Goal: Task Accomplishment & Management: Manage account settings

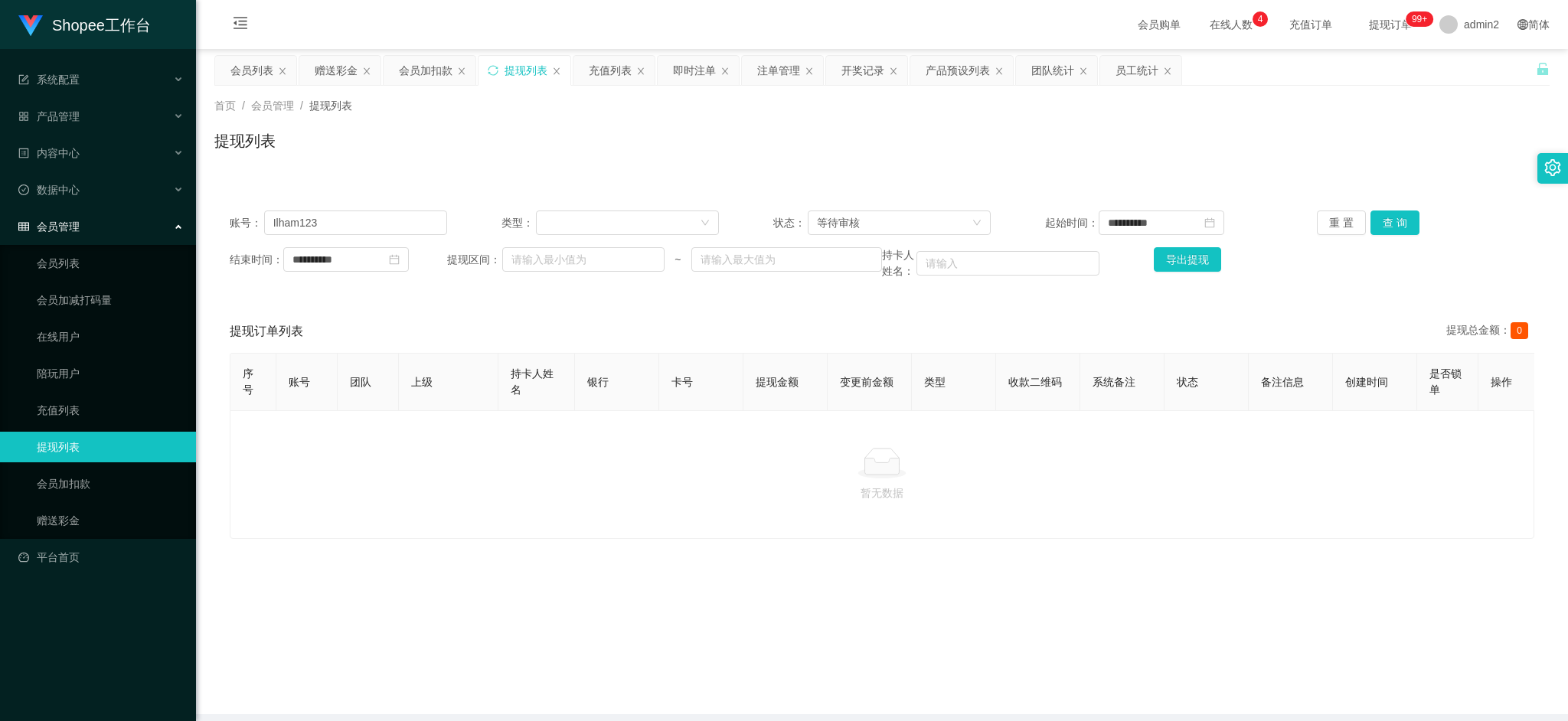
drag, startPoint x: 1248, startPoint y: 615, endPoint x: 858, endPoint y: 332, distance: 481.9
click at [1248, 610] on main "**********" at bounding box center [882, 381] width 1372 height 665
click at [341, 67] on div "赠送彩金" at bounding box center [336, 71] width 43 height 29
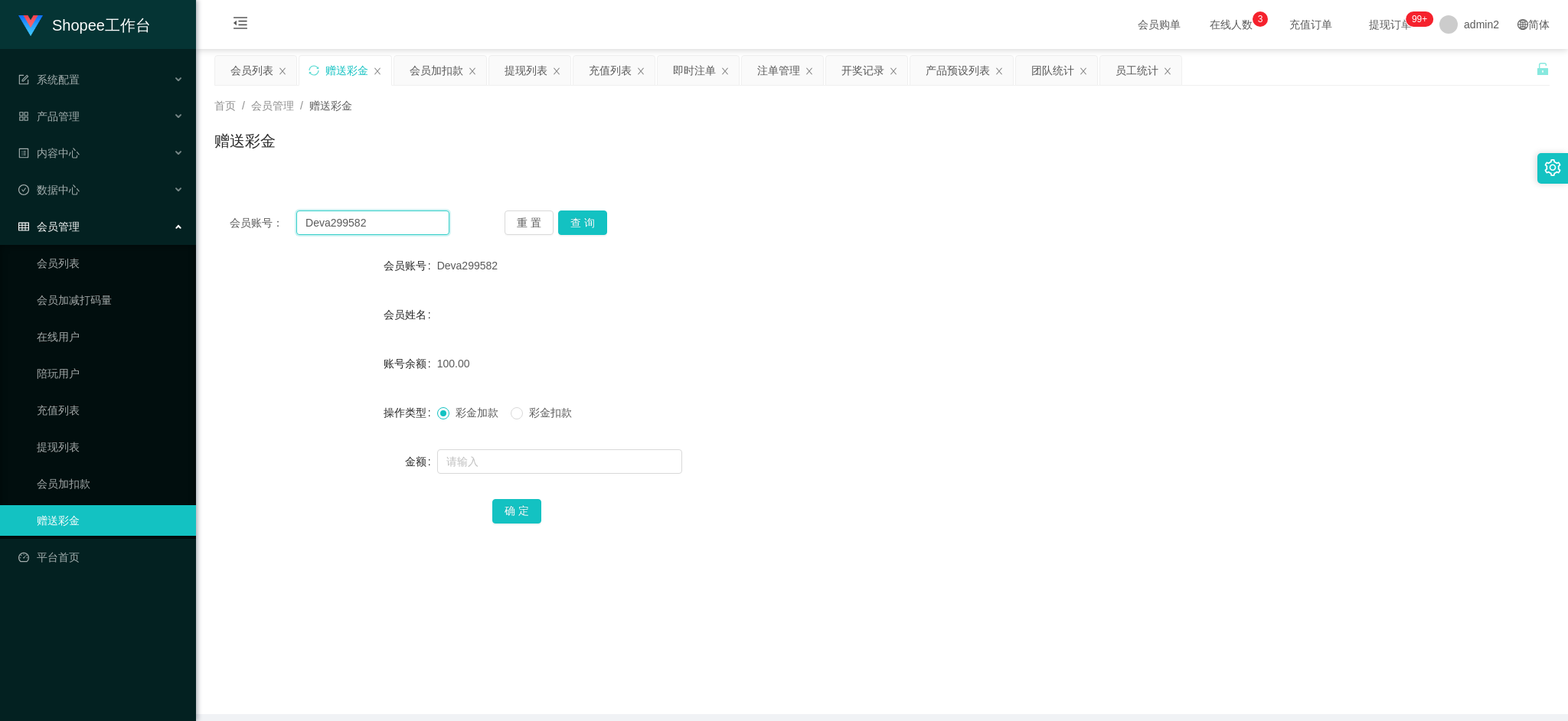
click at [388, 223] on input "Deva299582" at bounding box center [372, 222] width 153 height 24
paste input "roytwel17"
type input "roytwel17"
drag, startPoint x: 571, startPoint y: 218, endPoint x: 573, endPoint y: 229, distance: 11.2
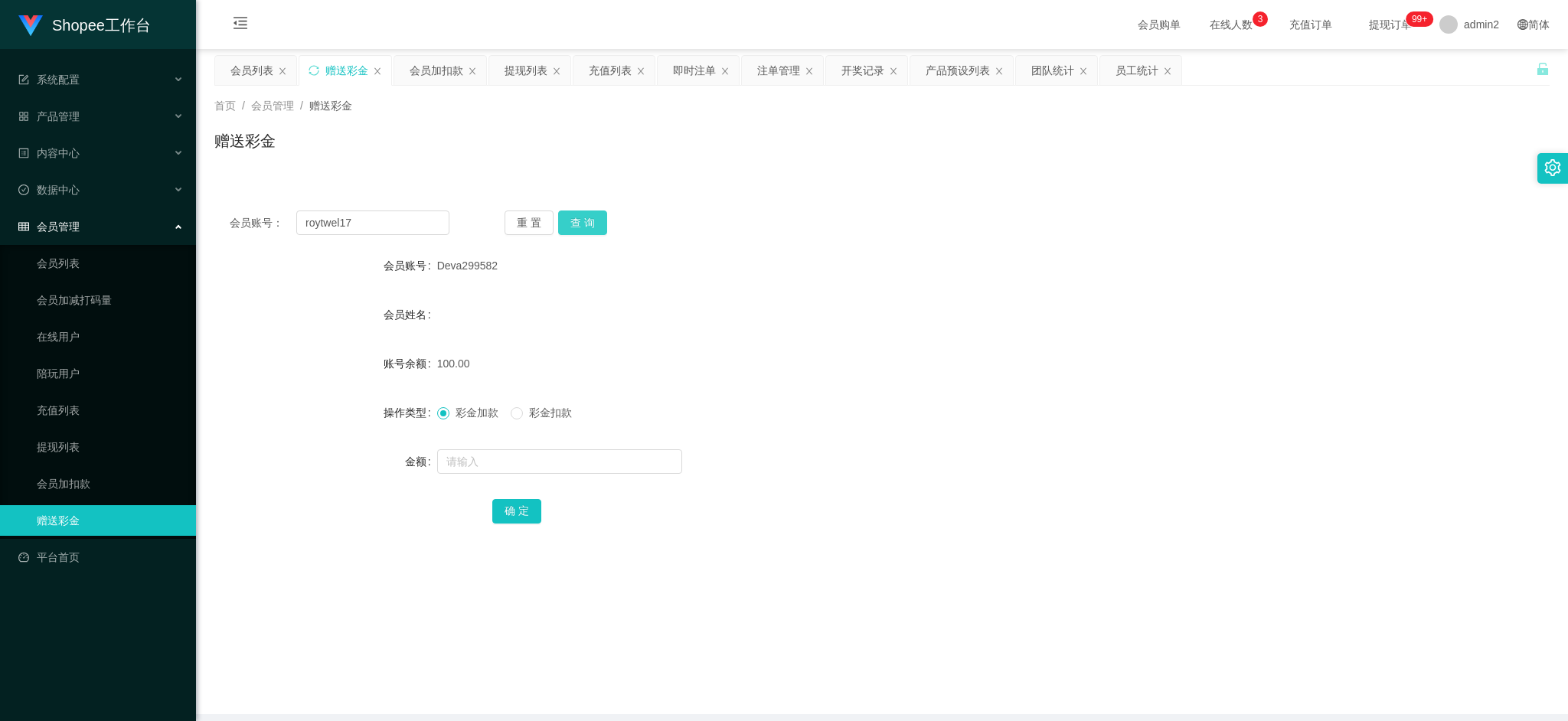
click at [571, 218] on button "查 询" at bounding box center [583, 222] width 49 height 24
click at [597, 461] on input "text" at bounding box center [560, 461] width 245 height 24
click at [597, 459] on input "text" at bounding box center [560, 461] width 245 height 24
type input "1"
type input "40"
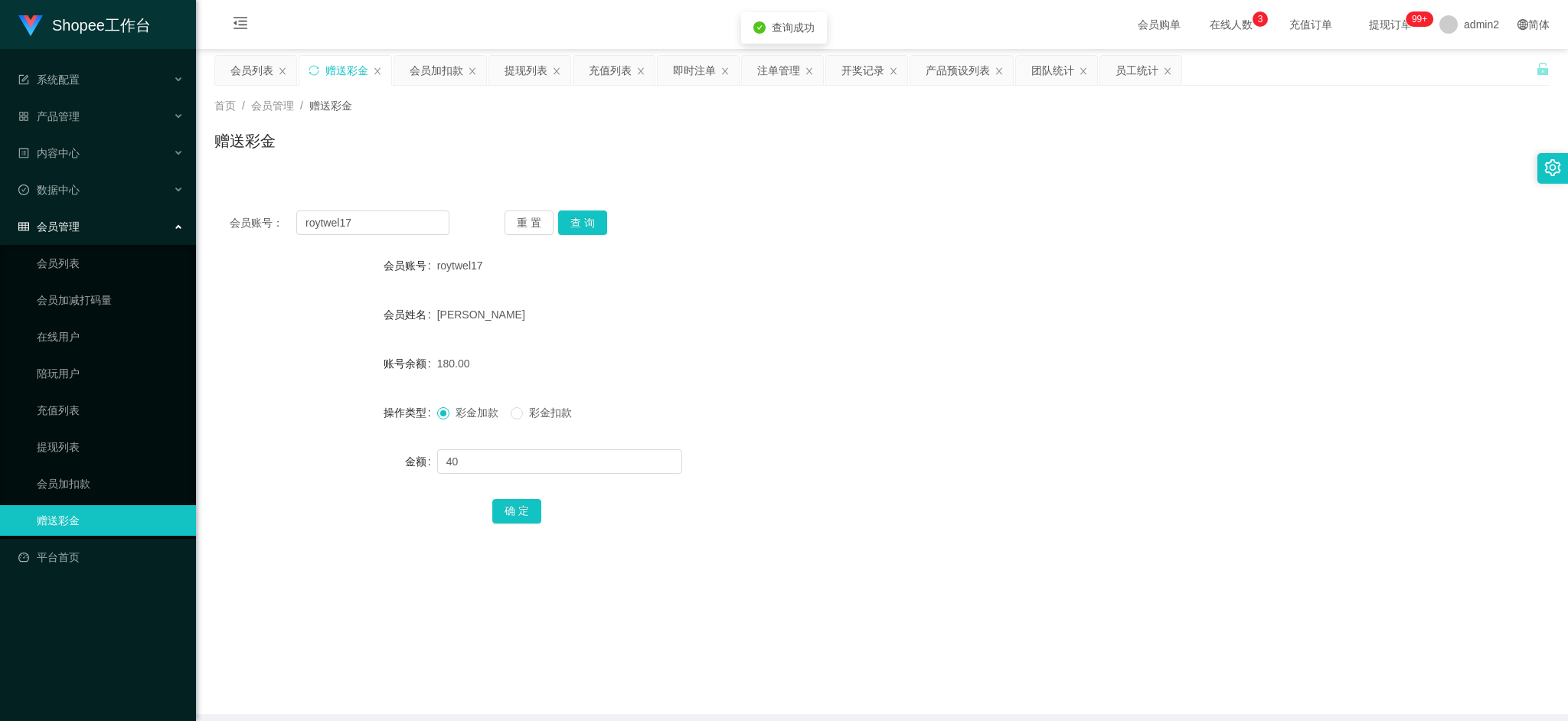
click at [509, 409] on div "彩金加款 彩金扣款" at bounding box center [511, 412] width 147 height 16
click at [512, 413] on div "彩金加款 彩金扣款" at bounding box center [511, 412] width 147 height 16
click at [522, 505] on button "确 定" at bounding box center [516, 510] width 49 height 24
click at [878, 384] on form "会员账号 roytwel17 会员姓名 [PERSON_NAME] 账号余额 140.00 操作类型 彩金加款 彩金扣款 金额 确 定" at bounding box center [882, 388] width 1336 height 275
click at [1316, 629] on main "关闭左侧 关闭右侧 关闭其它 刷新页面 会员列表 赠送彩金 会员加扣款 提现列表 充值列表 即时注单 注单管理 开奖记录 产品预设列表 团队统计 员工统计 首…" at bounding box center [882, 381] width 1372 height 665
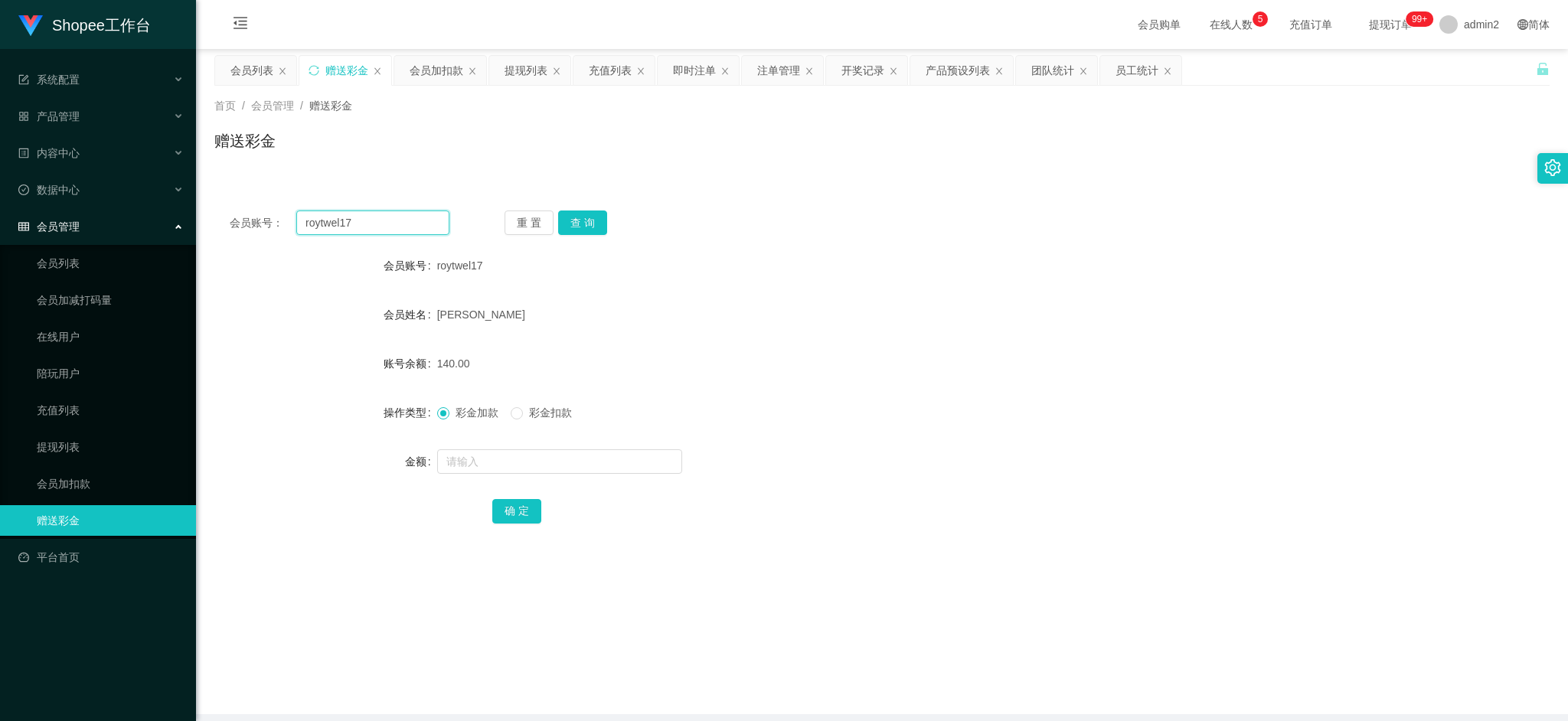
click at [374, 214] on input "roytwel17" at bounding box center [372, 222] width 153 height 24
drag, startPoint x: 375, startPoint y: 214, endPoint x: 412, endPoint y: 223, distance: 38.1
click at [375, 215] on input "roytwel17" at bounding box center [372, 222] width 153 height 24
paste input "EricSun2025"
type input "EricSun2025"
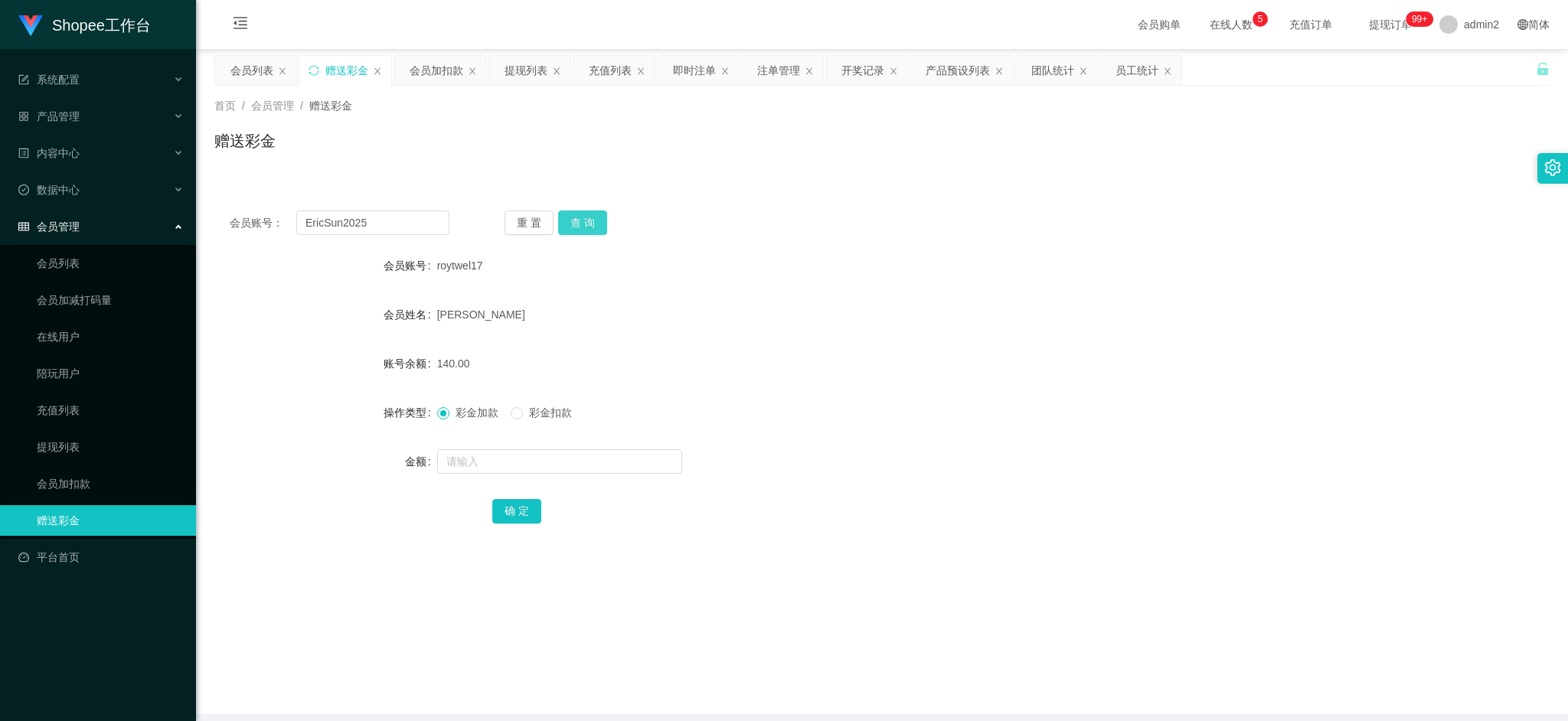
click at [583, 226] on button "查 询" at bounding box center [583, 222] width 49 height 24
click at [599, 458] on input "text" at bounding box center [560, 461] width 245 height 24
click at [599, 457] on input "text" at bounding box center [560, 461] width 245 height 24
type input "200"
drag, startPoint x: 508, startPoint y: 503, endPoint x: 552, endPoint y: 507, distance: 44.2
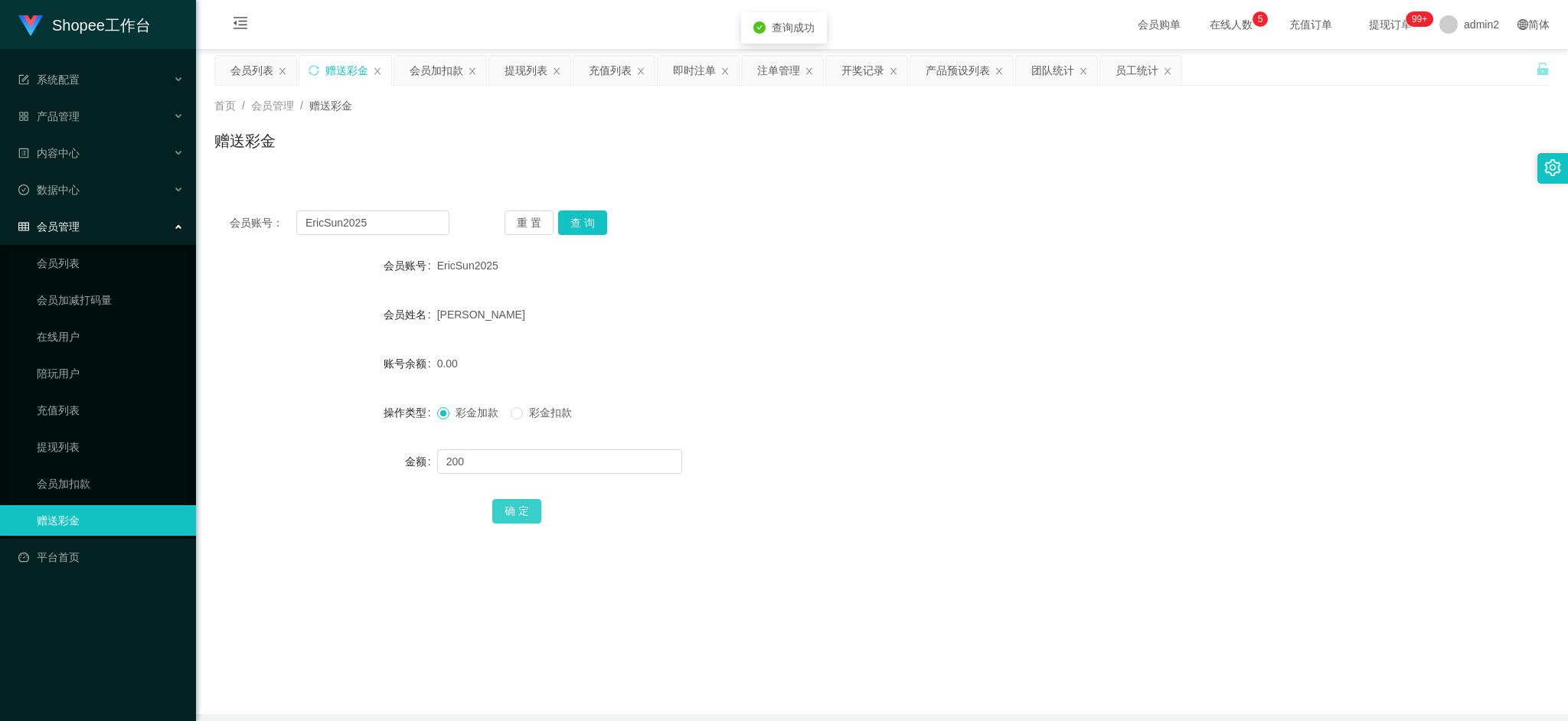
click at [508, 503] on button "确 定" at bounding box center [516, 510] width 49 height 24
click at [415, 202] on div "会员账号： EricSun2025 重 置 查 询 会员账号 EricSun2025 会员姓名 [PERSON_NAME] 账号余额 200.00 操作类型 …" at bounding box center [882, 377] width 1336 height 364
click at [414, 215] on input "EricSun2025" at bounding box center [372, 222] width 153 height 24
drag, startPoint x: 414, startPoint y: 215, endPoint x: 485, endPoint y: 224, distance: 71.6
click at [420, 220] on input "EricSun2025" at bounding box center [372, 222] width 153 height 24
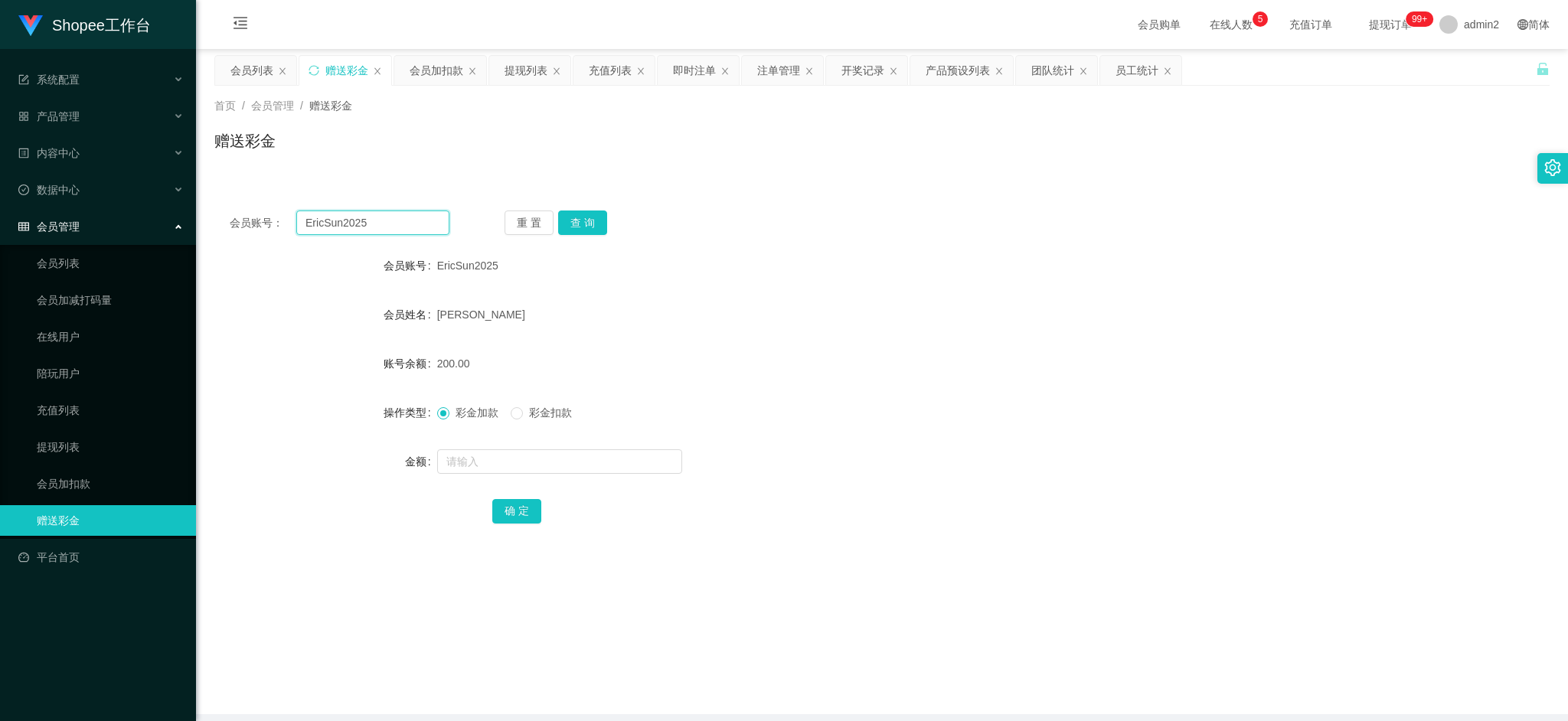
paste input "Murugesan"
type input "Murugesan"
click at [567, 222] on button "查 询" at bounding box center [583, 222] width 49 height 24
click at [583, 474] on div at bounding box center [826, 461] width 779 height 30
click at [602, 459] on input "text" at bounding box center [560, 461] width 245 height 24
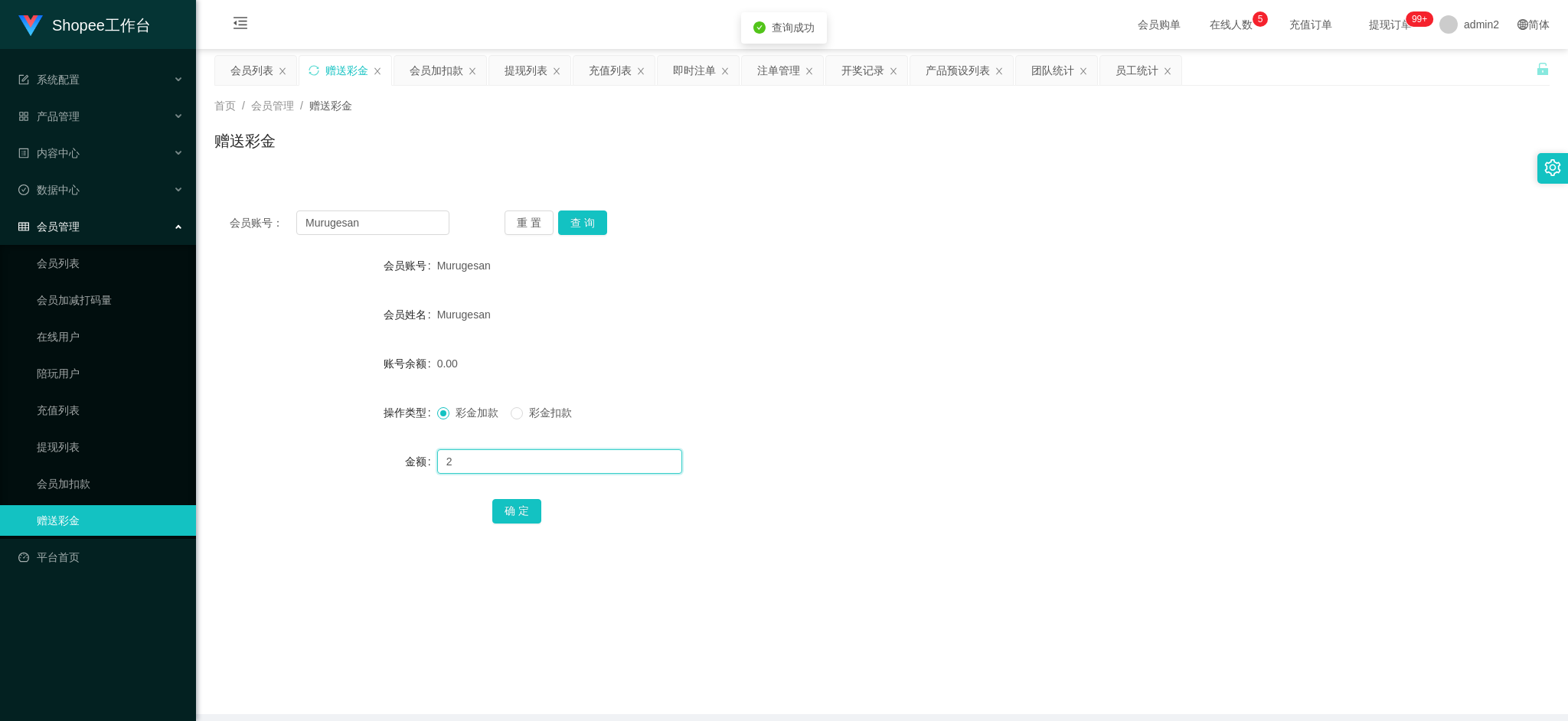
click at [602, 459] on input "2" at bounding box center [560, 461] width 245 height 24
type input "200"
click at [506, 505] on button "确 定" at bounding box center [516, 510] width 49 height 24
click at [928, 452] on div "200" at bounding box center [826, 461] width 779 height 30
drag, startPoint x: 779, startPoint y: 437, endPoint x: 861, endPoint y: 393, distance: 93.1
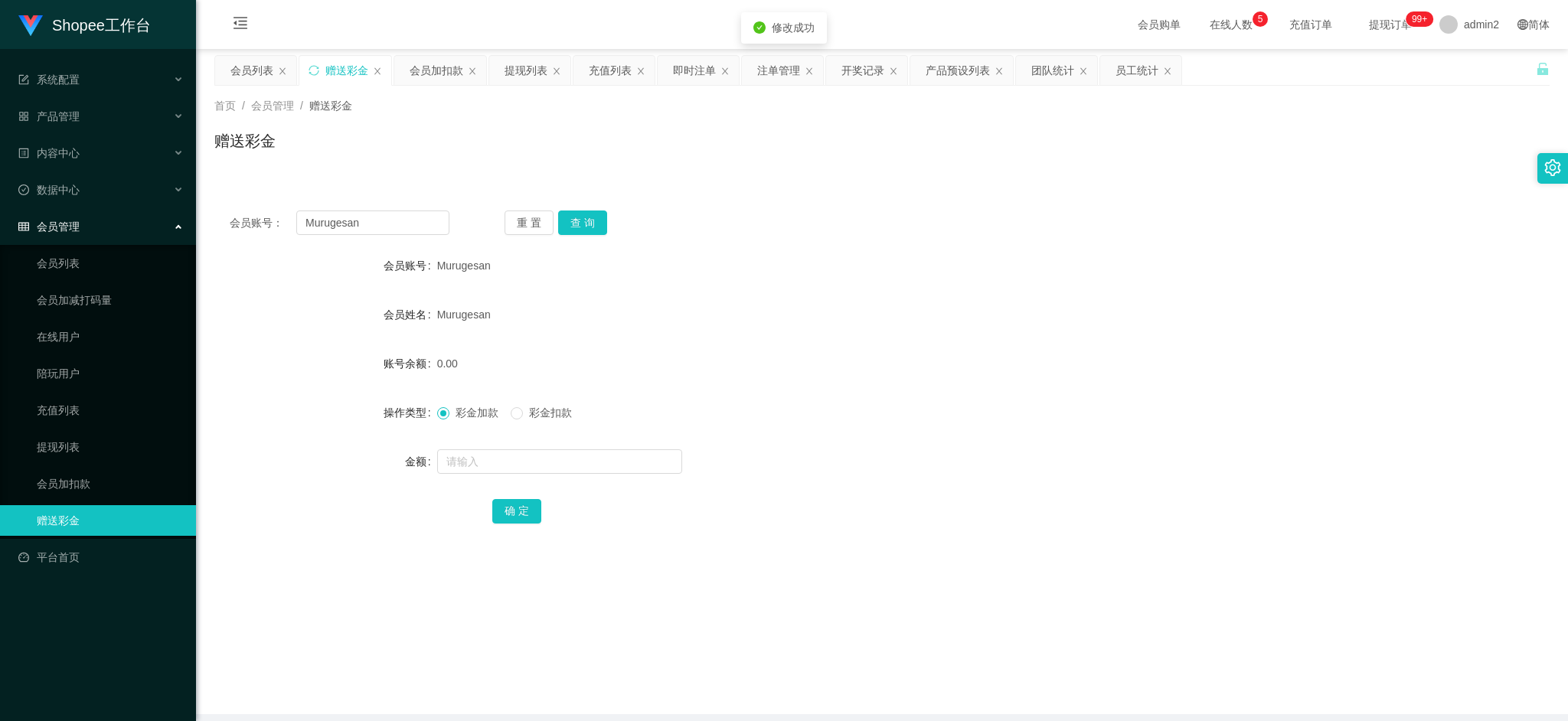
click at [780, 437] on form "会员账号 Murugesan 会员姓名 Murugesan 账号余额 0.00 操作类型 彩金加款 彩金扣款 金额 确 定" at bounding box center [882, 388] width 1336 height 275
click at [1255, 625] on main "关闭左侧 关闭右侧 关闭其它 刷新页面 会员列表 赠送彩金 会员加扣款 提现列表 充值列表 即时注单 注单管理 开奖记录 产品预设列表 团队统计 员工统计 首…" at bounding box center [882, 381] width 1372 height 665
click at [399, 214] on input "Murugesan" at bounding box center [372, 222] width 153 height 24
paste input "EricSun2025"
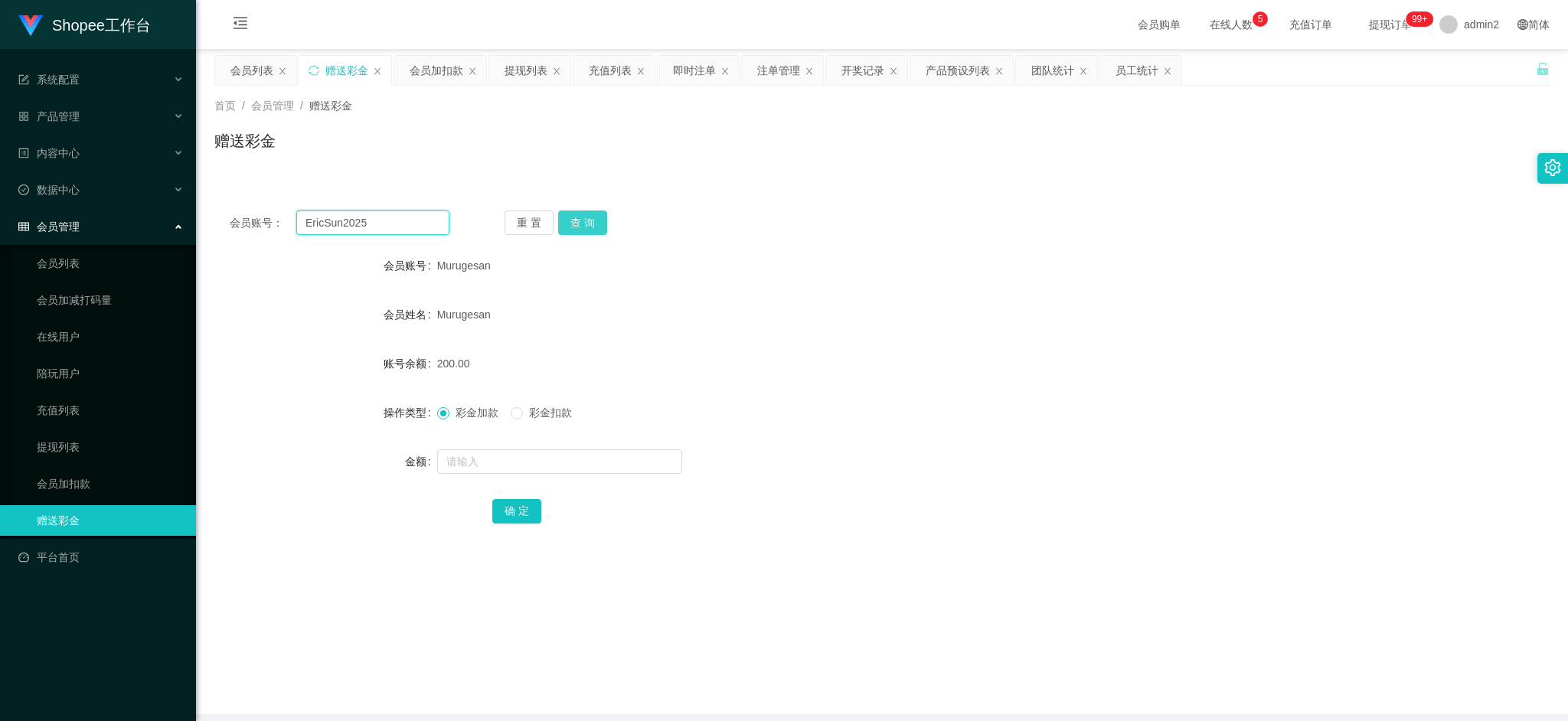
type input "EricSun2025"
click at [576, 222] on button "查 询" at bounding box center [583, 222] width 49 height 24
click at [583, 462] on input "text" at bounding box center [560, 461] width 245 height 24
click at [583, 461] on input "text" at bounding box center [560, 461] width 245 height 24
type input "120"
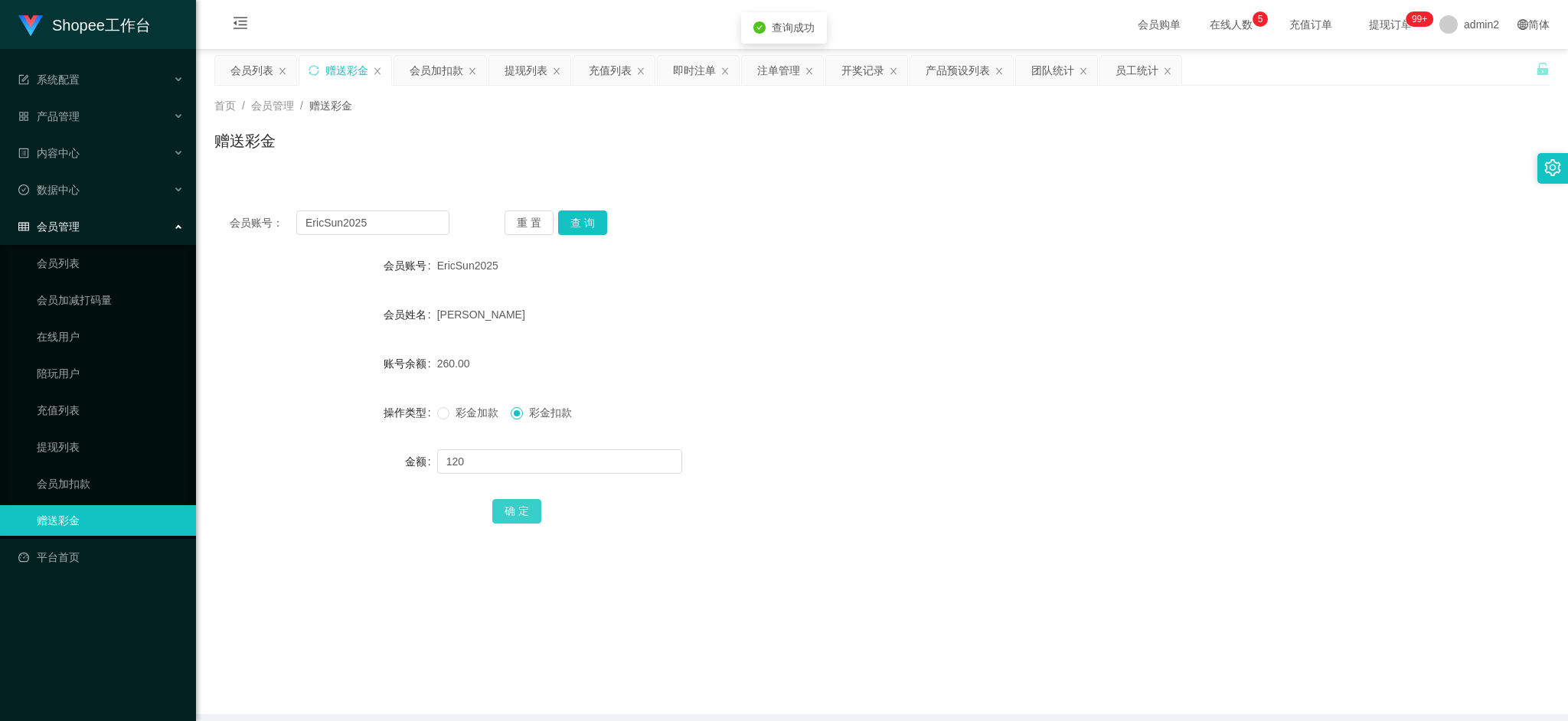
click at [519, 513] on button "确 定" at bounding box center [516, 510] width 49 height 24
click at [421, 225] on input "EricSun2025" at bounding box center [372, 222] width 153 height 24
paste input "Murugesan"
click at [421, 225] on input "EricSun2025" at bounding box center [372, 222] width 153 height 24
type input "Murugesan"
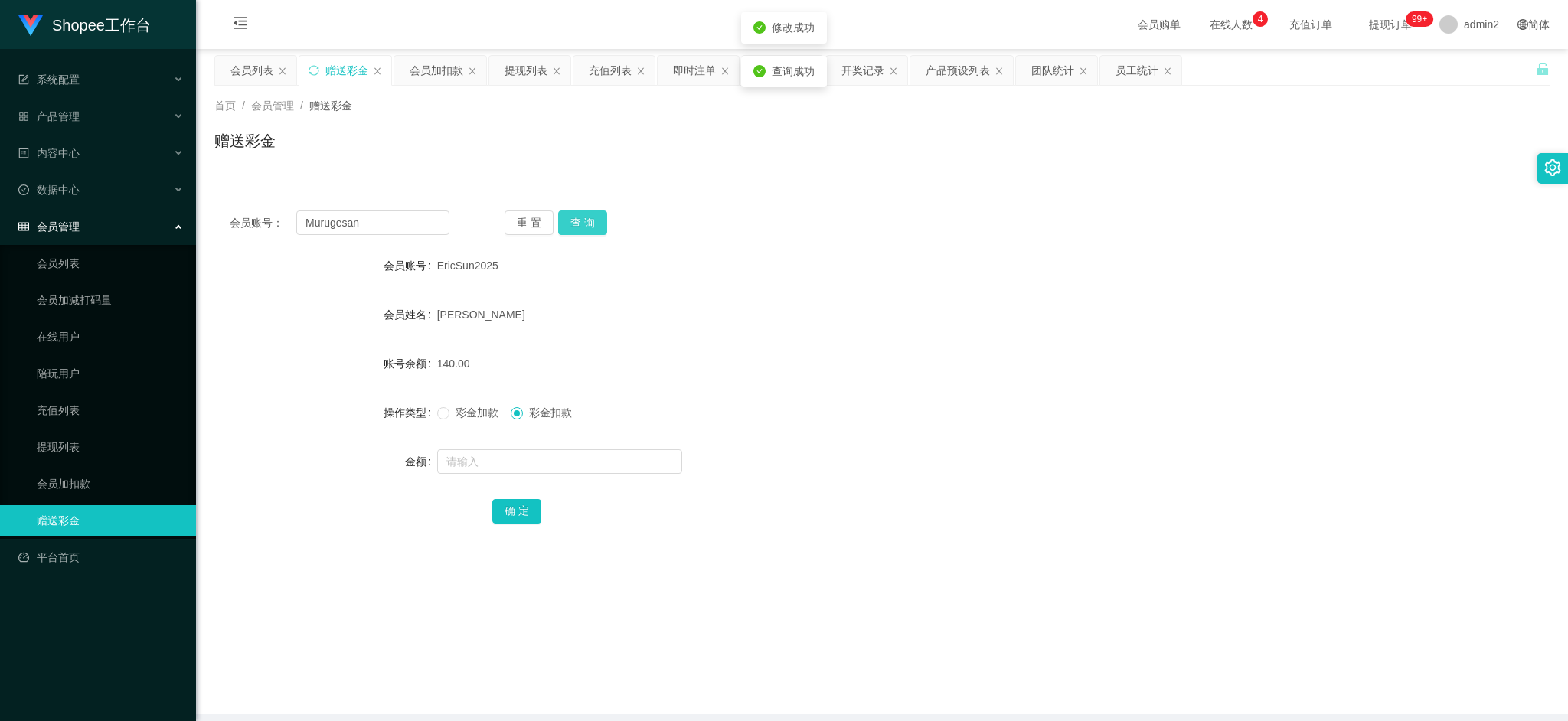
click at [564, 223] on button "查 询" at bounding box center [583, 222] width 49 height 24
click at [562, 458] on input "text" at bounding box center [560, 461] width 245 height 24
type input "120"
drag, startPoint x: 514, startPoint y: 509, endPoint x: 509, endPoint y: 501, distance: 9.4
click at [514, 509] on button "确 定" at bounding box center [516, 510] width 49 height 24
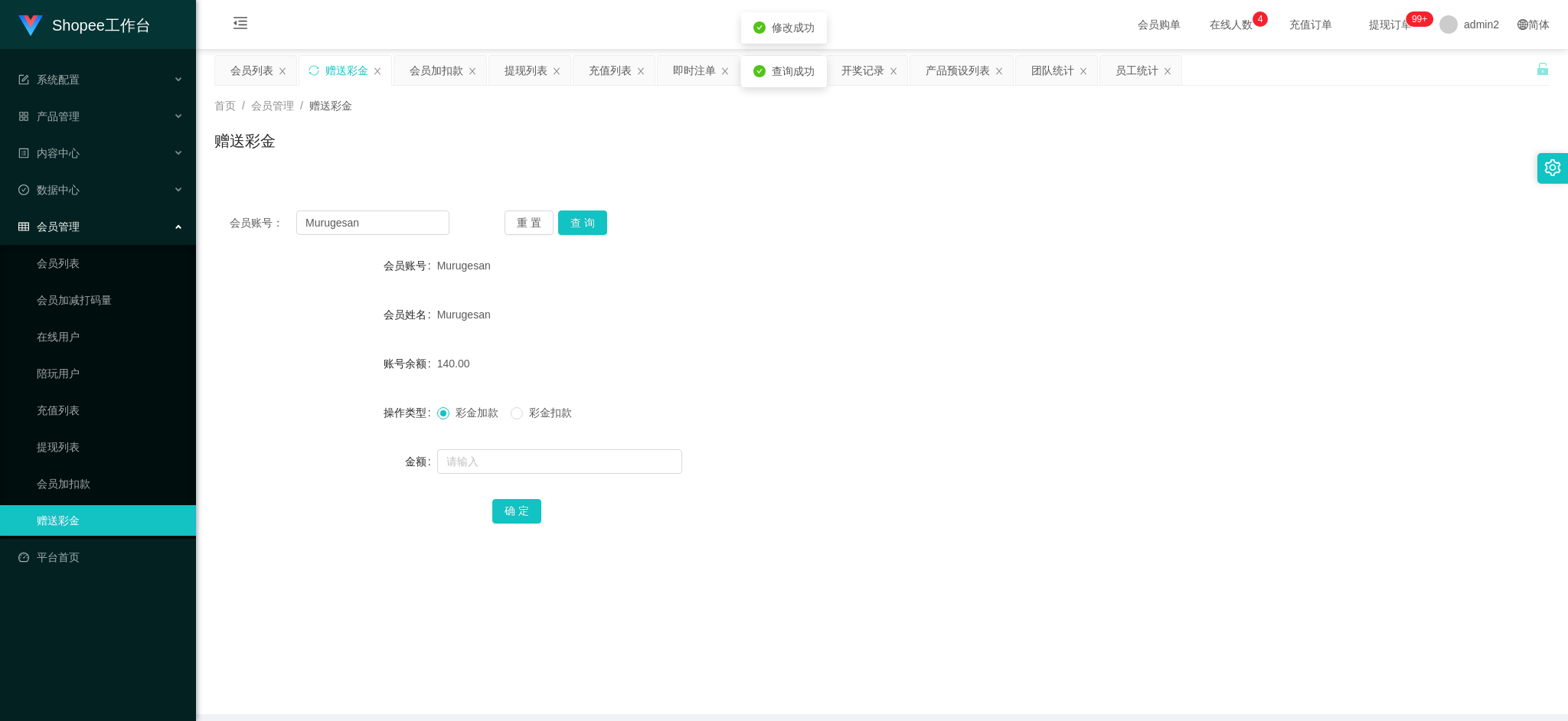
click at [859, 381] on form "会员账号 Murugesan 会员姓名 Murugesan 账号余额 140.00 操作类型 彩金加款 彩金扣款 金额 确 定" at bounding box center [882, 388] width 1336 height 275
click at [1245, 656] on main "关闭左侧 关闭右侧 关闭其它 刷新页面 会员列表 赠送彩金 会员加扣款 提现列表 充值列表 即时注单 注单管理 开奖记录 产品预设列表 团队统计 员工统计 首…" at bounding box center [882, 381] width 1372 height 665
click at [439, 220] on input "Murugesan" at bounding box center [372, 222] width 153 height 24
paste input "Dongya"
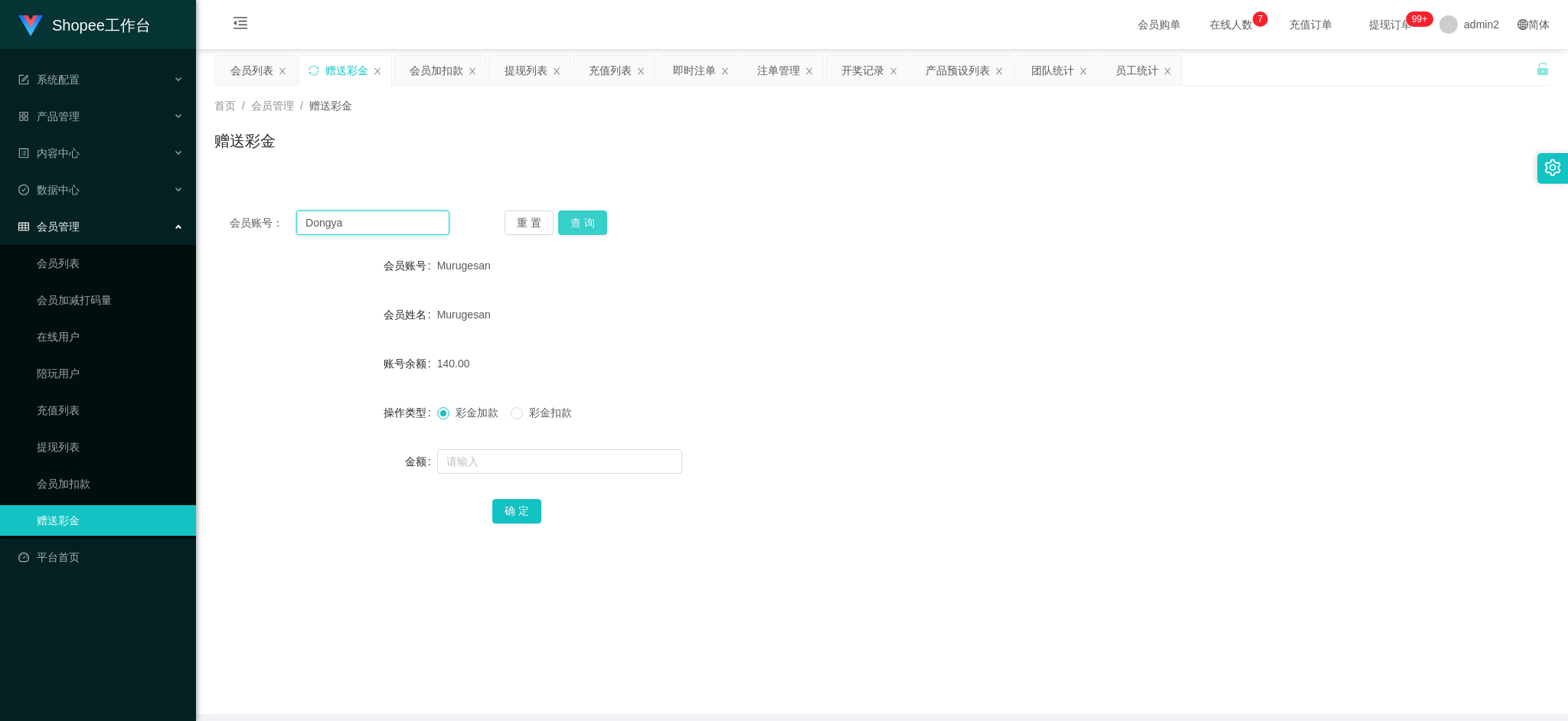
type input "Dongya"
click at [581, 215] on button "查 询" at bounding box center [583, 222] width 49 height 24
click at [589, 467] on input "text" at bounding box center [560, 461] width 245 height 24
click at [589, 468] on input "text" at bounding box center [560, 461] width 245 height 24
type input "200"
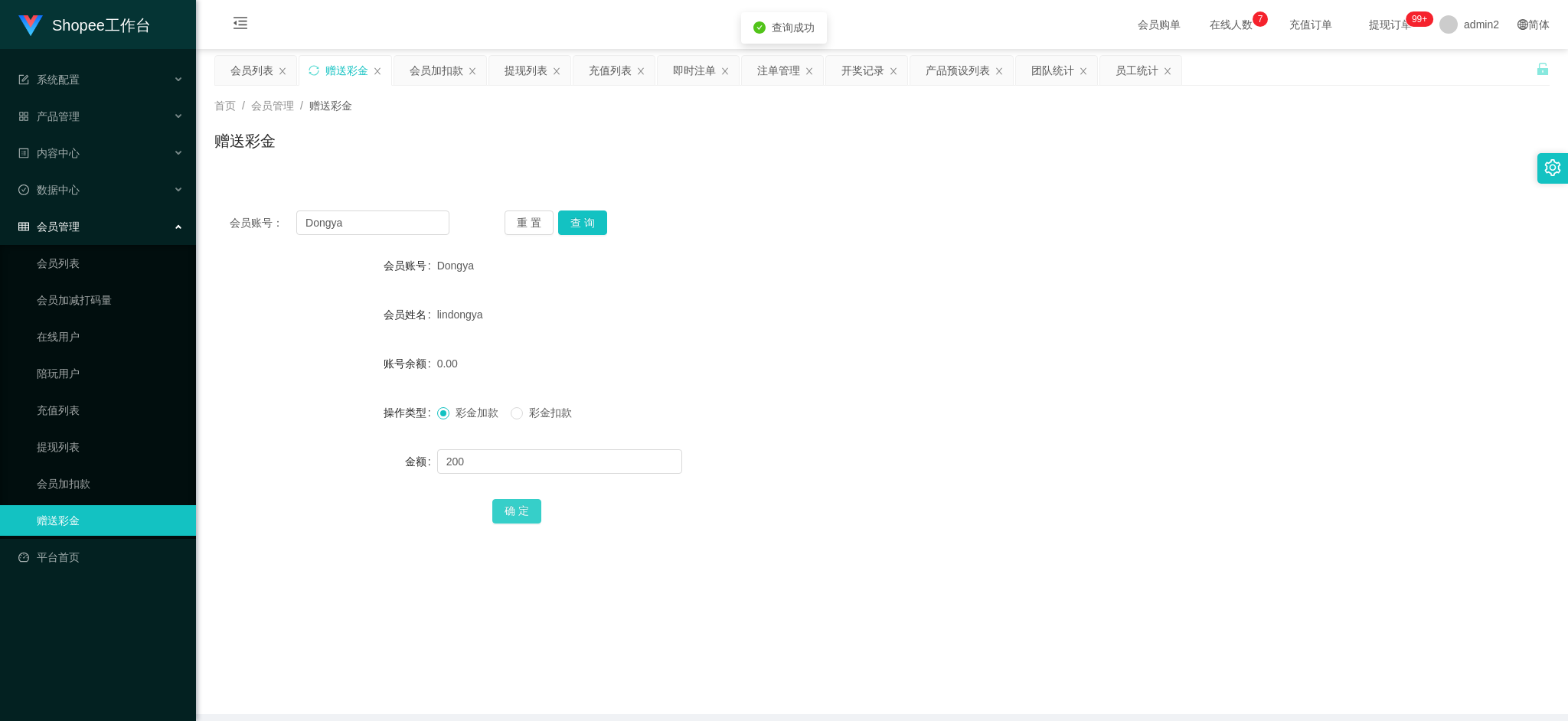
click at [521, 499] on button "确 定" at bounding box center [516, 510] width 49 height 24
click at [879, 399] on div "彩金加款 彩金扣款" at bounding box center [826, 412] width 779 height 30
click at [372, 223] on input "Dongya" at bounding box center [372, 222] width 153 height 24
drag, startPoint x: 372, startPoint y: 223, endPoint x: 396, endPoint y: 226, distance: 24.2
click at [373, 224] on input "Dongya" at bounding box center [372, 222] width 153 height 24
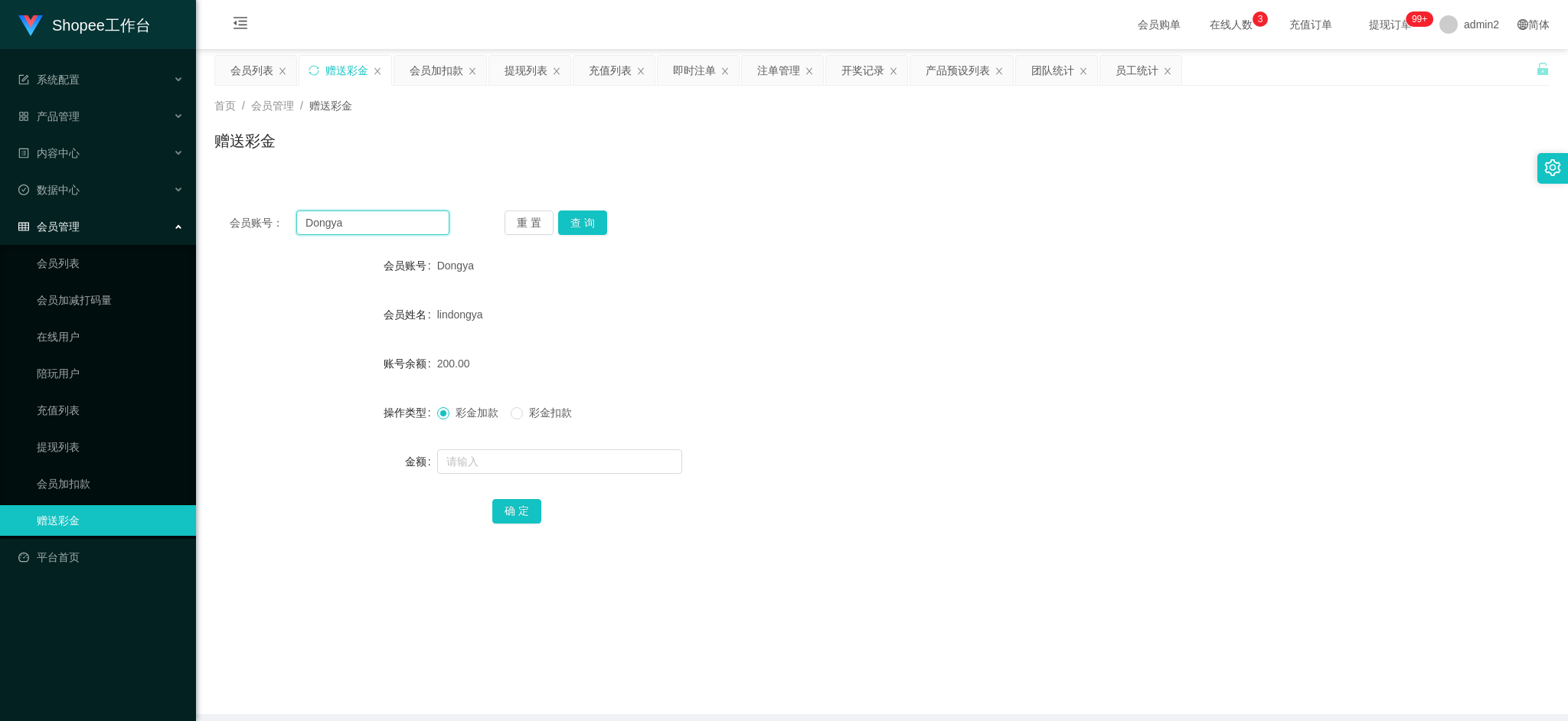
paste input "Nray03"
type input "Nray03"
click at [569, 216] on button "查 询" at bounding box center [583, 222] width 49 height 24
click at [601, 463] on input "text" at bounding box center [560, 461] width 245 height 24
click at [604, 454] on input "text" at bounding box center [560, 461] width 245 height 24
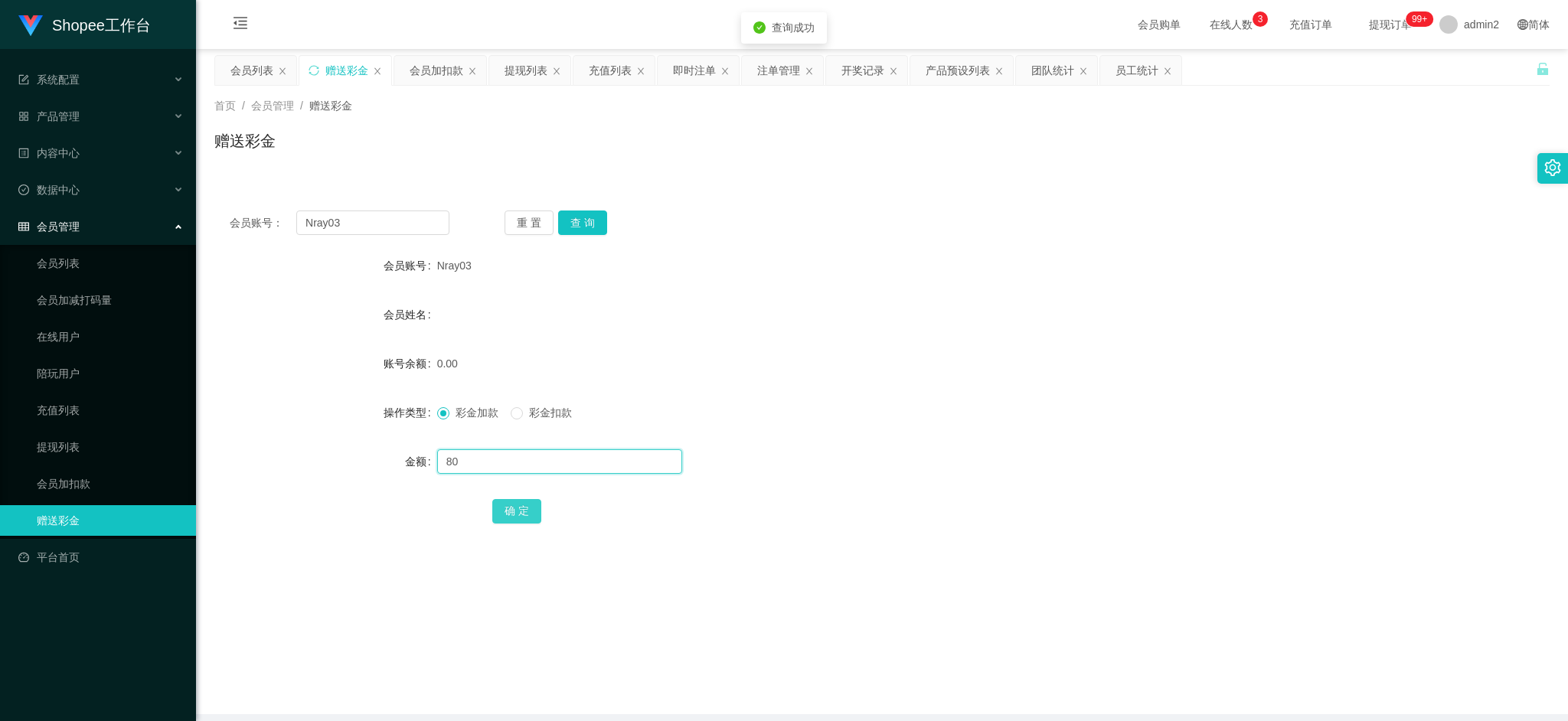
type input "80"
click at [527, 505] on button "确 定" at bounding box center [516, 510] width 49 height 24
click at [950, 375] on div "0.00" at bounding box center [826, 363] width 779 height 30
drag, startPoint x: 1262, startPoint y: 630, endPoint x: 693, endPoint y: 274, distance: 671.2
click at [1262, 631] on main "关闭左侧 关闭右侧 关闭其它 刷新页面 会员列表 赠送彩金 会员加扣款 提现列表 充值列表 即时注单 注单管理 开奖记录 产品预设列表 团队统计 员工统计 首…" at bounding box center [882, 381] width 1372 height 665
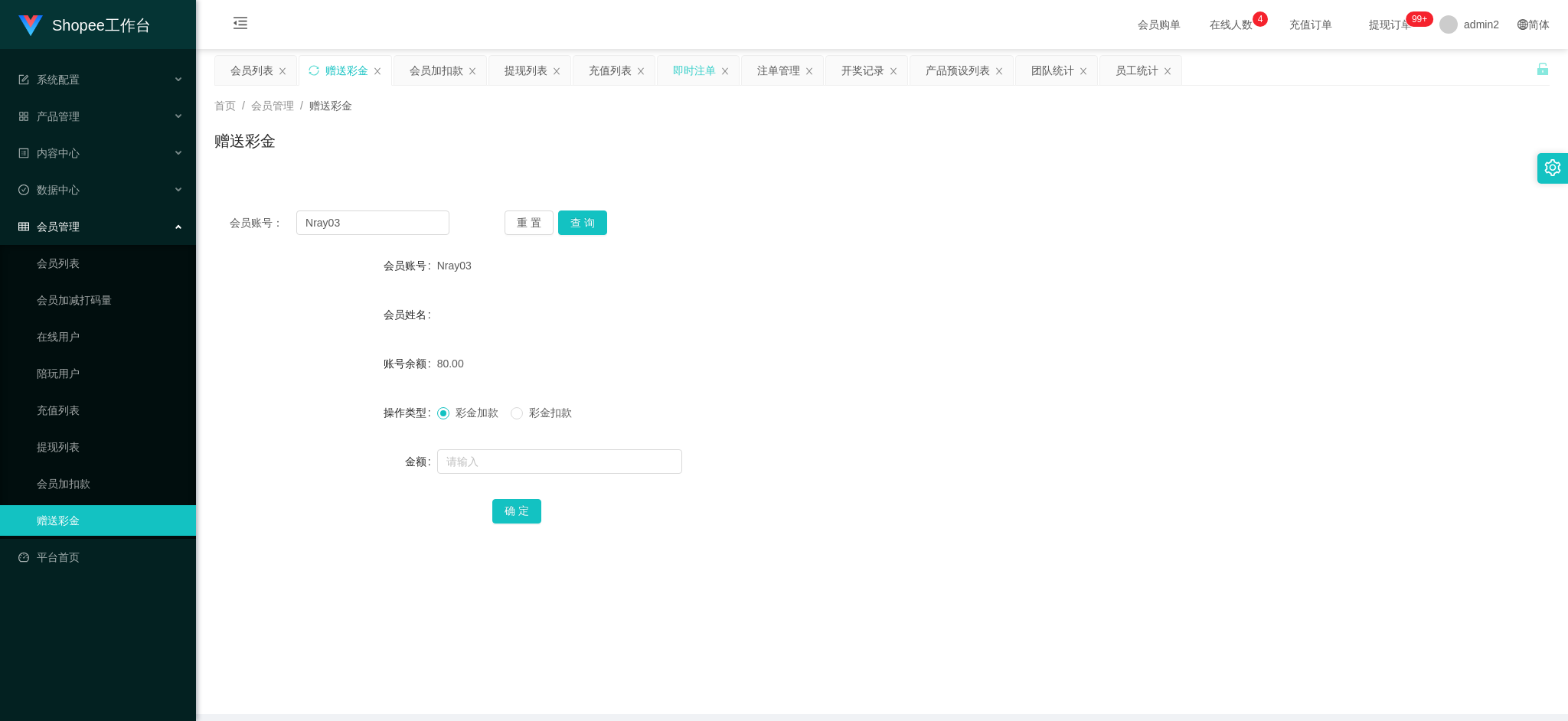
click at [683, 64] on div "即时注单" at bounding box center [695, 71] width 43 height 29
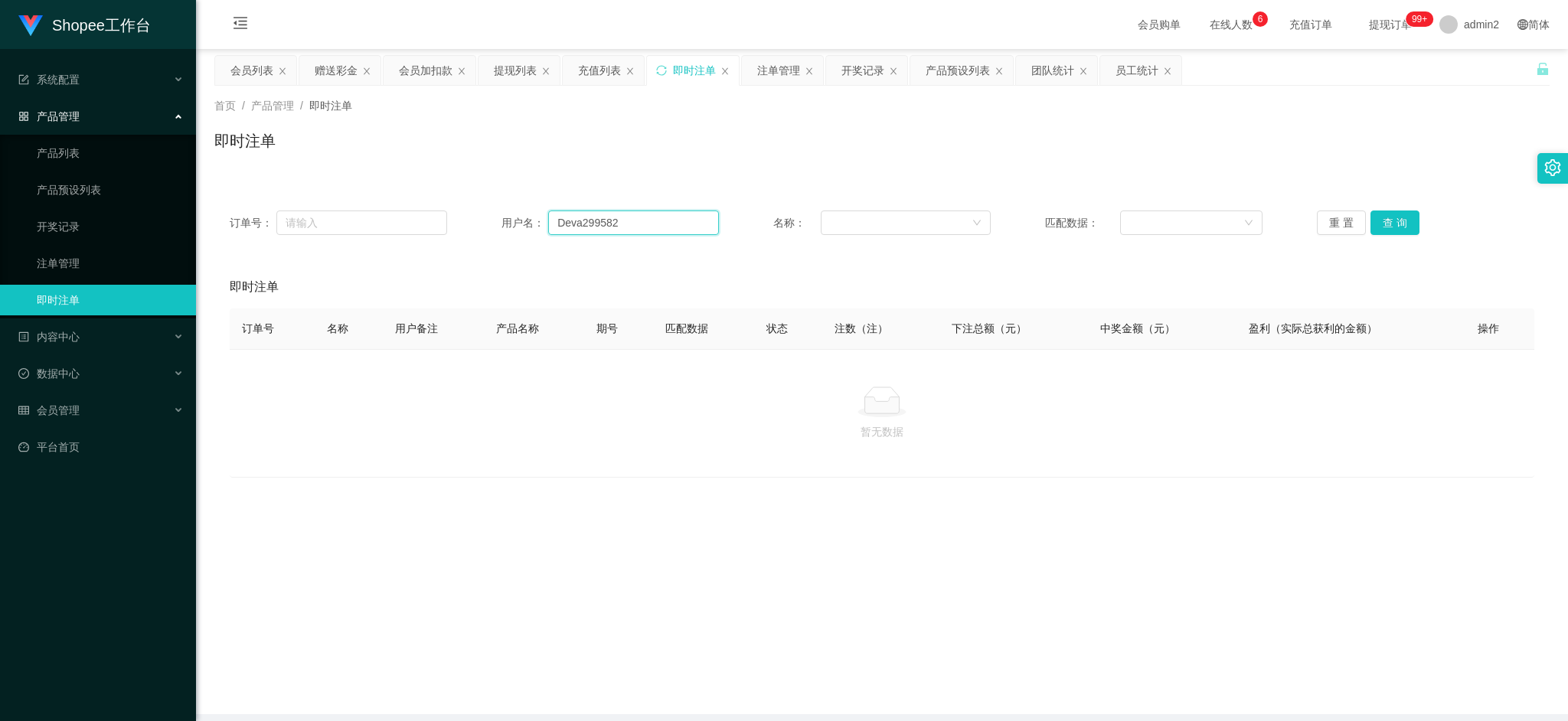
click at [626, 226] on input "Deva299582" at bounding box center [633, 222] width 171 height 24
paste input "Nray03"
type input "Nray03"
click at [1388, 211] on button "查 询" at bounding box center [1396, 222] width 49 height 24
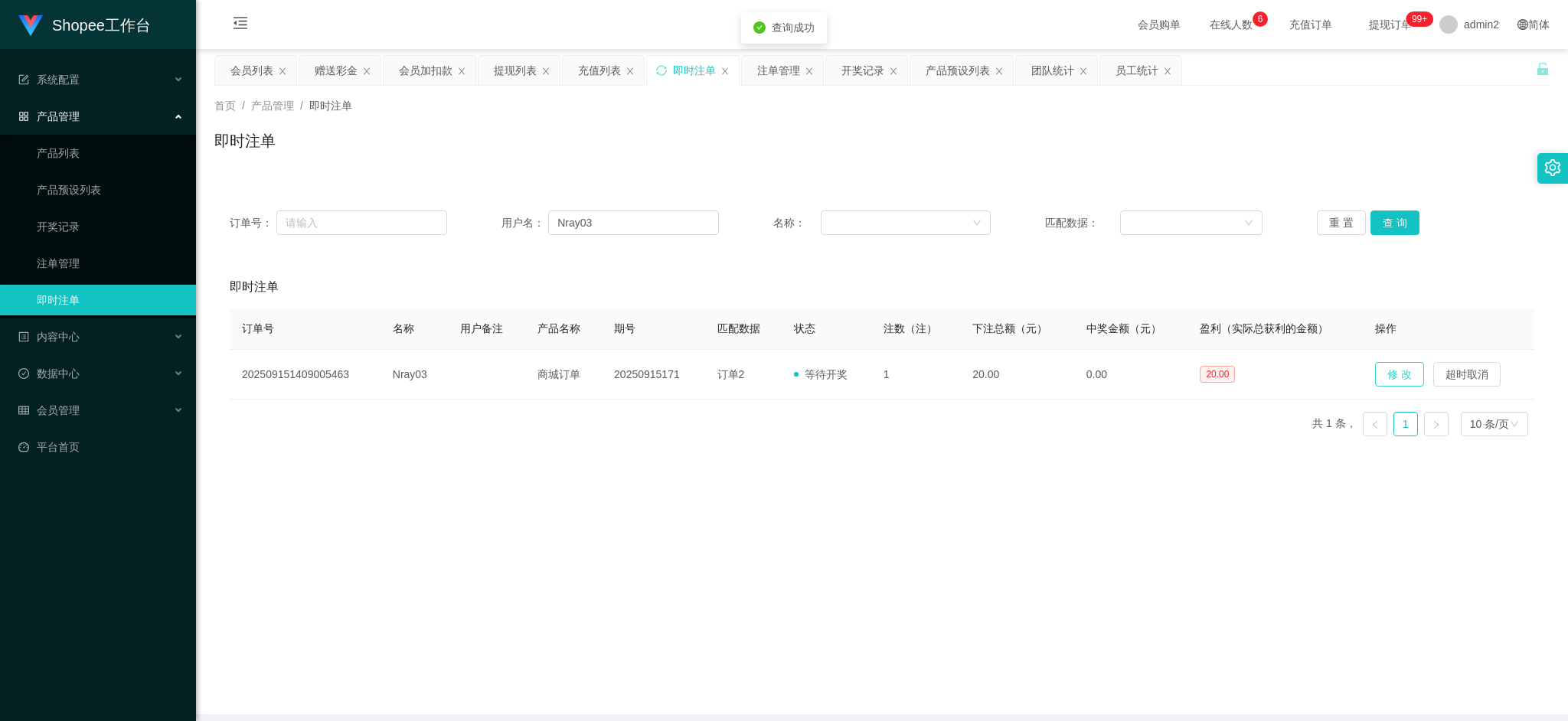
click at [1381, 375] on button "修 改" at bounding box center [1399, 374] width 49 height 24
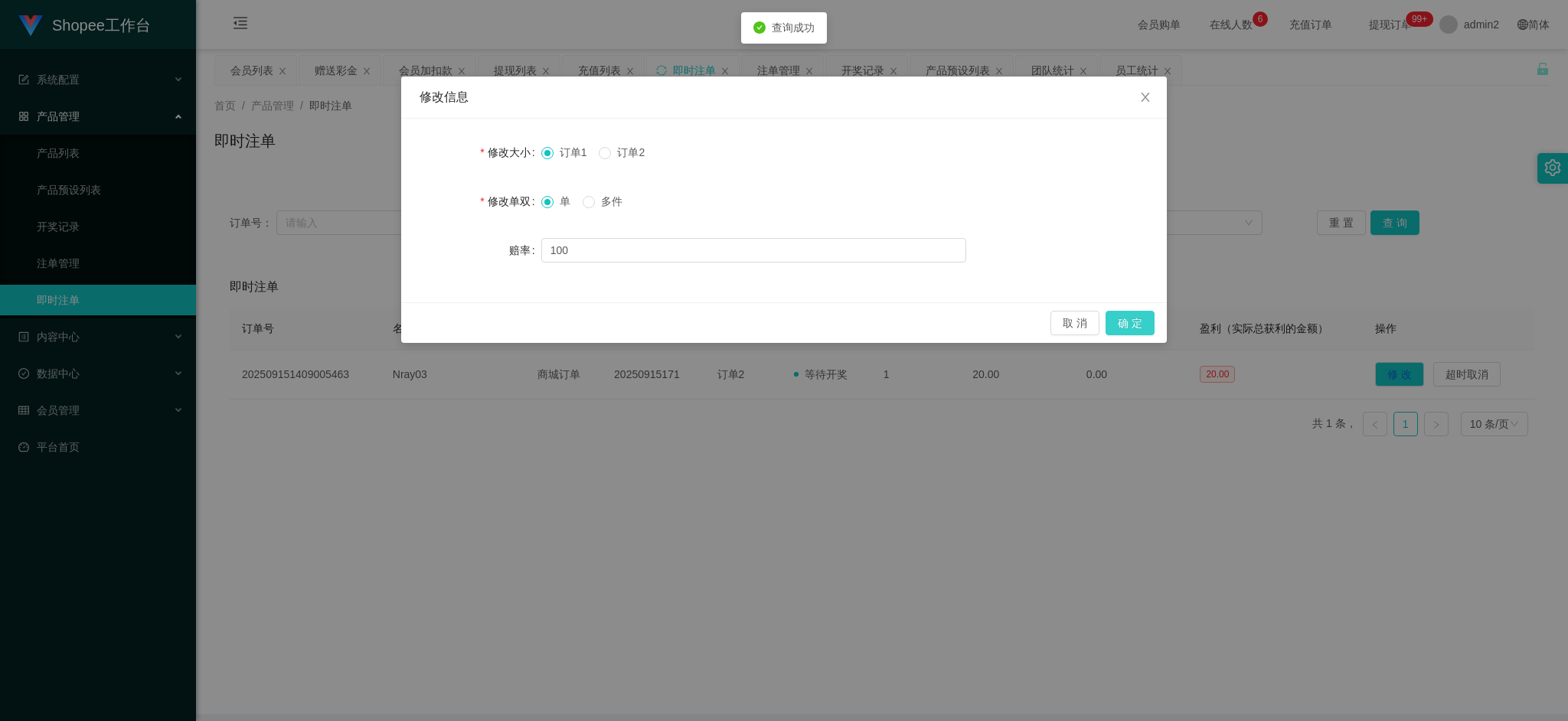
click at [1143, 320] on button "确 定" at bounding box center [1130, 322] width 49 height 24
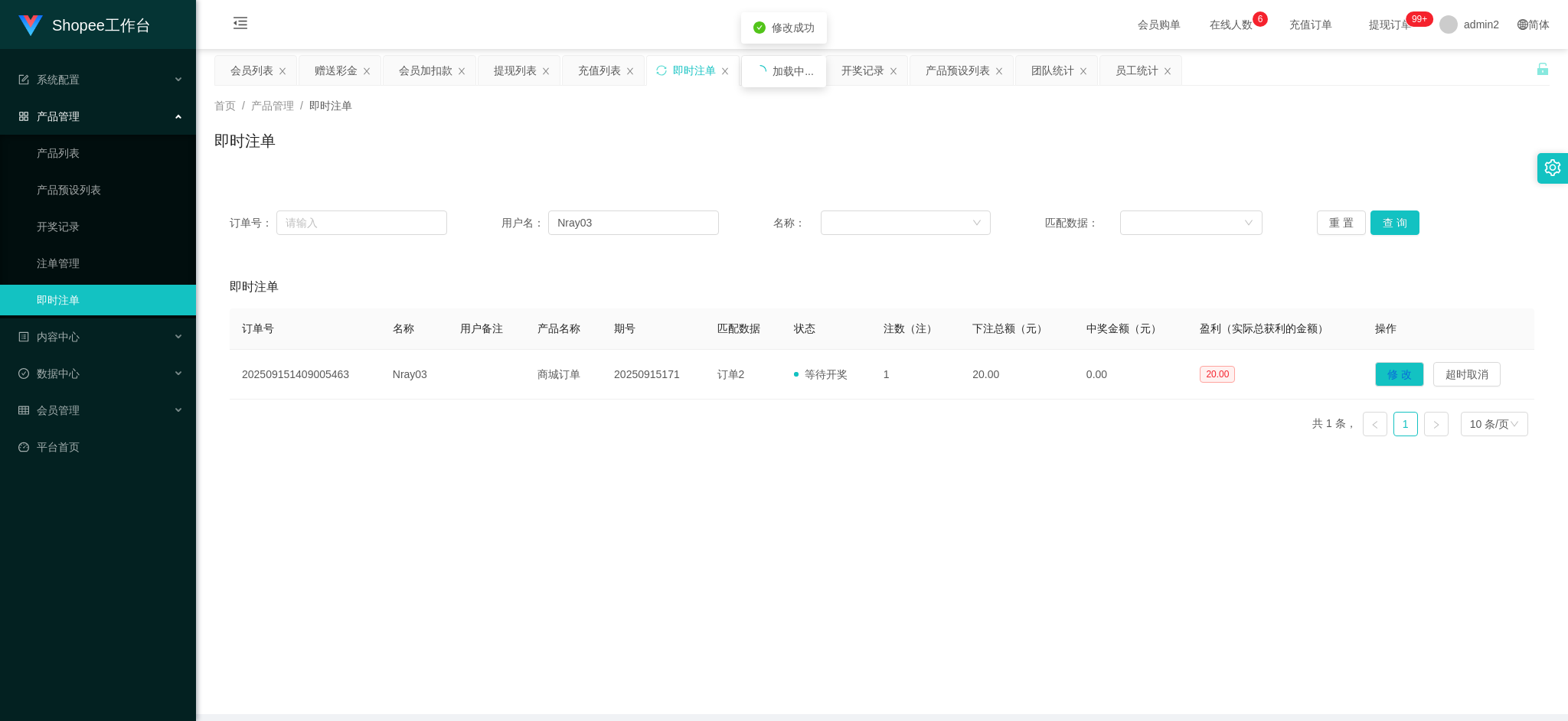
click at [1046, 481] on div "Shopee工作台 系统配置 产品管理 产品列表 产品预设列表 开奖记录 注单管理 即时注单 内容中心 站内信 公告列表 活动列表 数据中心 员工统计 团队统…" at bounding box center [784, 360] width 1568 height 721
click at [1118, 623] on main "关闭左侧 关闭右侧 关闭其它 刷新页面 会员列表 赠送彩金 会员加扣款 提现列表 充值列表 即时注单 注单管理 开奖记录 产品预设列表 团队统计 员工统计 首…" at bounding box center [882, 381] width 1372 height 665
click at [971, 419] on div "订单号 名称 用户备注 产品名称 期号 匹配数据 状态 注数（注） 下注总额（元） 中奖金额（元） 盈利（实际总获利的金额） 操作 2025091514090…" at bounding box center [881, 378] width 1304 height 140
drag, startPoint x: 1314, startPoint y: 639, endPoint x: 1079, endPoint y: 480, distance: 283.7
click at [1311, 633] on main "关闭左侧 关闭右侧 关闭其它 刷新页面 会员列表 赠送彩金 会员加扣款 提现列表 充值列表 即时注单 注单管理 开奖记录 产品预设列表 团队统计 员工统计 首…" at bounding box center [882, 381] width 1372 height 665
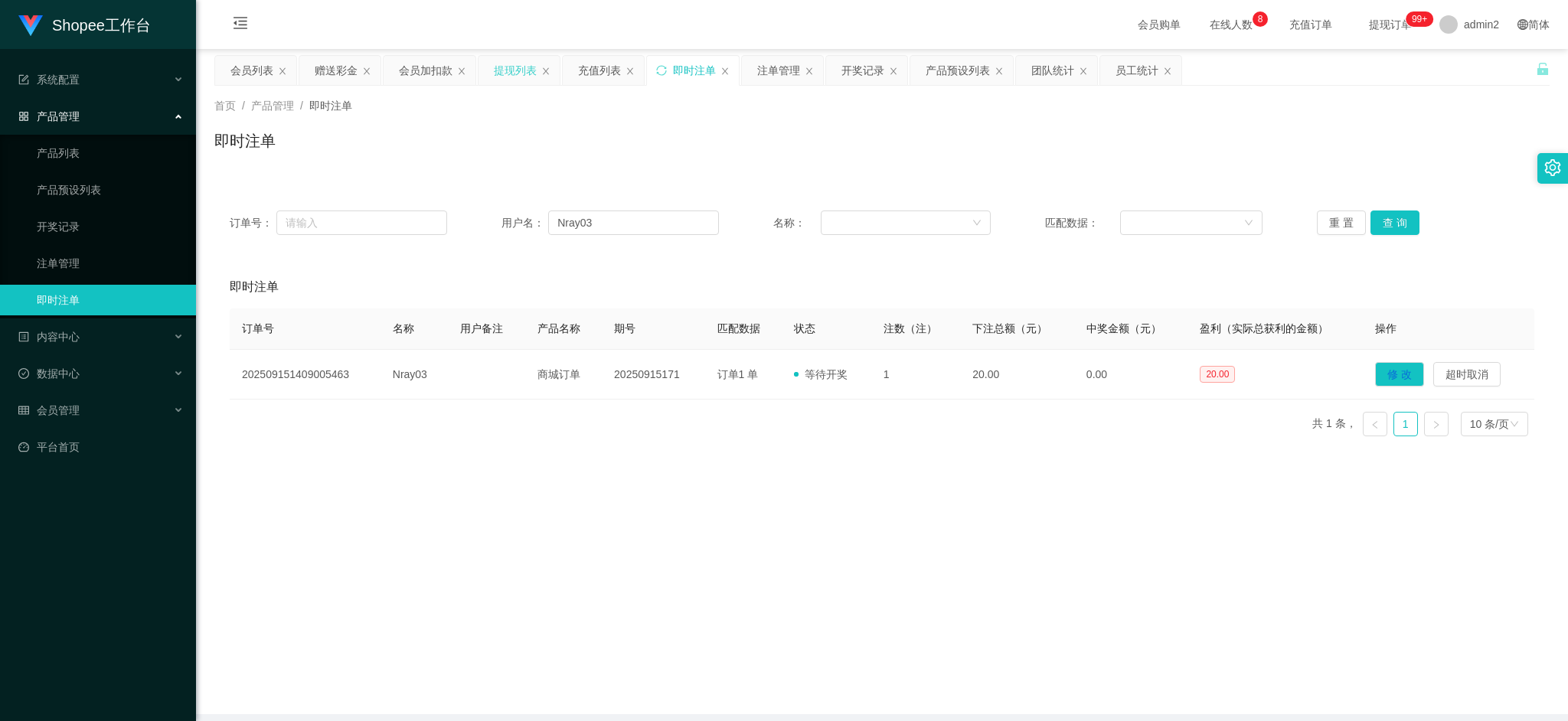
click at [510, 72] on div "提现列表" at bounding box center [515, 71] width 43 height 29
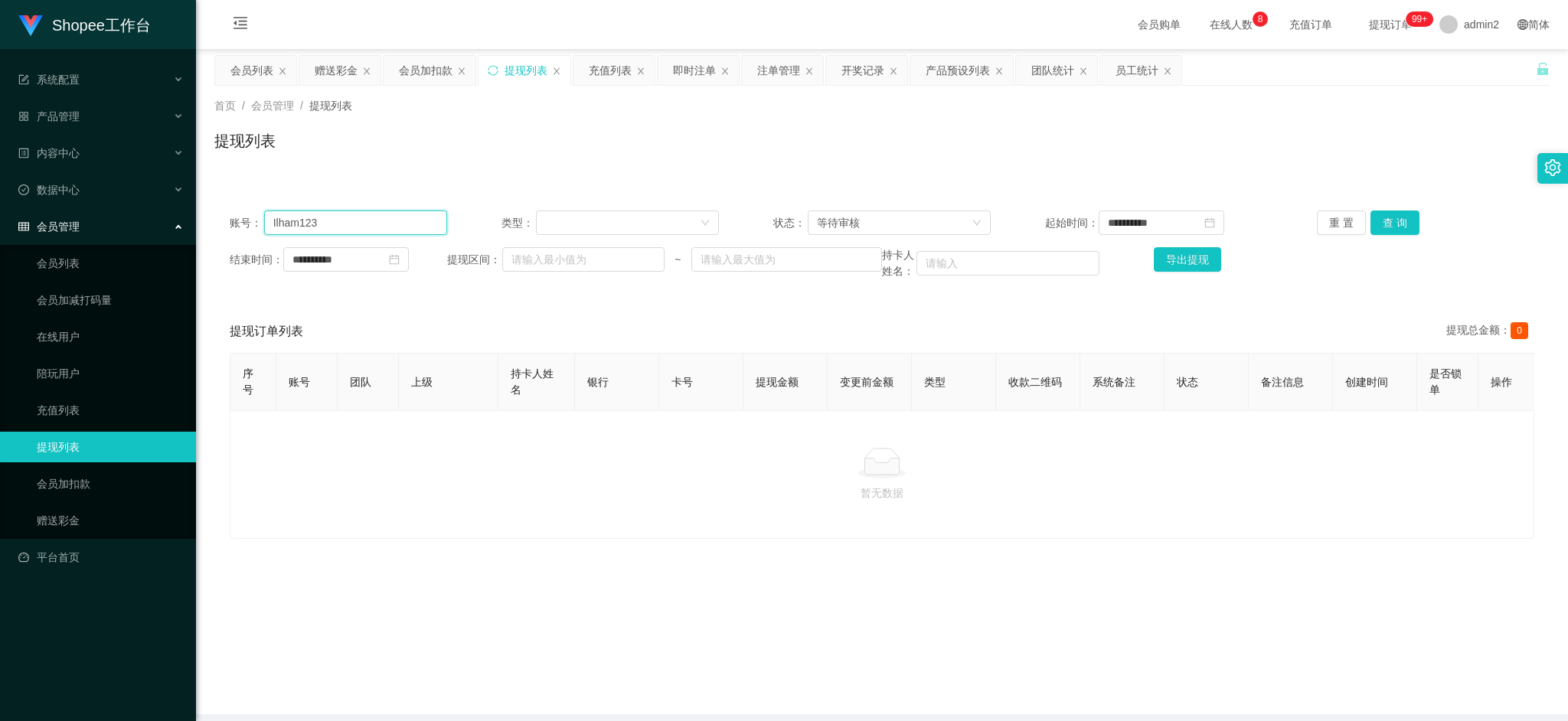
click at [373, 216] on input "Ilham123" at bounding box center [356, 222] width 183 height 24
drag, startPoint x: 373, startPoint y: 216, endPoint x: 410, endPoint y: 217, distance: 37.0
click at [373, 216] on input "Ilham123" at bounding box center [356, 222] width 183 height 24
paste input "Nray0"
type input "Nray03"
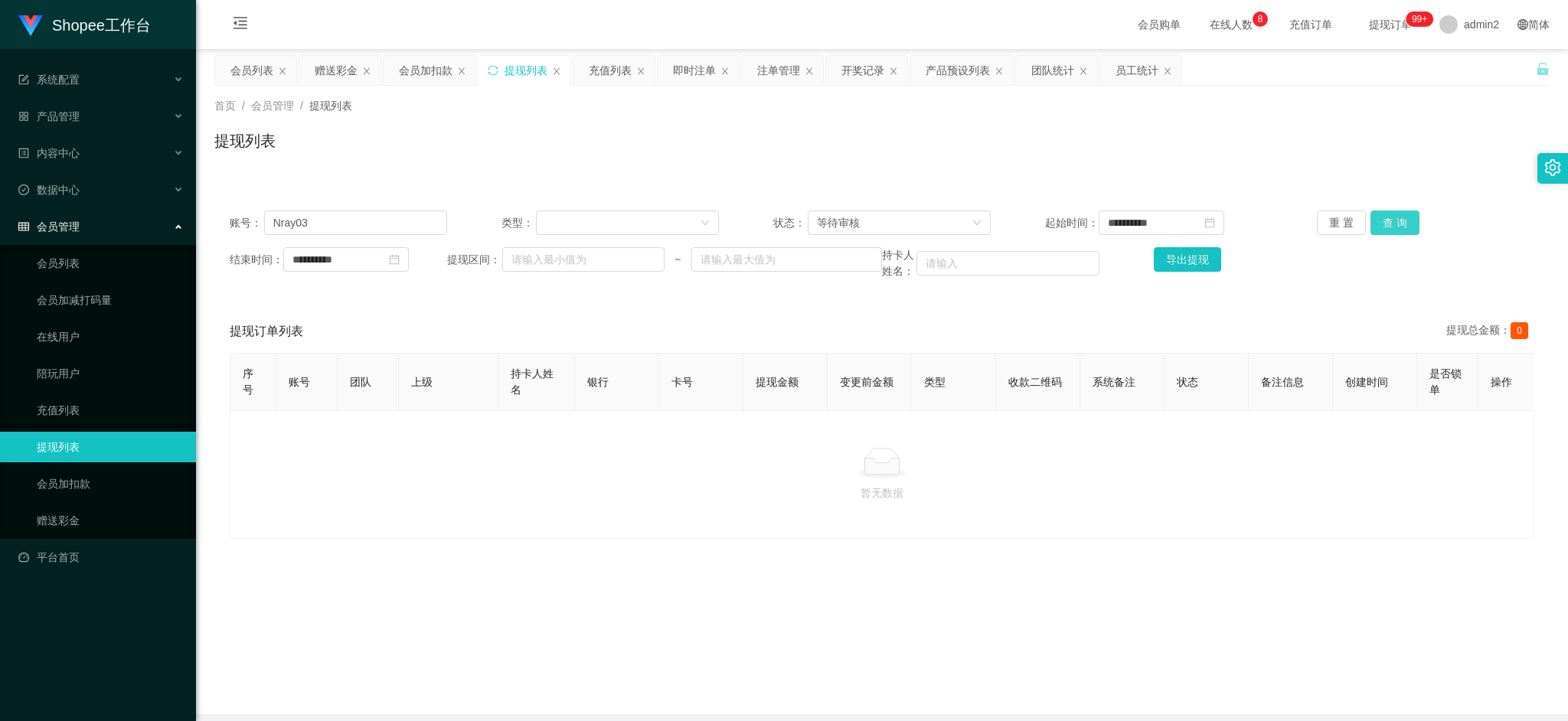
click at [1401, 225] on button "查 询" at bounding box center [1396, 222] width 49 height 24
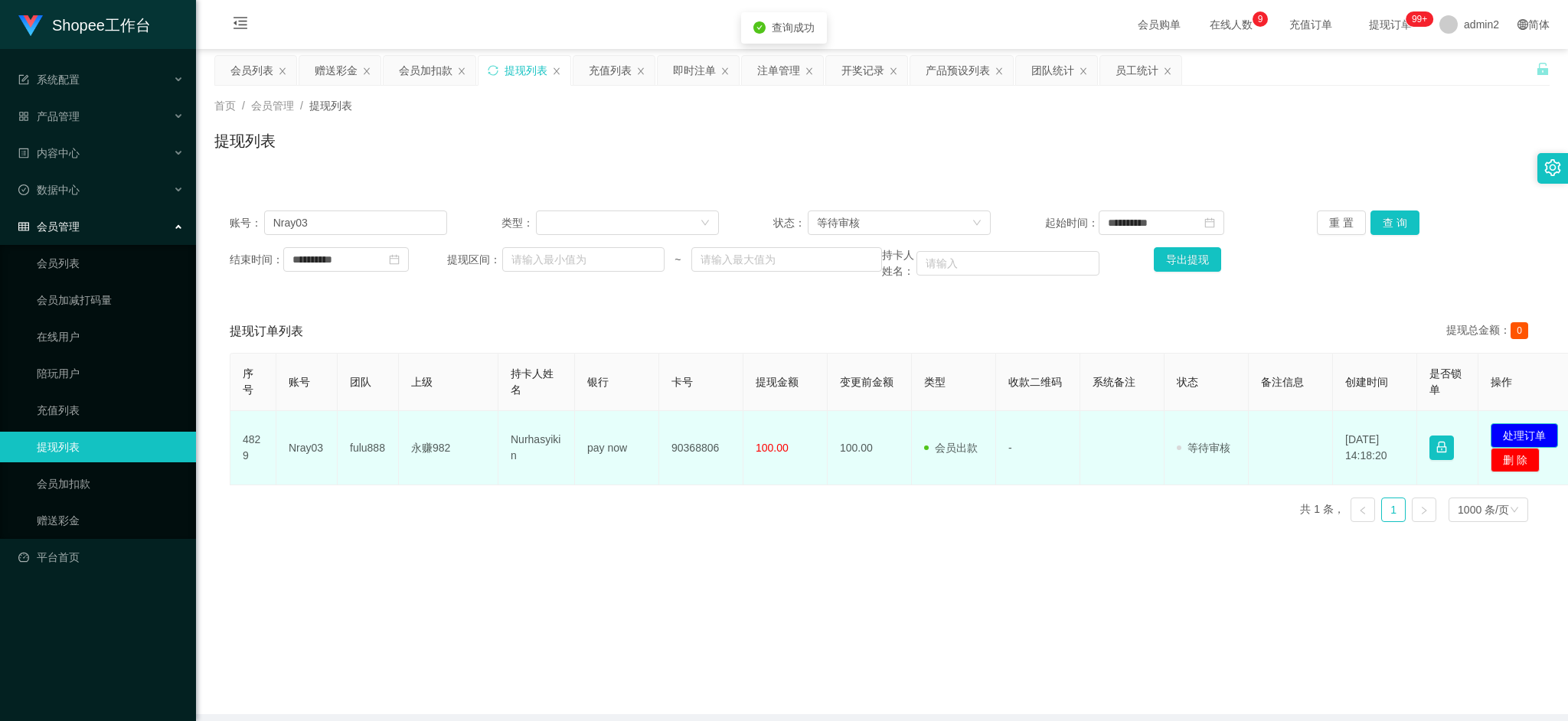
click at [1514, 431] on button "处理订单" at bounding box center [1524, 435] width 68 height 24
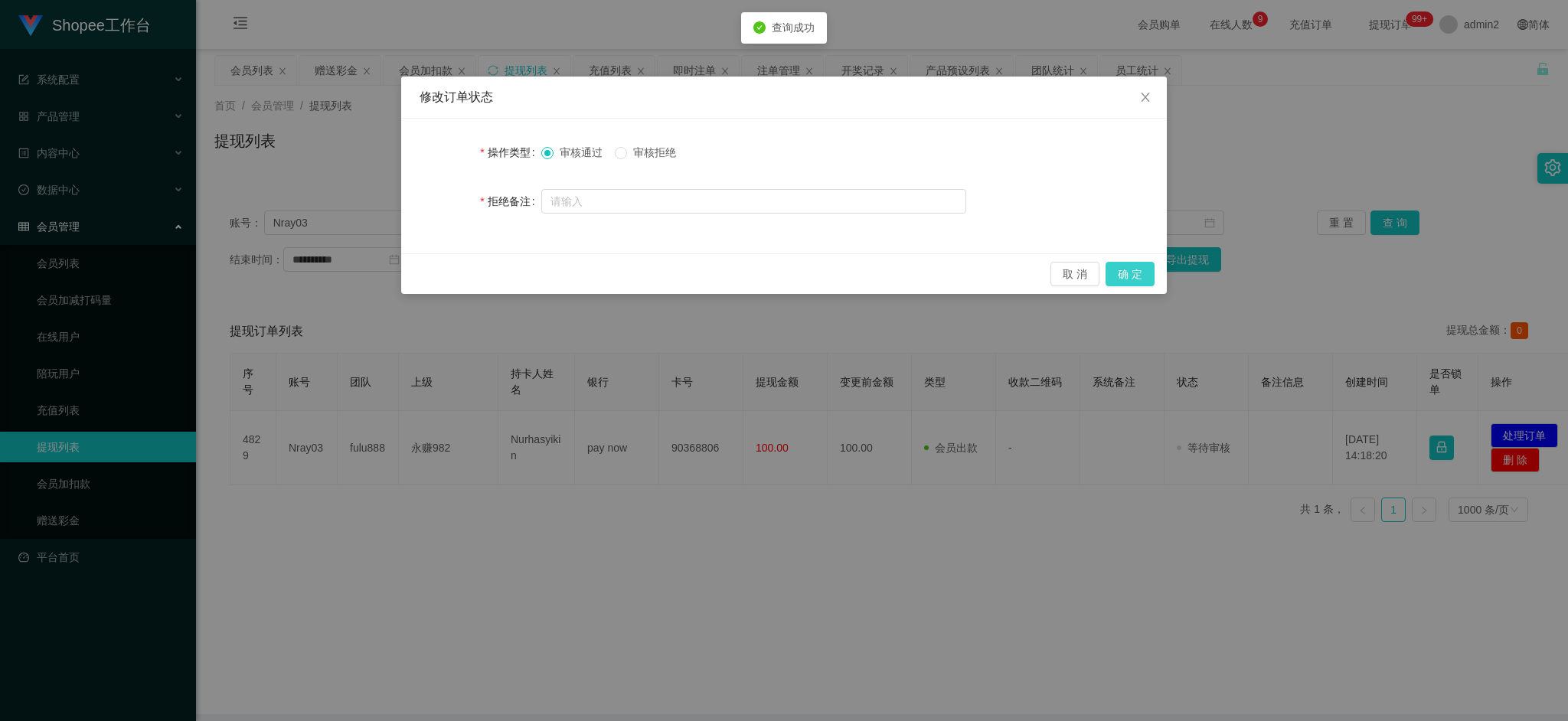
click at [1129, 273] on button "确 定" at bounding box center [1130, 273] width 49 height 24
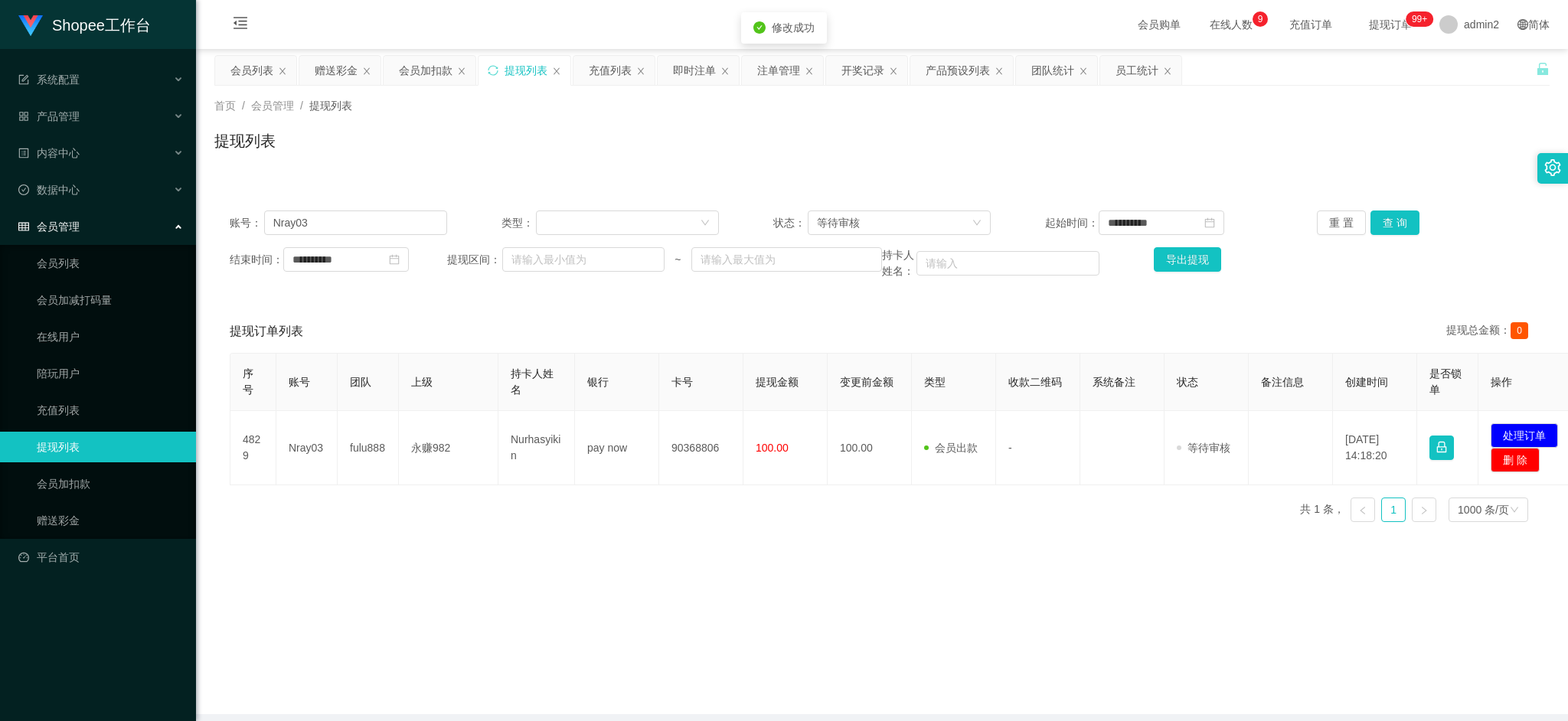
click at [1116, 516] on div "Shopee工作台 系统配置 产品管理 产品列表 产品预设列表 开奖记录 注单管理 即时注单 内容中心 站内信 公告列表 活动列表 数据中心 员工统计 团队统…" at bounding box center [784, 360] width 1568 height 721
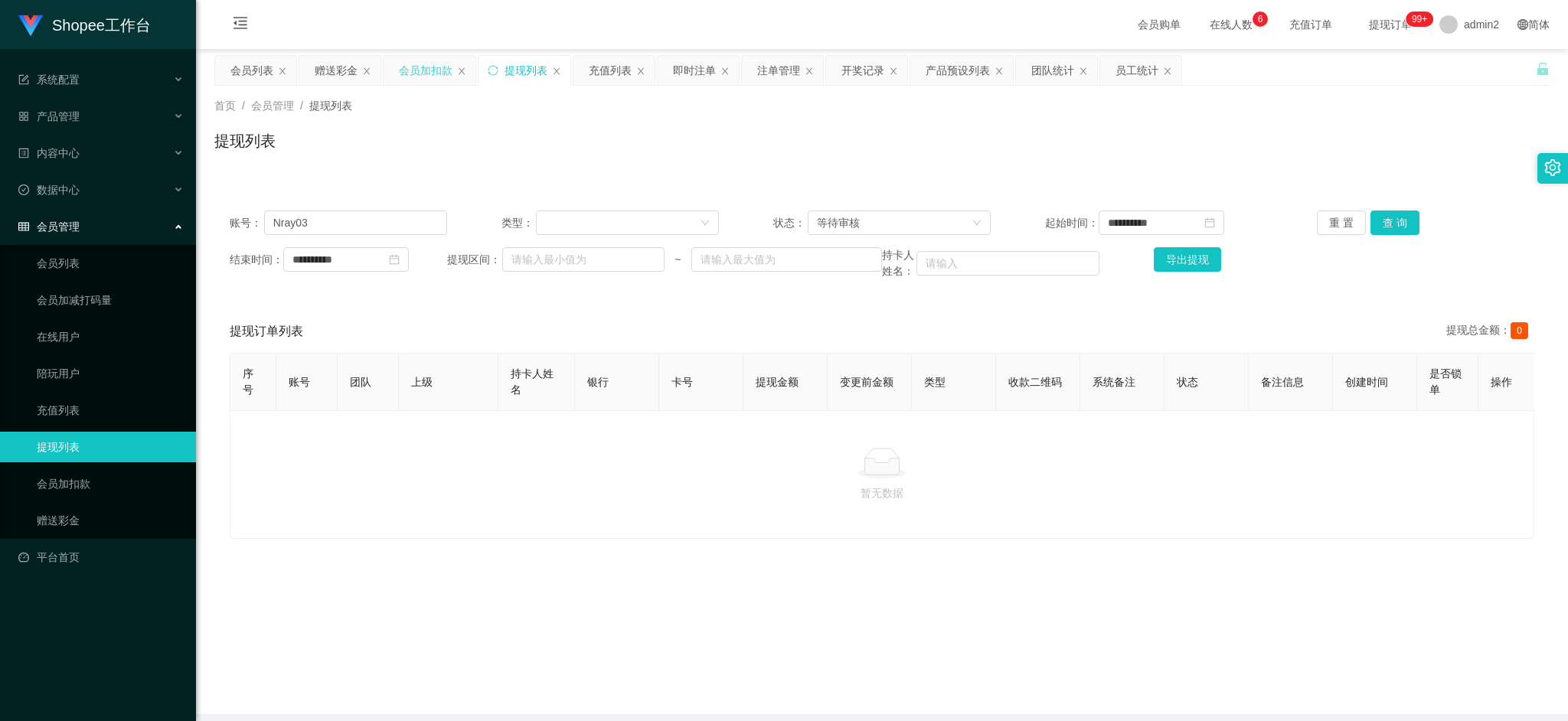
click at [424, 70] on div "会员加扣款" at bounding box center [425, 71] width 54 height 29
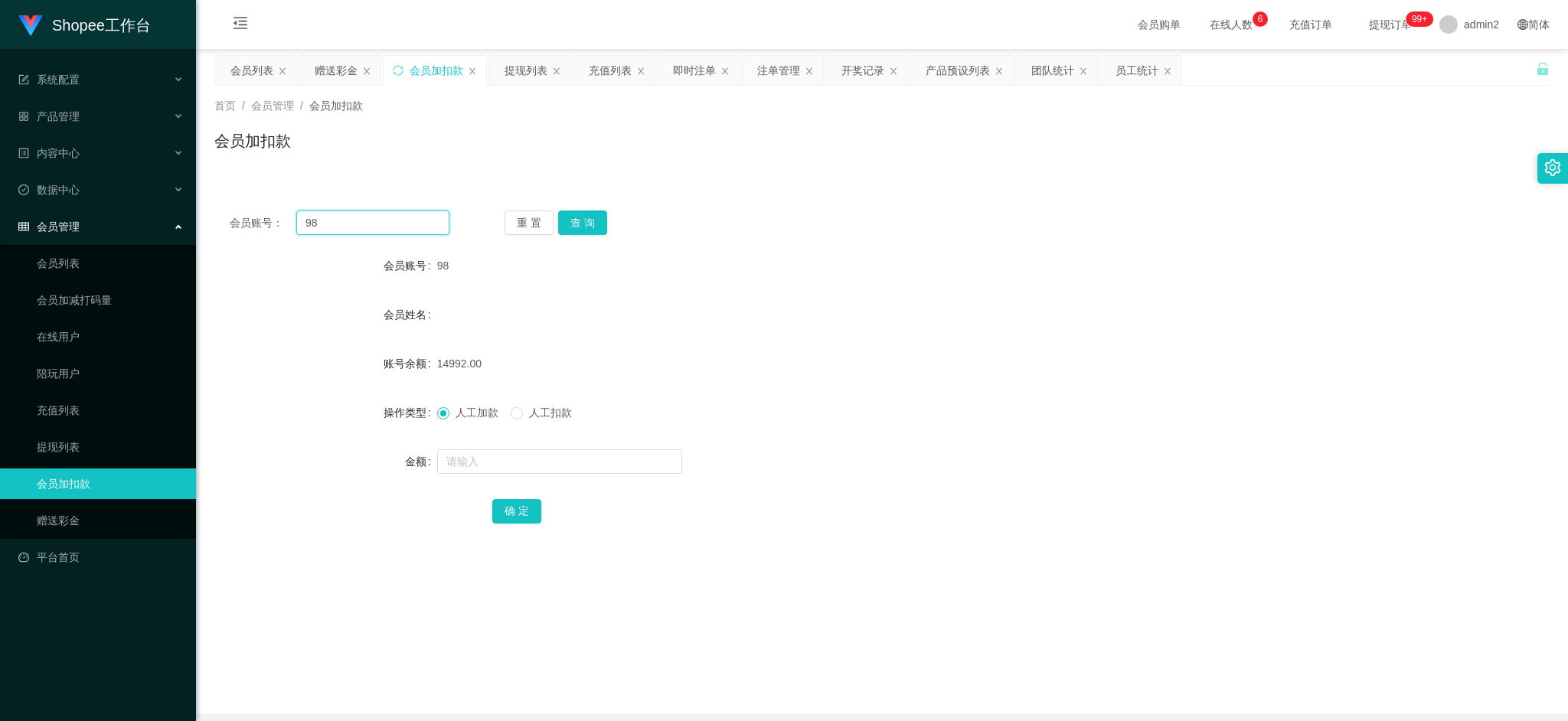
click at [385, 220] on input "98" at bounding box center [372, 222] width 153 height 24
drag, startPoint x: 385, startPoint y: 220, endPoint x: 490, endPoint y: 229, distance: 105.4
click at [406, 225] on input "98" at bounding box center [372, 222] width 153 height 24
paste input "22"
type input "22"
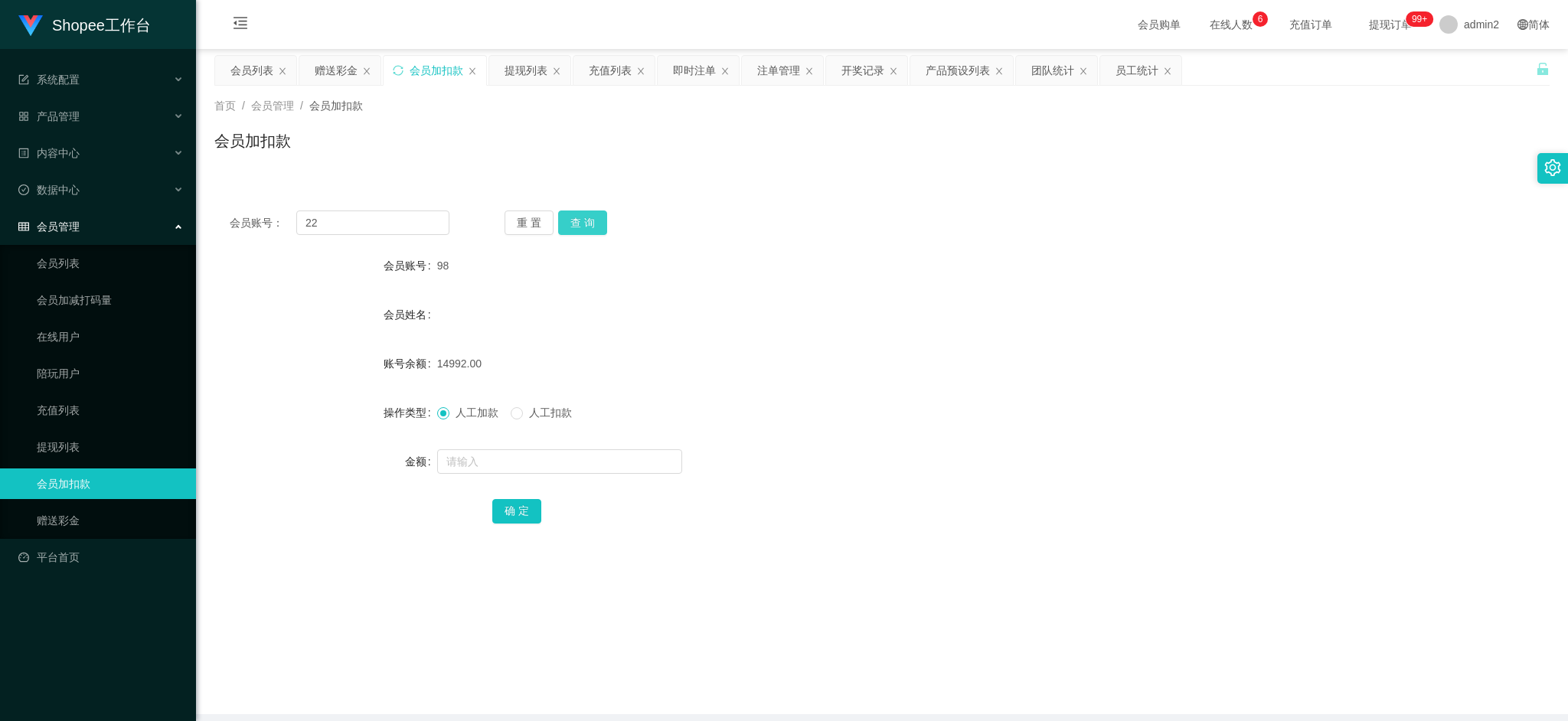
click at [573, 216] on button "查 询" at bounding box center [583, 222] width 49 height 24
click at [604, 458] on input "text" at bounding box center [560, 461] width 245 height 24
type input "9"
click at [520, 516] on button "确 定" at bounding box center [516, 510] width 49 height 24
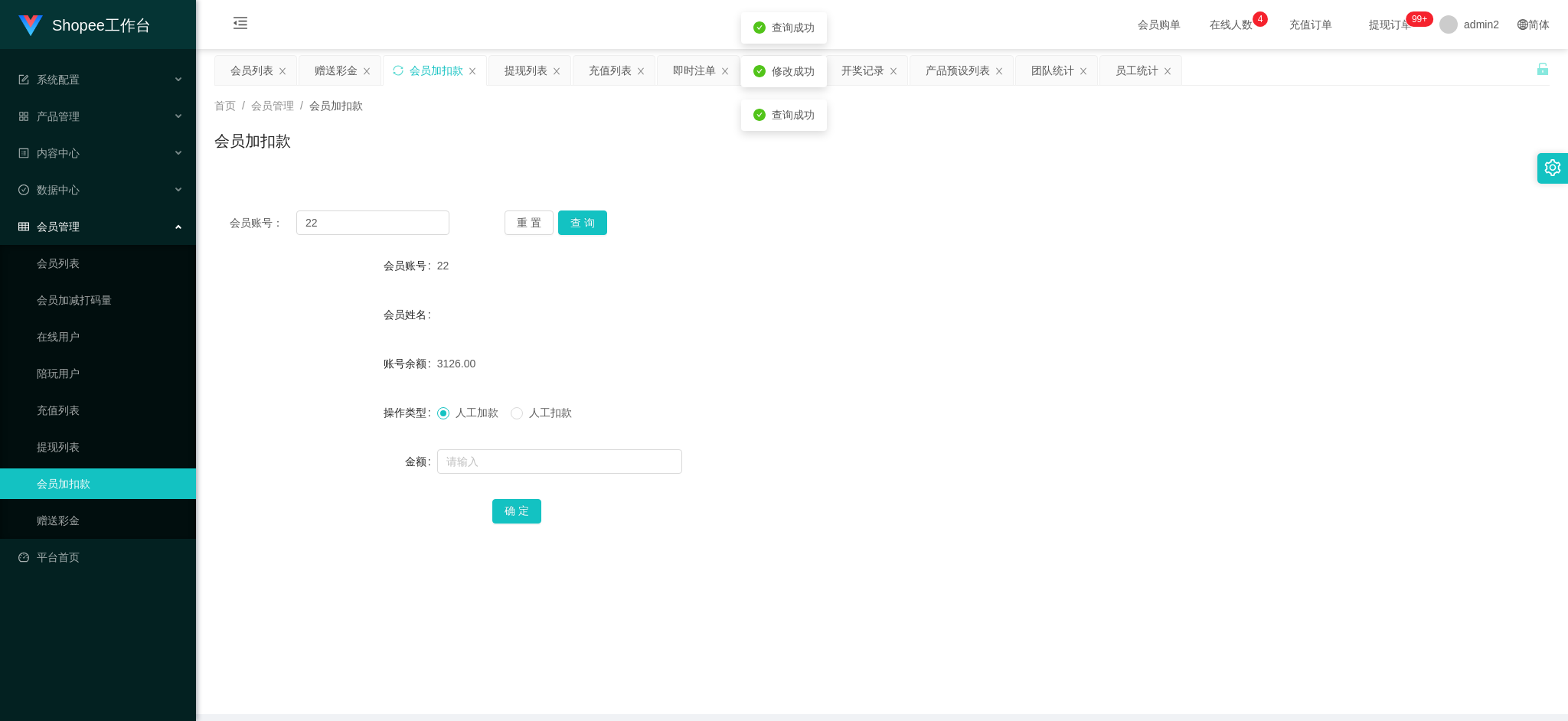
click at [941, 410] on div "人工加款 人工扣款" at bounding box center [826, 412] width 779 height 30
drag, startPoint x: 1246, startPoint y: 638, endPoint x: 1195, endPoint y: 614, distance: 56.4
click at [1245, 638] on main "关闭左侧 关闭右侧 关闭其它 刷新页面 会员列表 赠送彩金 会员加扣款 提现列表 充值列表 即时注单 注单管理 开奖记录 产品预设列表 团队统计 员工统计 首…" at bounding box center [882, 381] width 1372 height 665
click at [338, 76] on div "赠送彩金" at bounding box center [336, 71] width 43 height 29
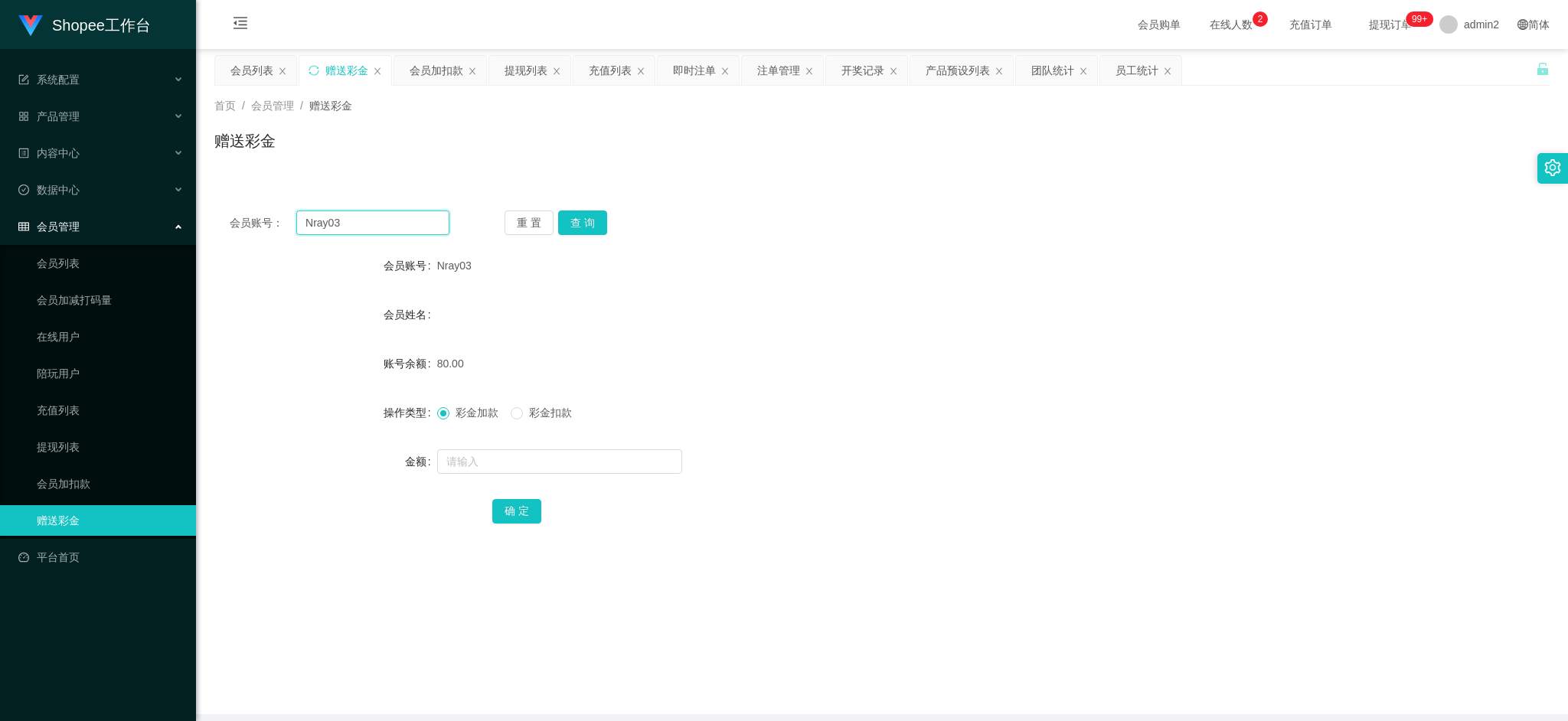
click at [382, 220] on input "Nray03" at bounding box center [372, 222] width 153 height 24
drag, startPoint x: 382, startPoint y: 218, endPoint x: 398, endPoint y: 223, distance: 16.8
click at [386, 220] on input "Nray03" at bounding box center [372, 222] width 153 height 24
paste input "roytwel17"
type input "roytwel17"
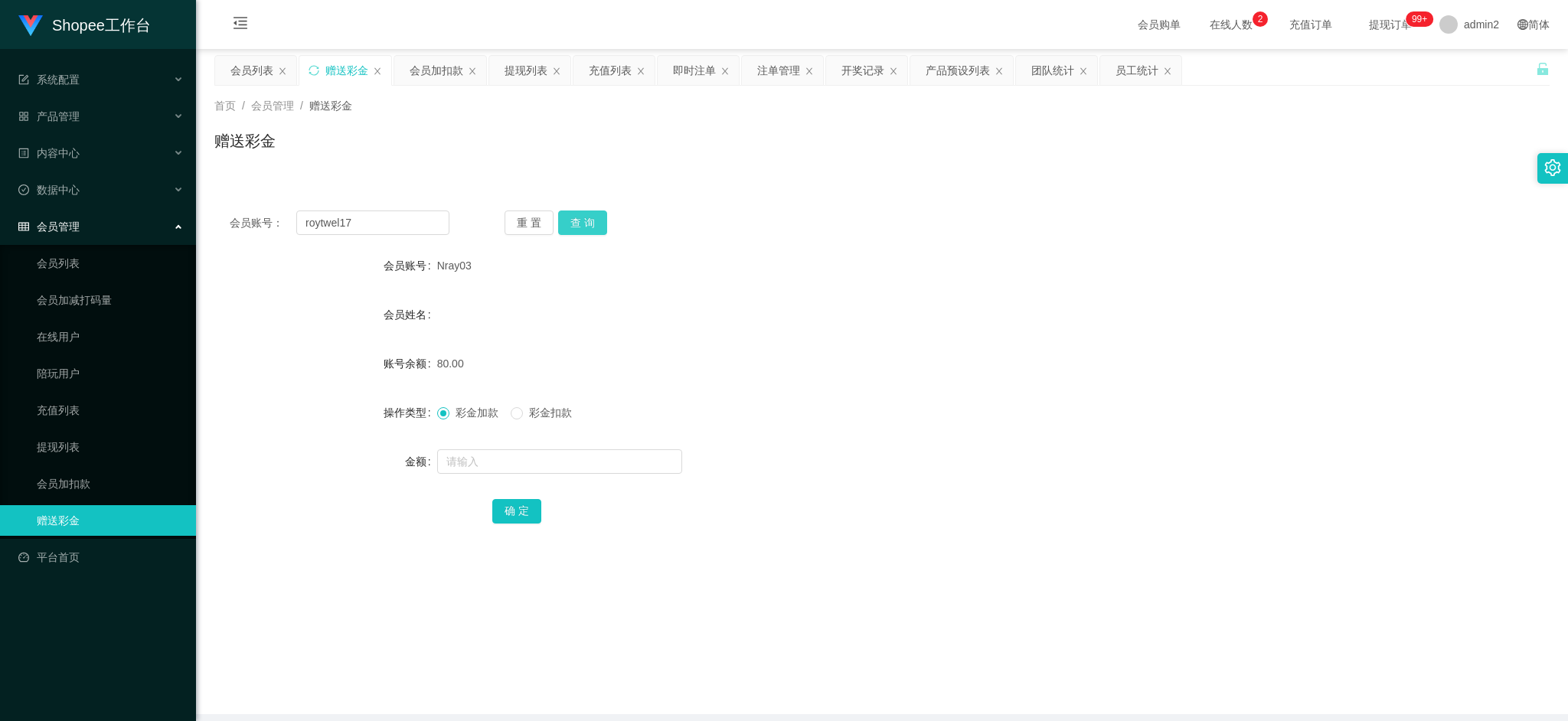
click at [571, 217] on button "查 询" at bounding box center [583, 222] width 49 height 24
click at [588, 450] on input "text" at bounding box center [560, 461] width 245 height 24
type input "1"
type input "280"
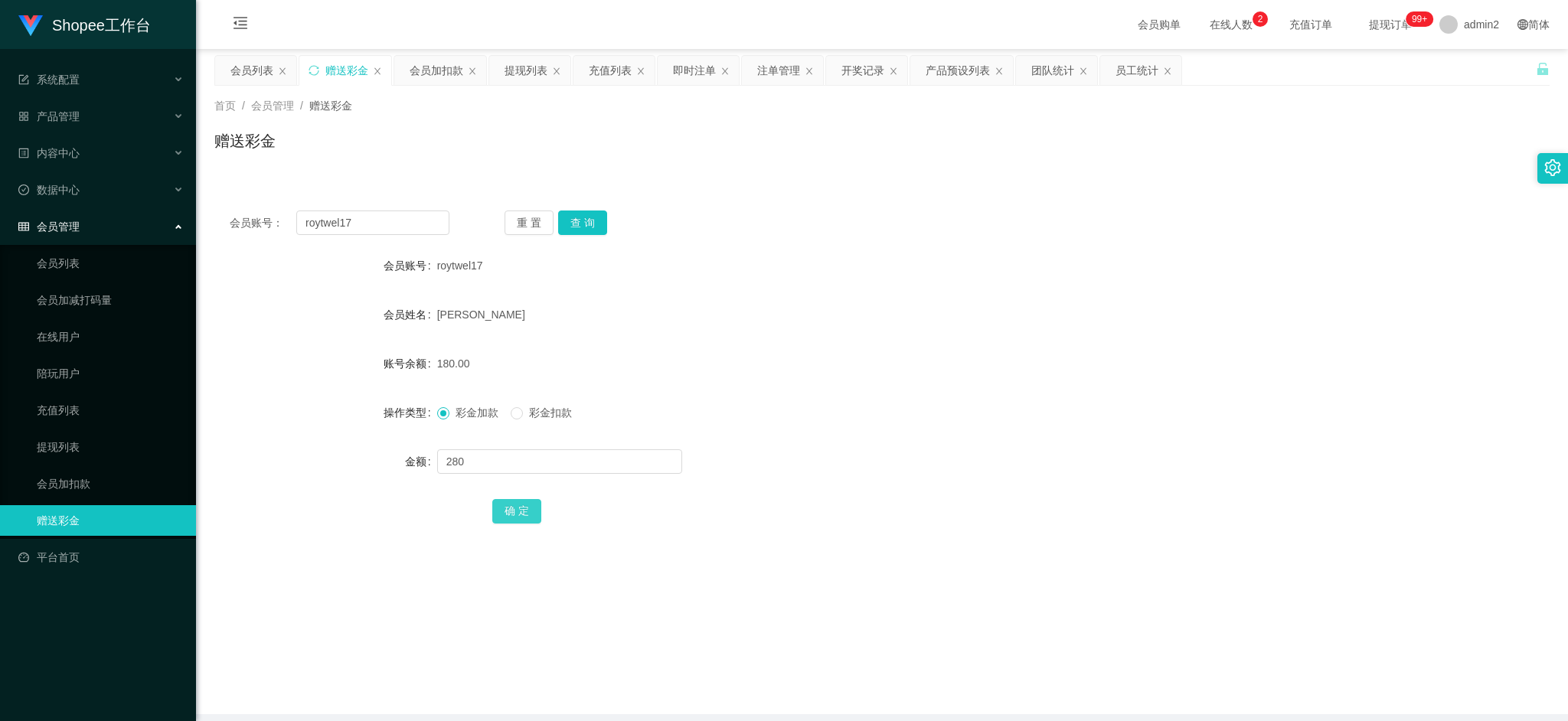
drag, startPoint x: 514, startPoint y: 504, endPoint x: 548, endPoint y: 503, distance: 34.0
click at [514, 504] on button "确 定" at bounding box center [516, 510] width 49 height 24
click at [1023, 409] on div "彩金加款 彩金扣款" at bounding box center [826, 412] width 779 height 30
click at [447, 78] on div "会员加扣款" at bounding box center [436, 71] width 54 height 29
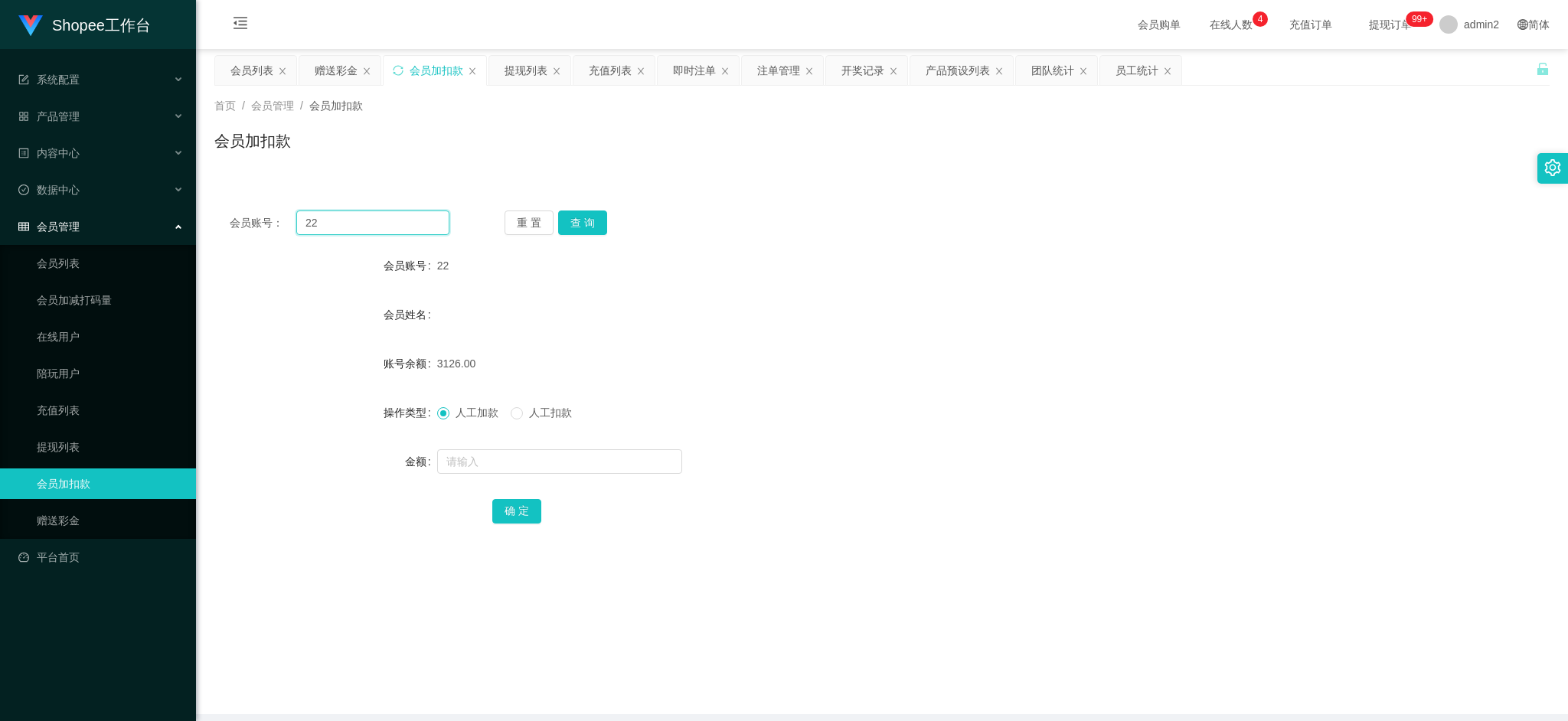
click at [415, 225] on input "22" at bounding box center [372, 222] width 153 height 24
drag, startPoint x: 415, startPoint y: 225, endPoint x: 541, endPoint y: 227, distance: 126.0
click at [416, 224] on input "22" at bounding box center [372, 222] width 153 height 24
click at [590, 218] on button "查 询" at bounding box center [583, 222] width 49 height 24
click at [587, 458] on input "text" at bounding box center [560, 461] width 245 height 24
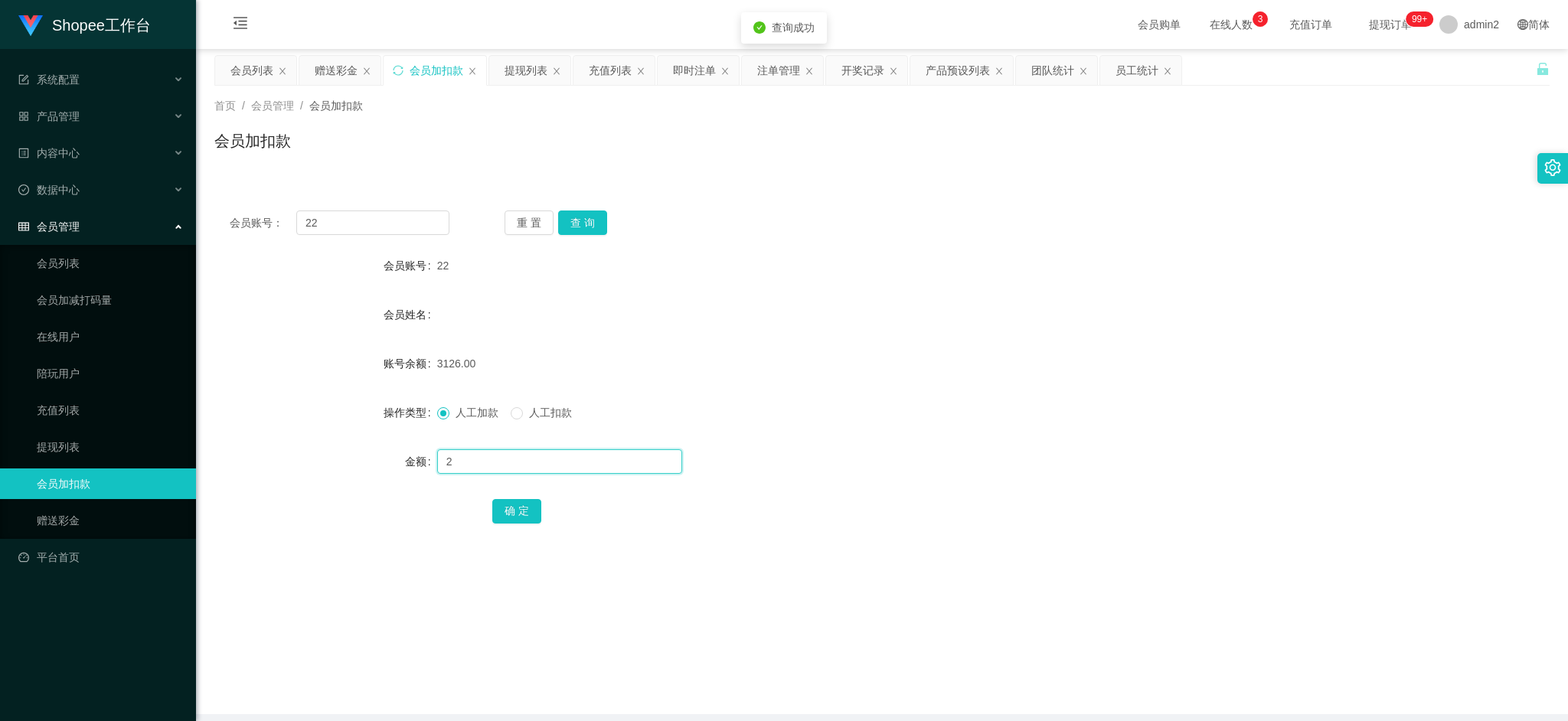
click at [587, 458] on input "2" at bounding box center [560, 461] width 245 height 24
type input "24"
click at [511, 505] on button "确 定" at bounding box center [516, 510] width 49 height 24
click at [895, 411] on div "人工加款 人工扣款" at bounding box center [826, 412] width 779 height 30
click at [610, 65] on div "充值列表" at bounding box center [611, 71] width 43 height 29
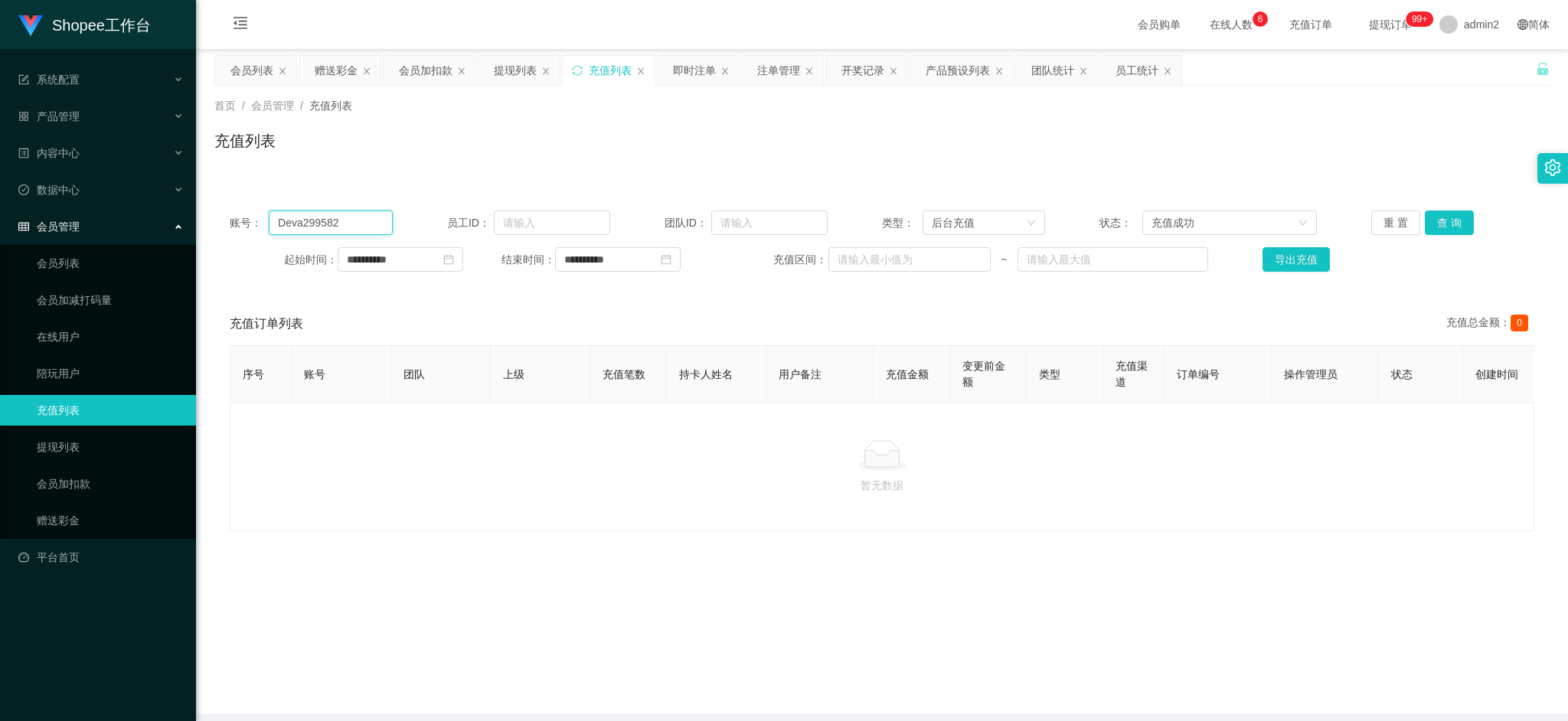
click at [340, 222] on input "Deva299582" at bounding box center [330, 222] width 124 height 24
paste input "2"
type input "22"
click at [1454, 215] on button "查 询" at bounding box center [1449, 222] width 49 height 24
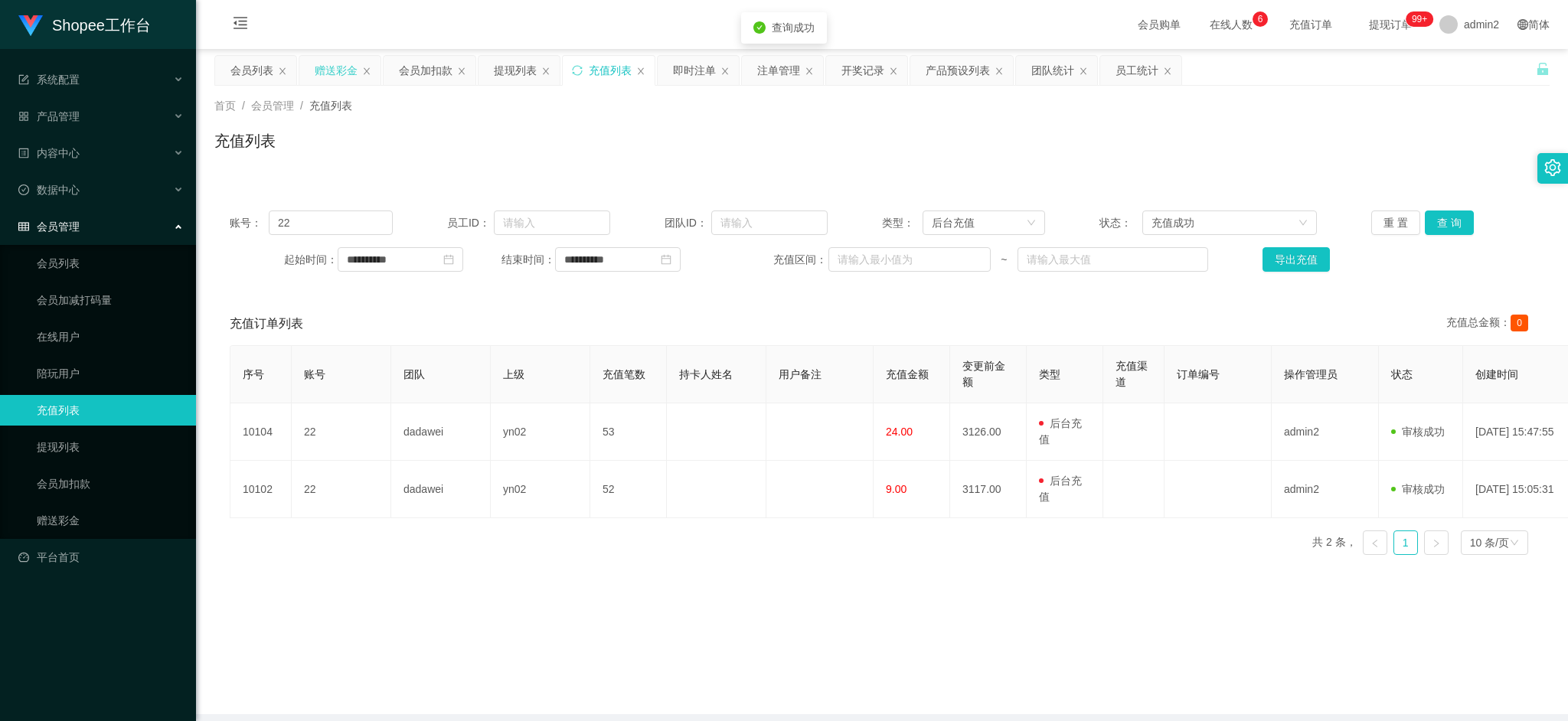
click at [349, 69] on div "赠送彩金" at bounding box center [336, 71] width 43 height 29
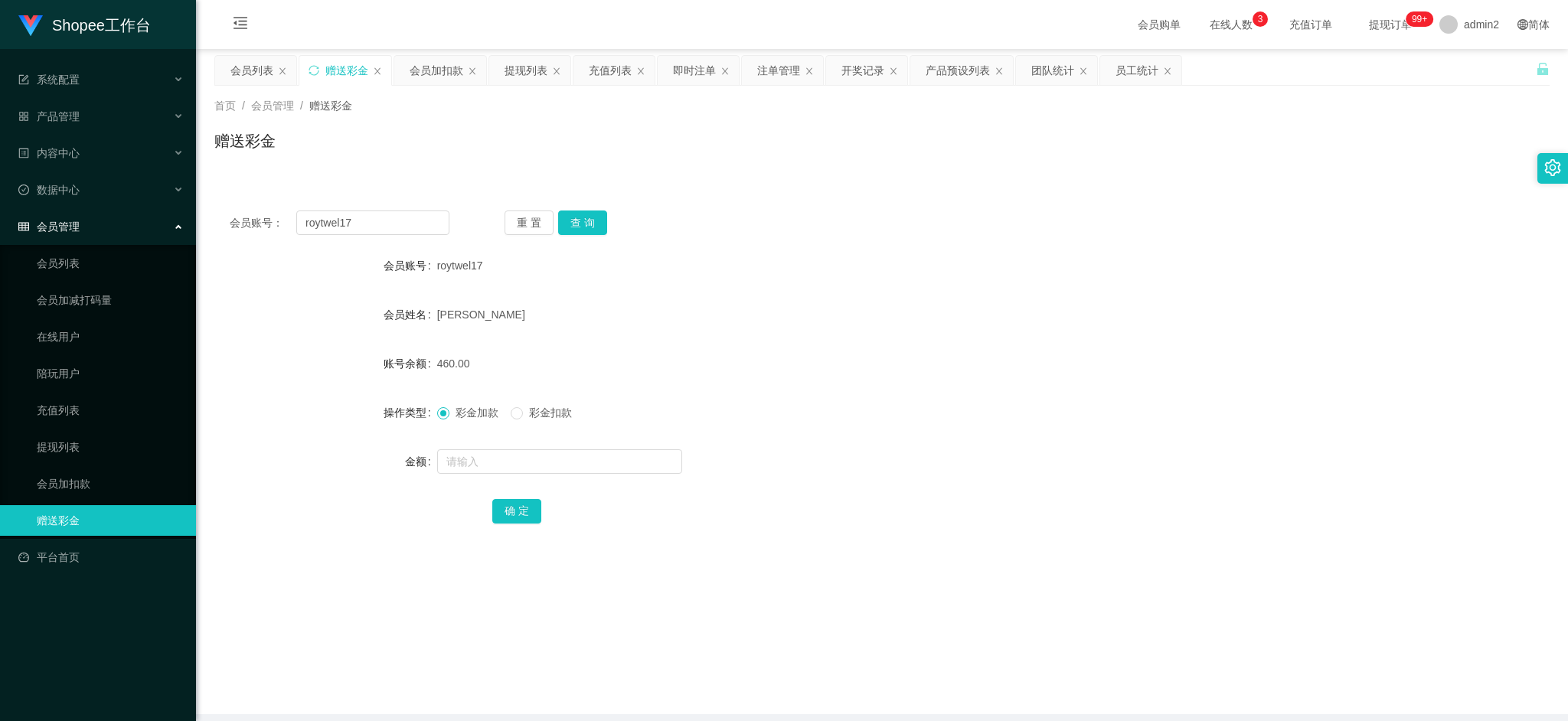
click at [1289, 626] on main "关闭左侧 关闭右侧 关闭其它 刷新页面 会员列表 赠送彩金 会员加扣款 提现列表 充值列表 即时注单 注单管理 开奖记录 产品预设列表 团队统计 员工统计 首…" at bounding box center [882, 381] width 1372 height 665
click at [413, 225] on input "roytwel17" at bounding box center [372, 222] width 153 height 24
paste input "Wangshuqing1972"
type input "Wangshuqing1972"
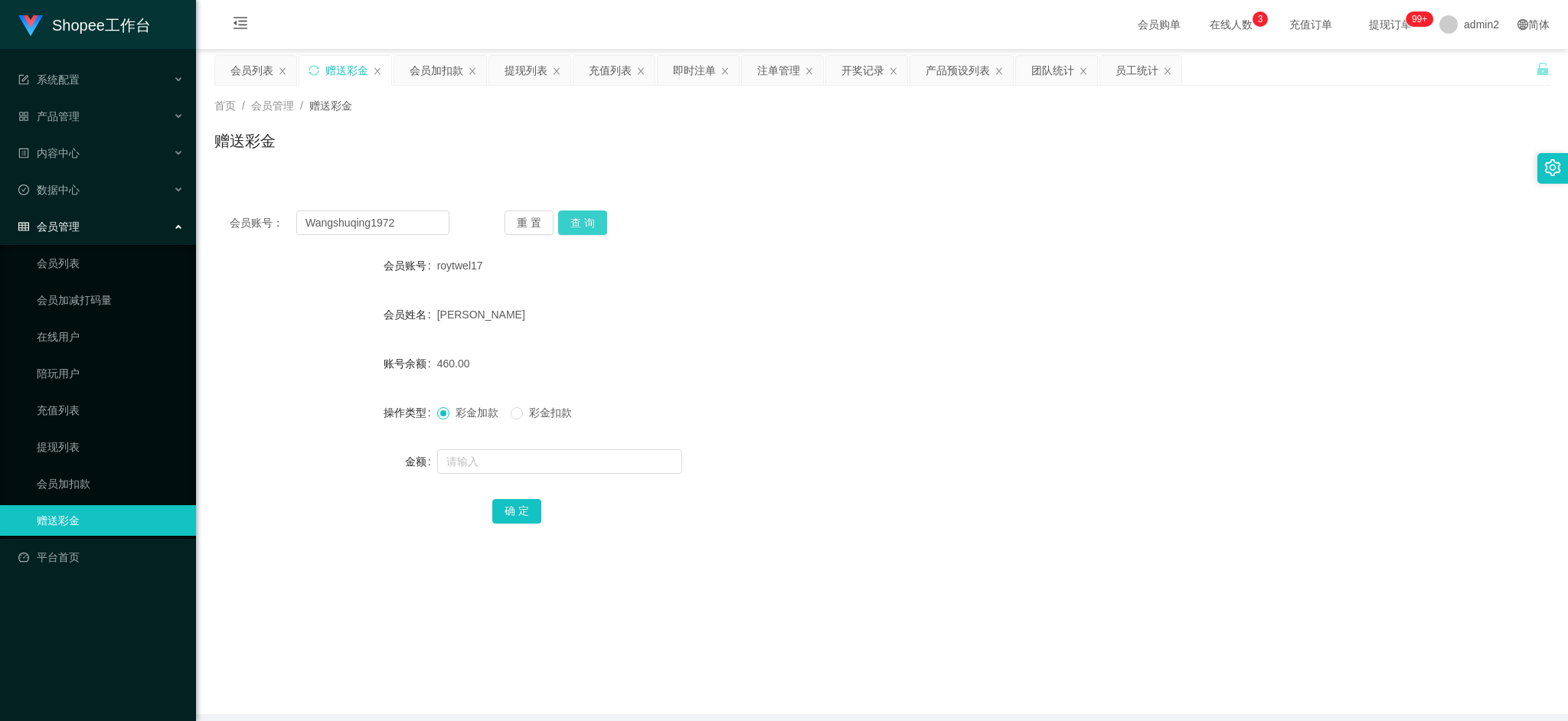
drag, startPoint x: 589, startPoint y: 216, endPoint x: 622, endPoint y: 339, distance: 127.3
click at [589, 216] on button "查 询" at bounding box center [583, 222] width 49 height 24
click at [608, 451] on input "text" at bounding box center [560, 461] width 245 height 24
type input "80"
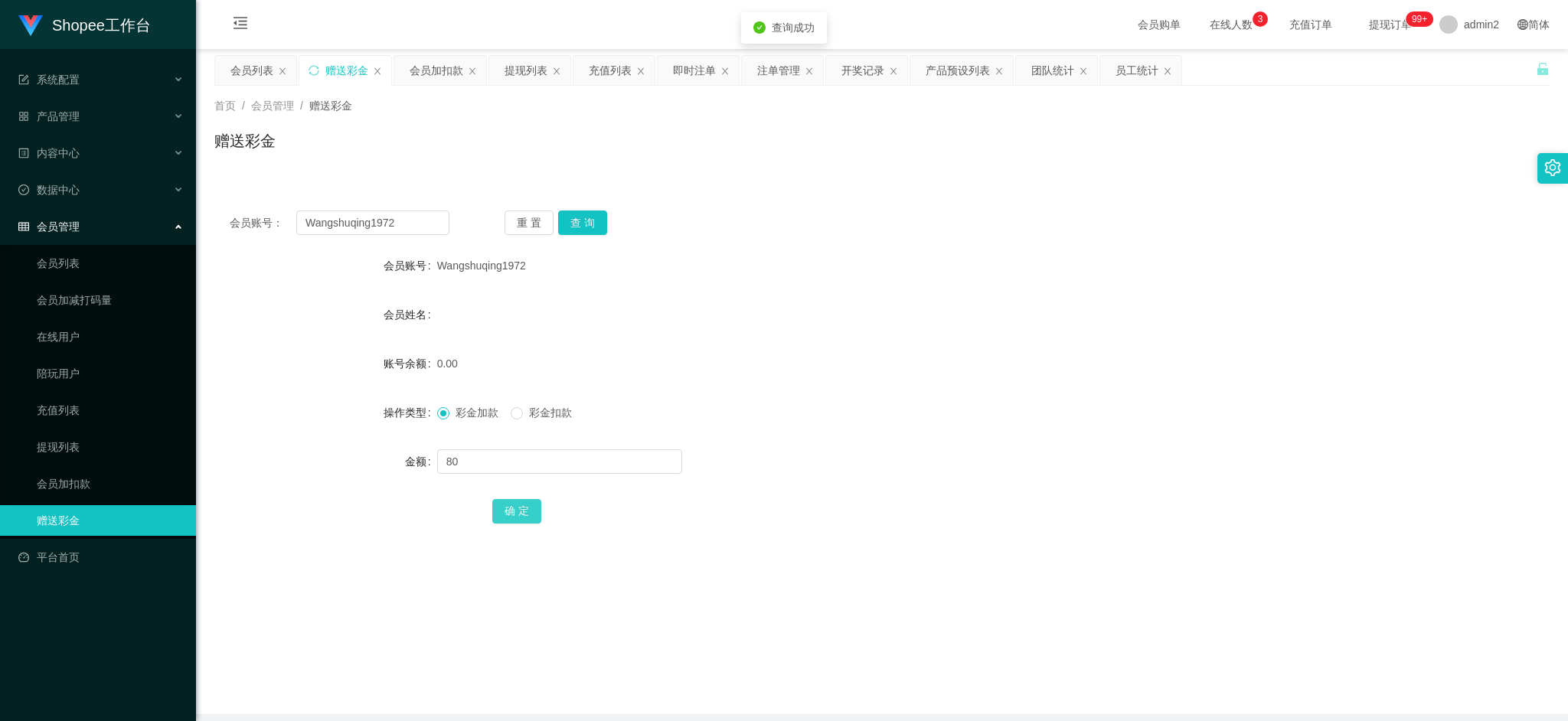
drag, startPoint x: 527, startPoint y: 505, endPoint x: 563, endPoint y: 496, distance: 37.1
click at [524, 505] on button "确 定" at bounding box center [516, 510] width 49 height 24
click at [954, 394] on form "会员账号 Wangshuqing1972 会员姓名 账号余额 0.00 操作类型 彩金加款 彩金扣款 金额 确 定" at bounding box center [882, 388] width 1336 height 275
click at [425, 76] on div "会员加扣款" at bounding box center [436, 71] width 54 height 29
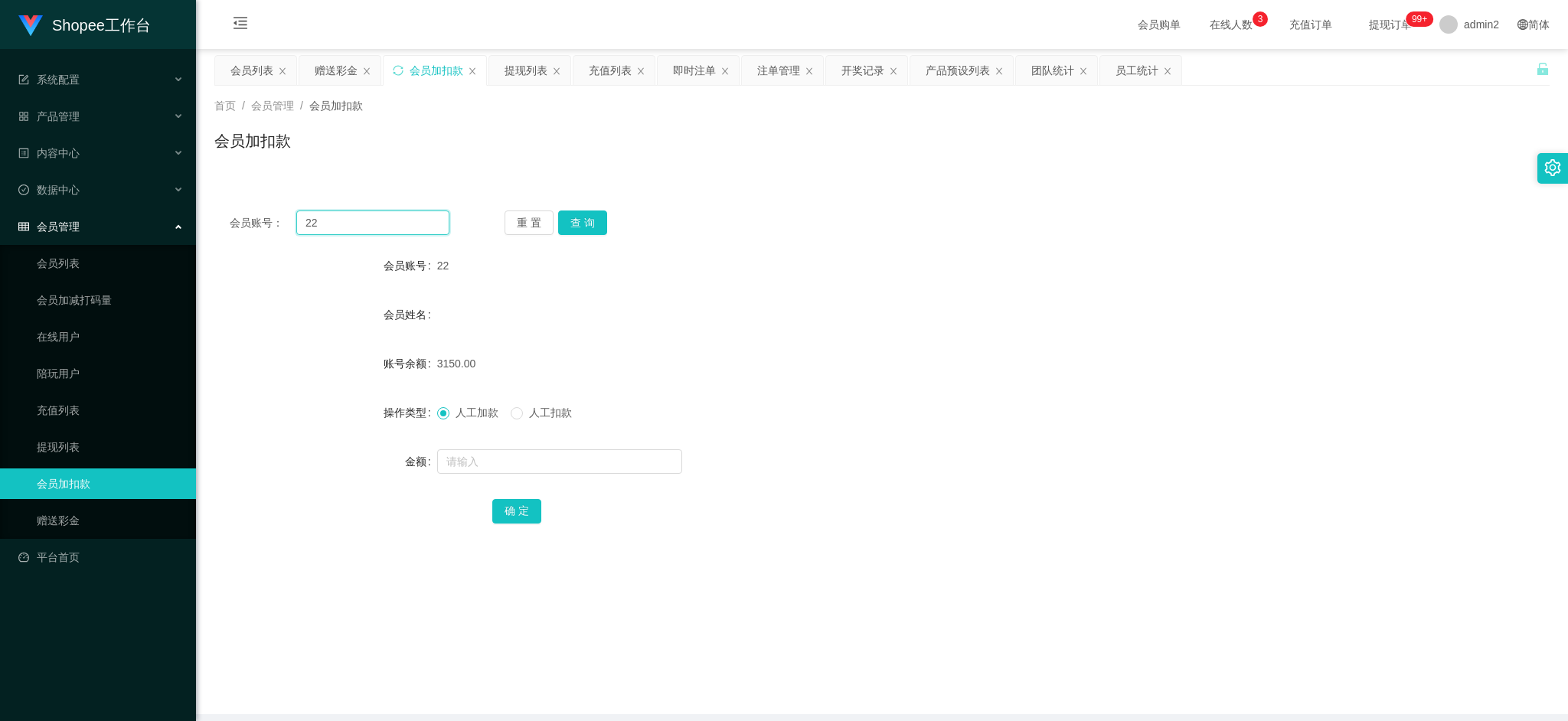
click at [394, 218] on input "22" at bounding box center [372, 222] width 153 height 24
paste input "98"
type input "98"
click at [590, 216] on button "查 询" at bounding box center [583, 222] width 49 height 24
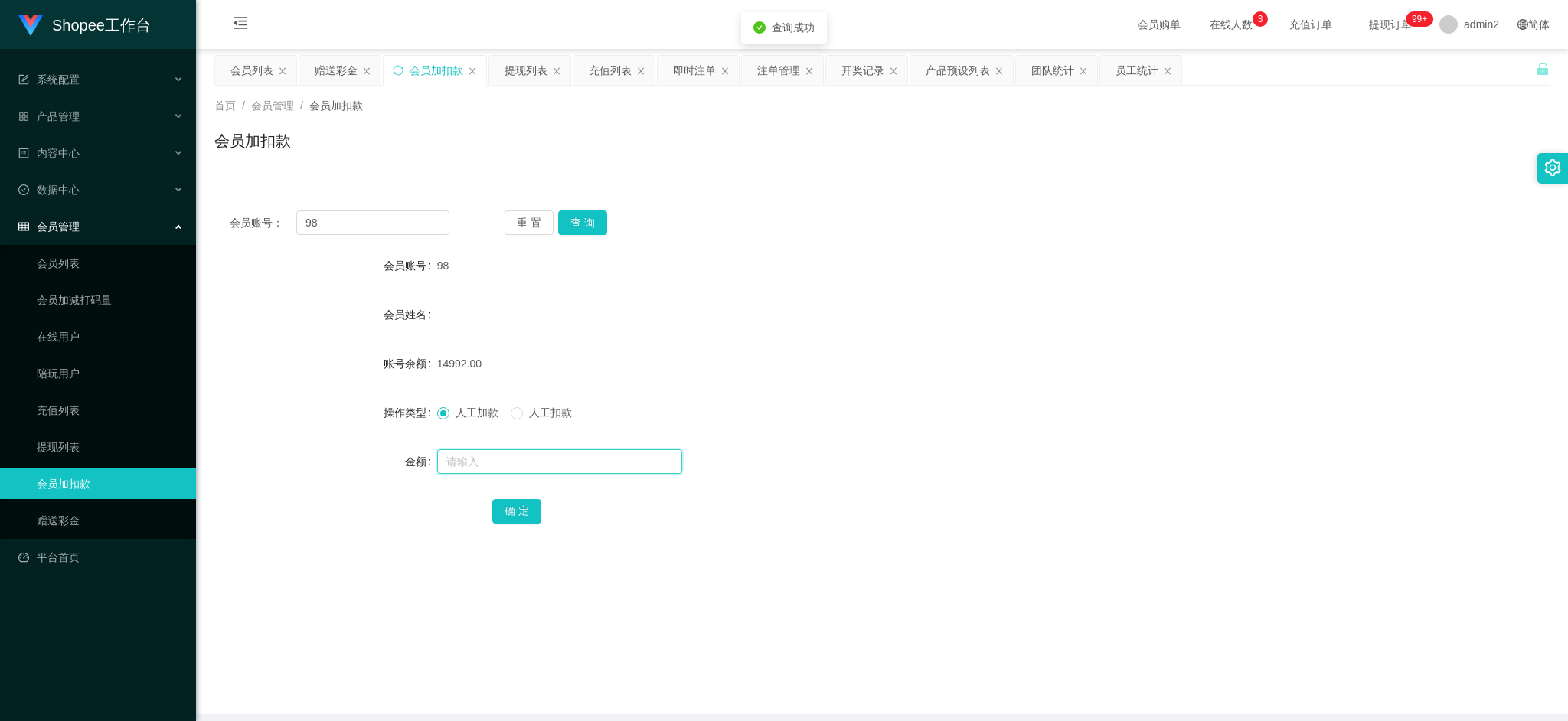
click at [632, 460] on input "text" at bounding box center [560, 461] width 245 height 24
type input "23"
click at [516, 514] on button "确 定" at bounding box center [516, 510] width 49 height 24
drag, startPoint x: 328, startPoint y: 69, endPoint x: 434, endPoint y: 200, distance: 168.5
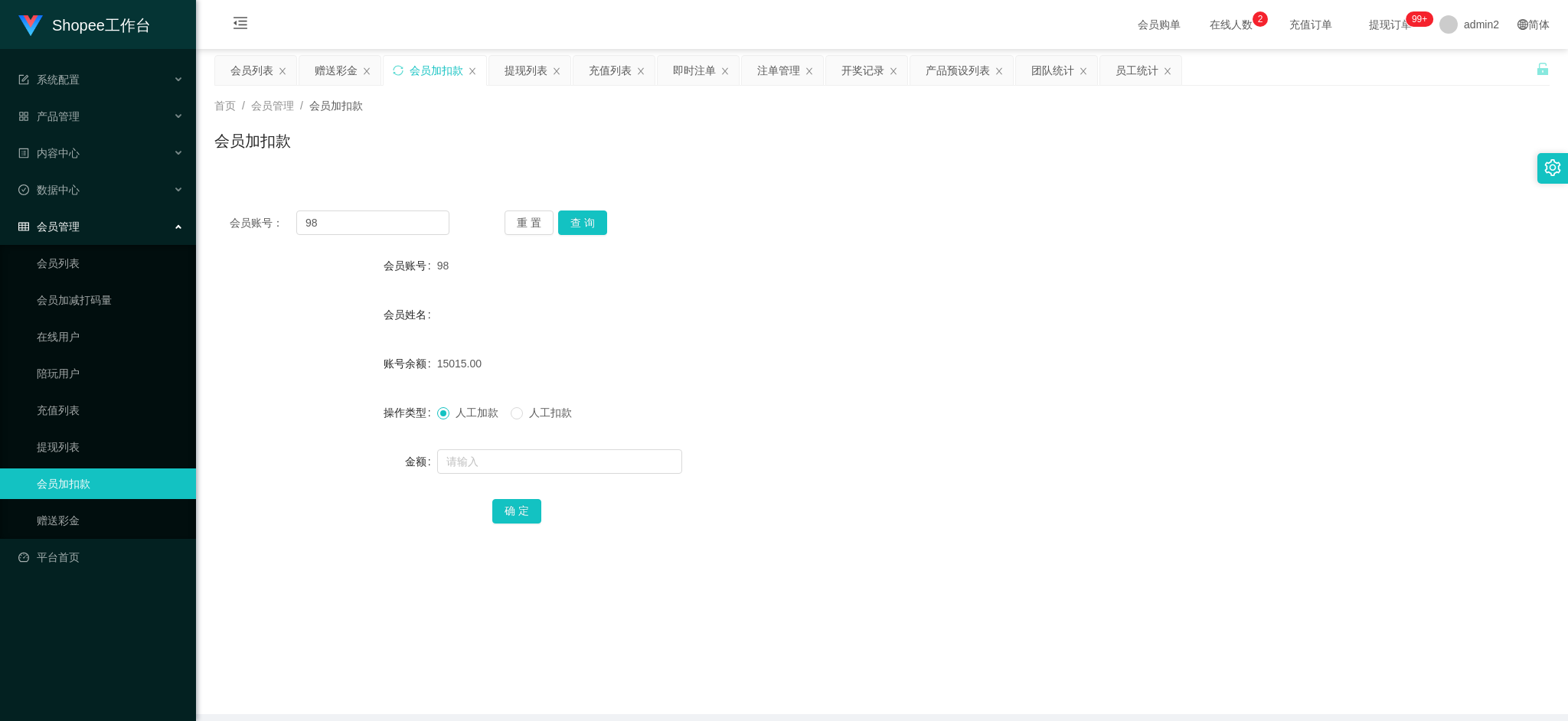
click at [328, 69] on div "赠送彩金" at bounding box center [336, 71] width 43 height 29
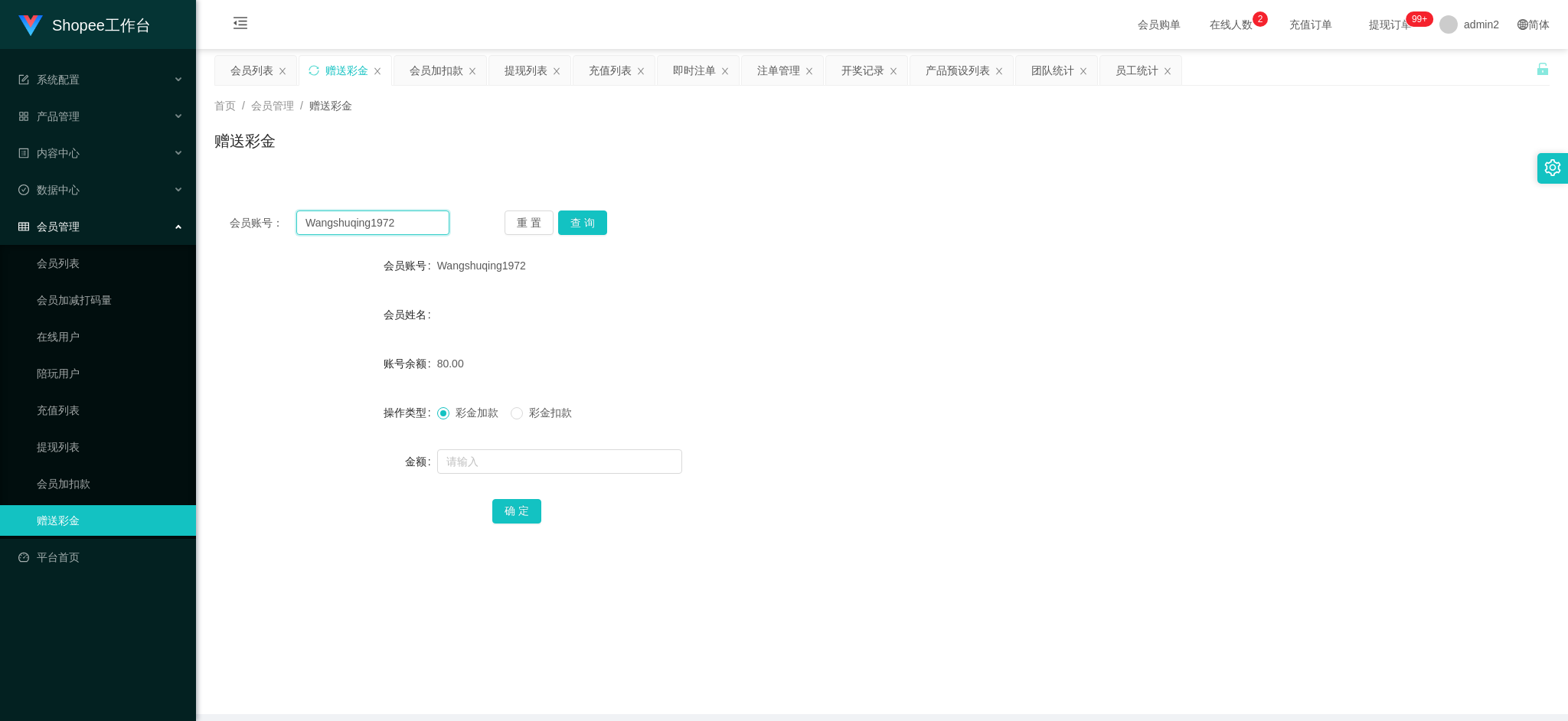
click at [411, 220] on input "Wangshuqing1972" at bounding box center [372, 222] width 153 height 24
drag, startPoint x: 411, startPoint y: 220, endPoint x: 456, endPoint y: 228, distance: 45.7
click at [411, 221] on input "Wangshuqing1972" at bounding box center [372, 222] width 153 height 24
paste input "08978377055"
type input "08978377055"
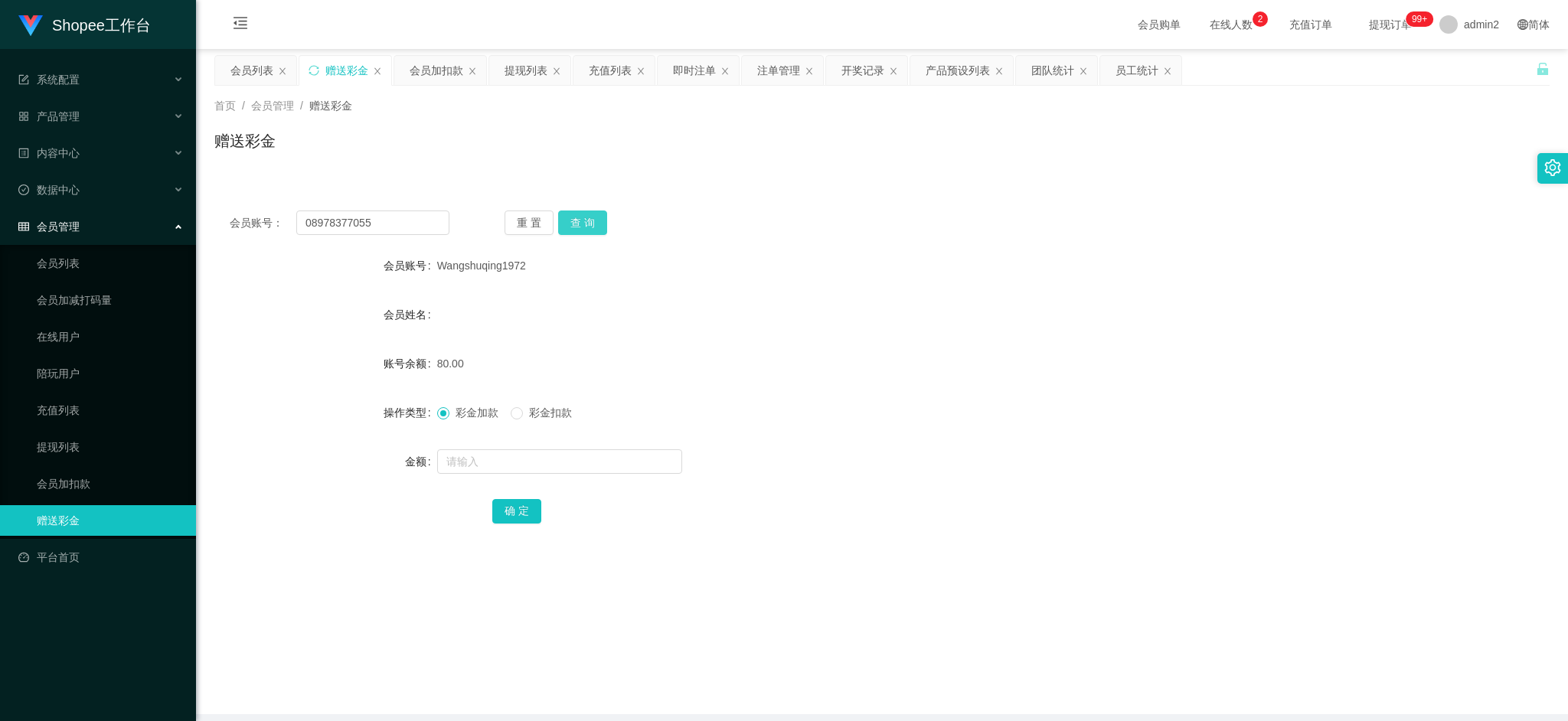
click at [588, 222] on button "查 询" at bounding box center [583, 222] width 49 height 24
click at [603, 458] on input "text" at bounding box center [560, 461] width 245 height 24
click at [603, 456] on input "text" at bounding box center [560, 461] width 245 height 24
type input "80"
drag, startPoint x: 516, startPoint y: 517, endPoint x: 645, endPoint y: 478, distance: 134.8
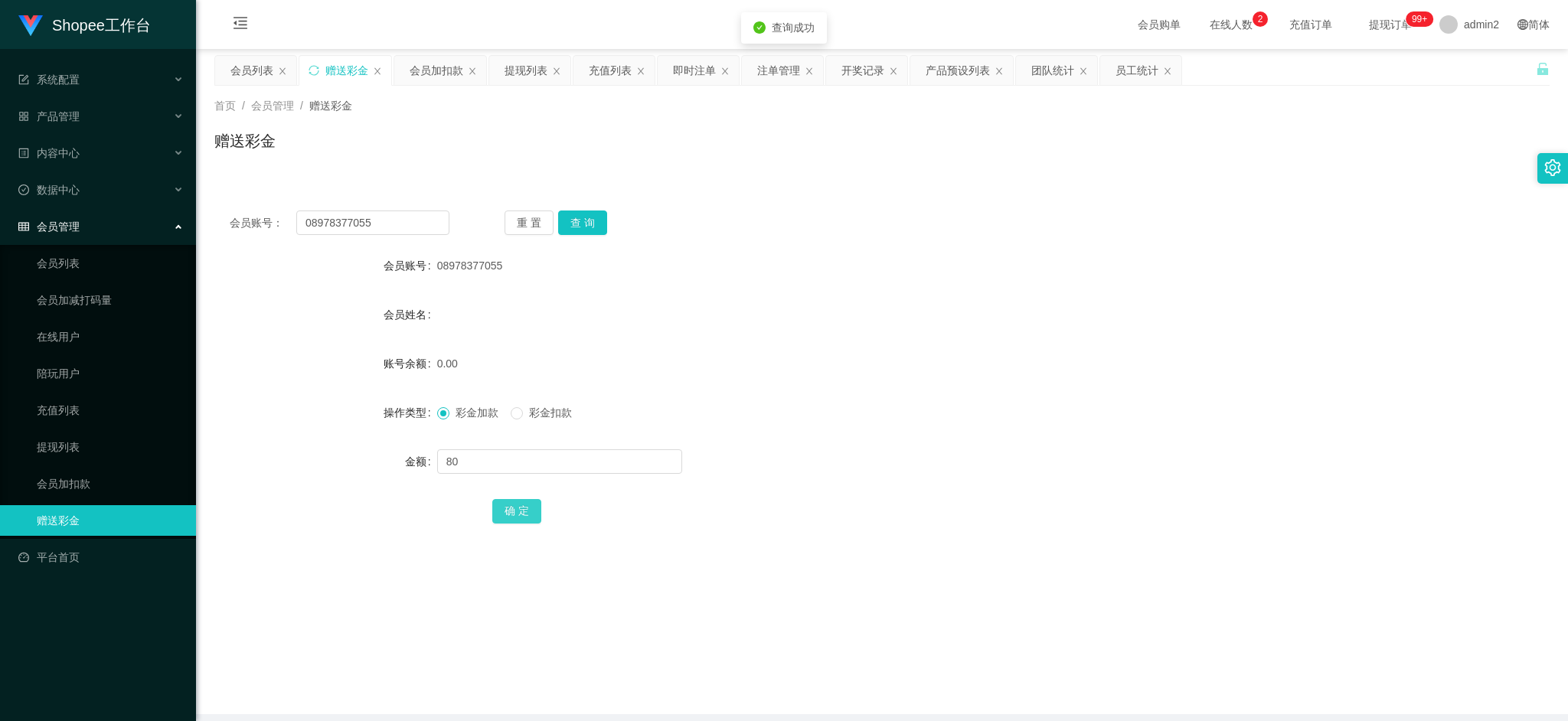
click at [516, 517] on button "确 定" at bounding box center [516, 510] width 49 height 24
click at [884, 423] on div "彩金加款 彩金扣款" at bounding box center [826, 412] width 779 height 30
click at [412, 66] on div "会员加扣款" at bounding box center [436, 71] width 54 height 29
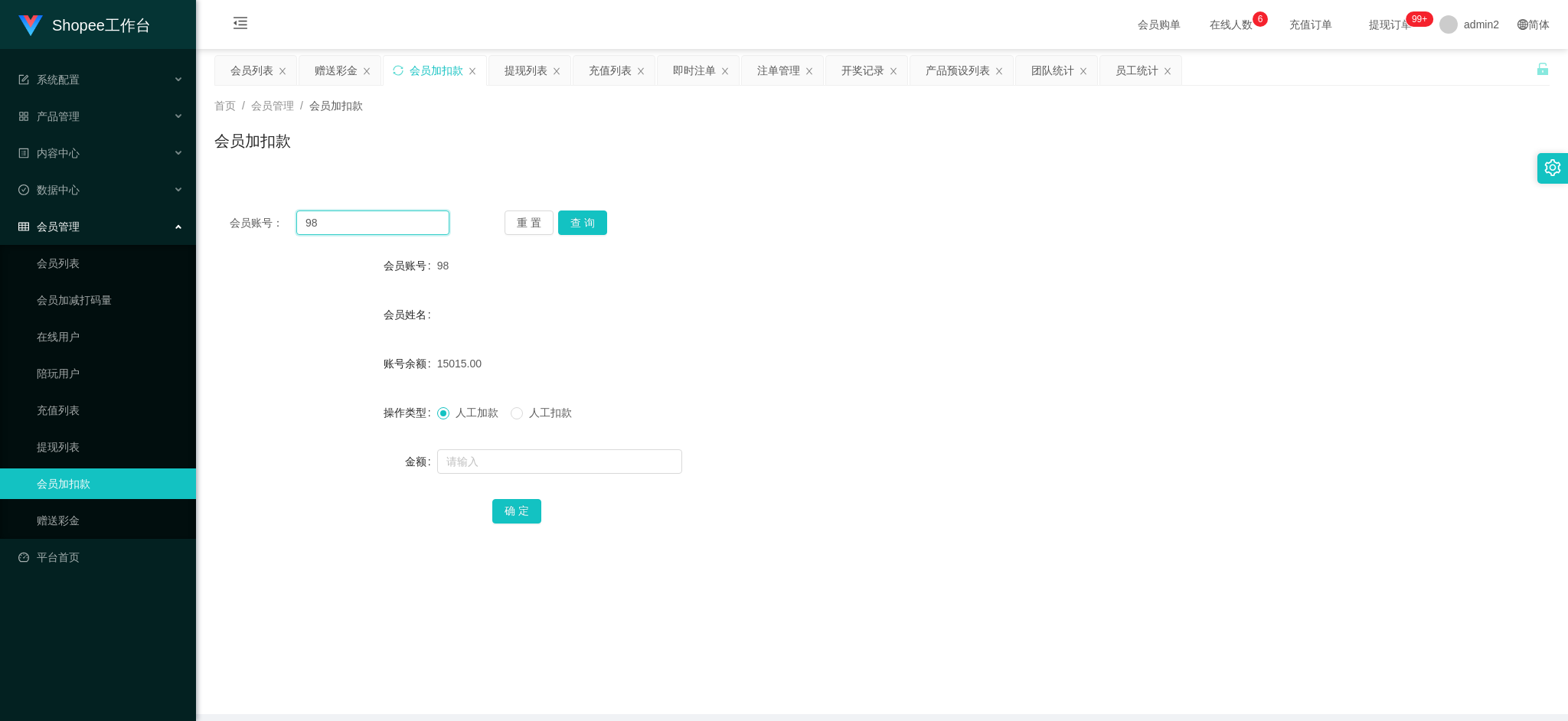
click at [413, 213] on input "98" at bounding box center [372, 222] width 153 height 24
click at [585, 218] on button "查 询" at bounding box center [583, 222] width 49 height 24
click at [552, 460] on input "text" at bounding box center [560, 461] width 245 height 24
click at [552, 459] on input "text" at bounding box center [560, 461] width 245 height 24
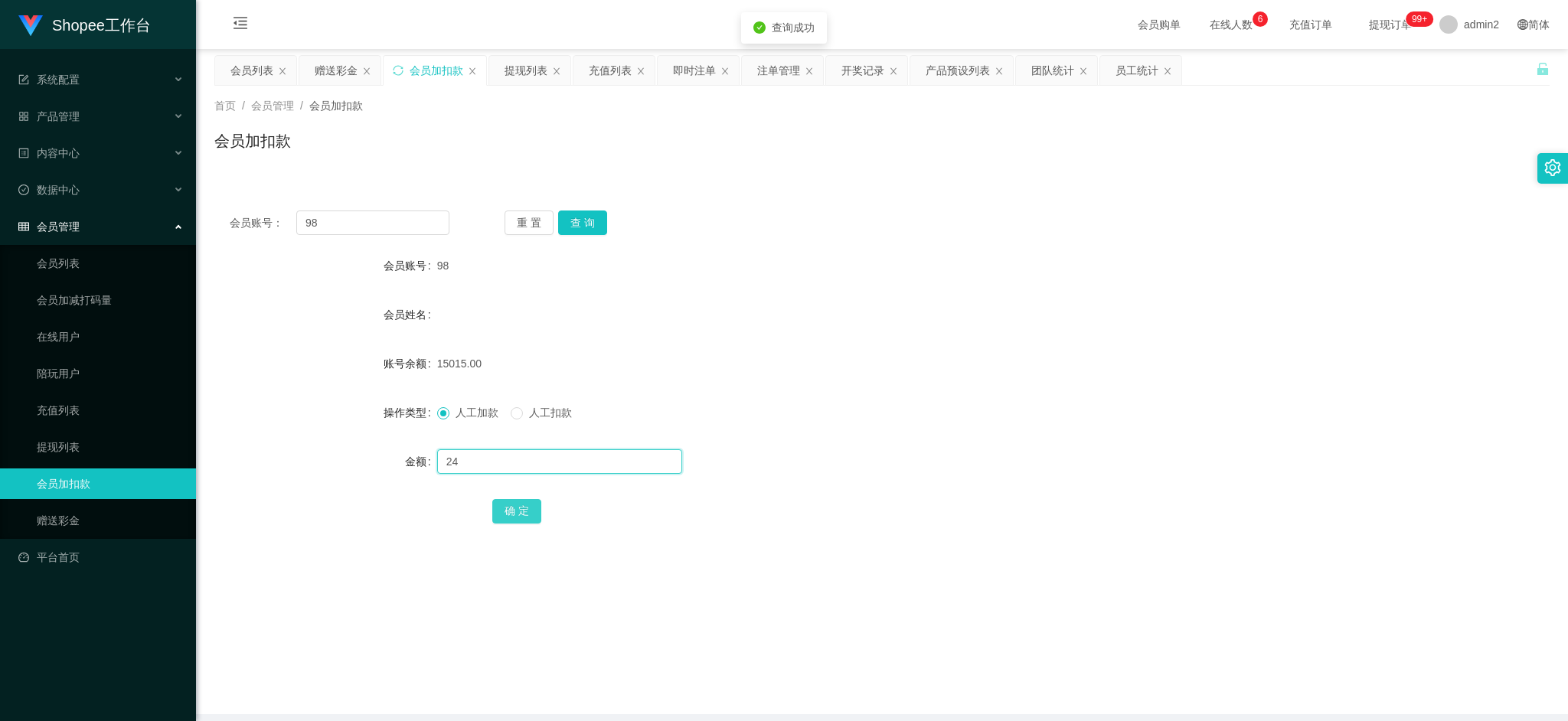
type input "24"
click at [508, 504] on button "确 定" at bounding box center [516, 510] width 49 height 24
click at [902, 448] on div "24" at bounding box center [826, 461] width 779 height 30
drag, startPoint x: 1264, startPoint y: 635, endPoint x: 756, endPoint y: 322, distance: 596.7
click at [1257, 620] on main "关闭左侧 关闭右侧 关闭其它 刷新页面 会员列表 赠送彩金 会员加扣款 提现列表 充值列表 即时注单 注单管理 开奖记录 产品预设列表 团队统计 员工统计 首…" at bounding box center [882, 381] width 1372 height 665
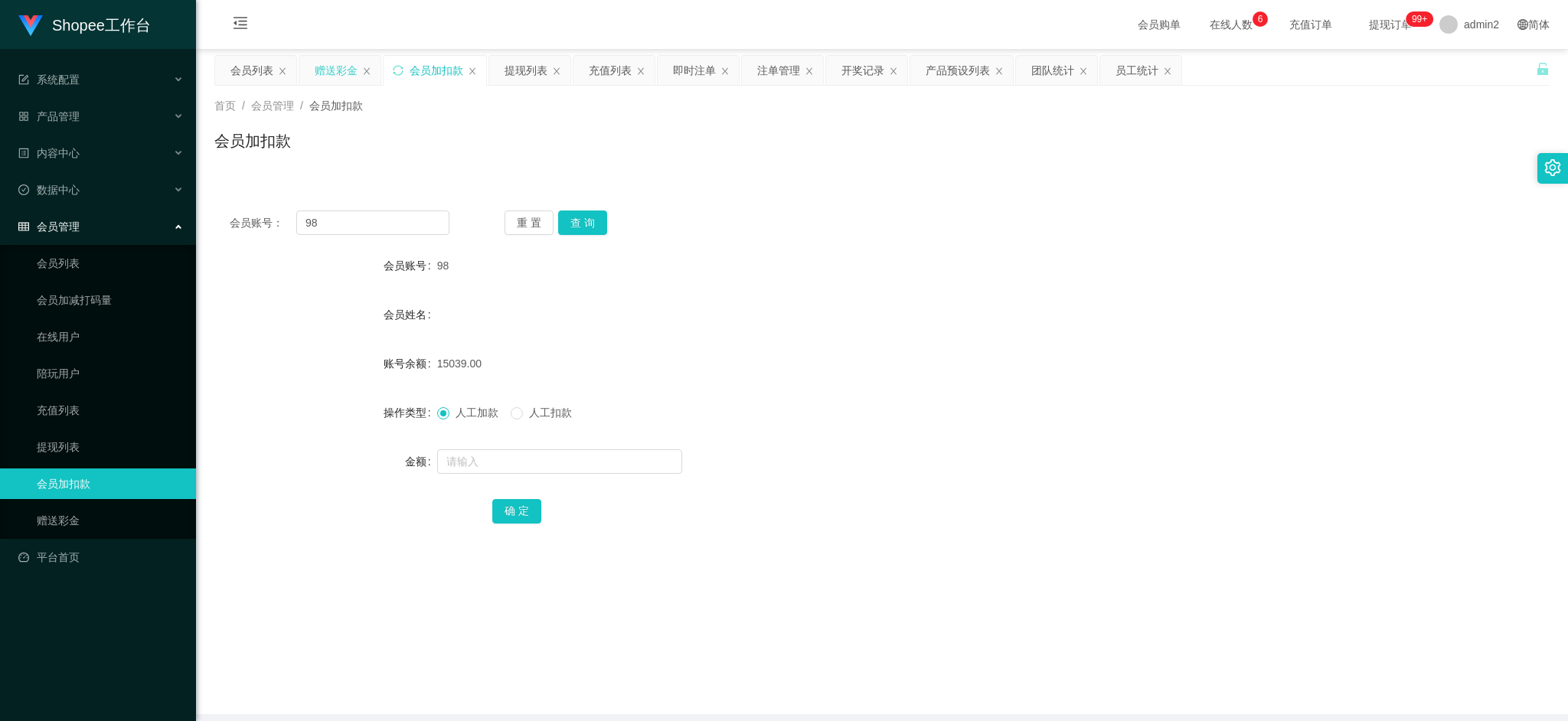
click at [331, 72] on div "赠送彩金" at bounding box center [336, 71] width 43 height 29
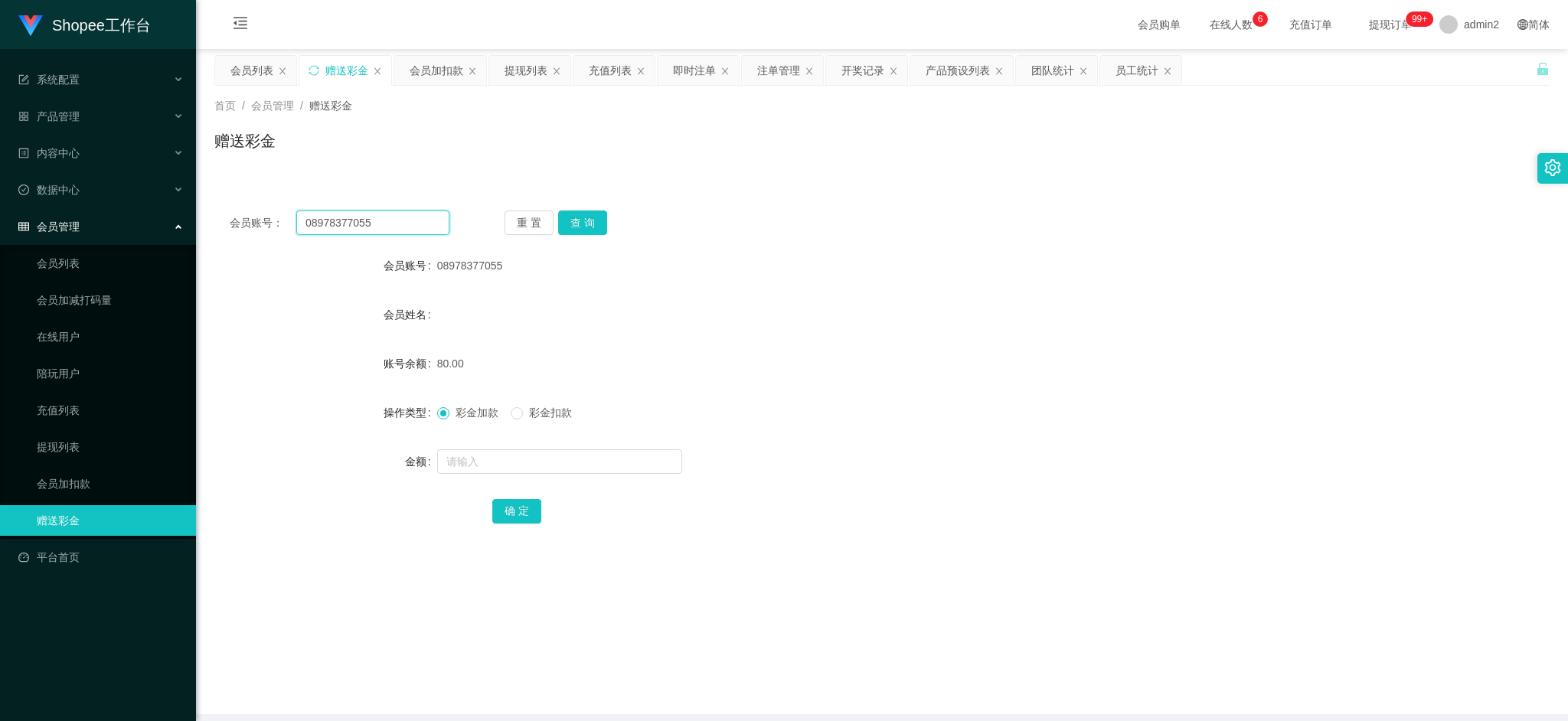
click at [395, 223] on input "08978377055" at bounding box center [372, 222] width 153 height 24
paste input "3111696279"
type input "083111696279"
click at [573, 218] on button "查 询" at bounding box center [583, 222] width 49 height 24
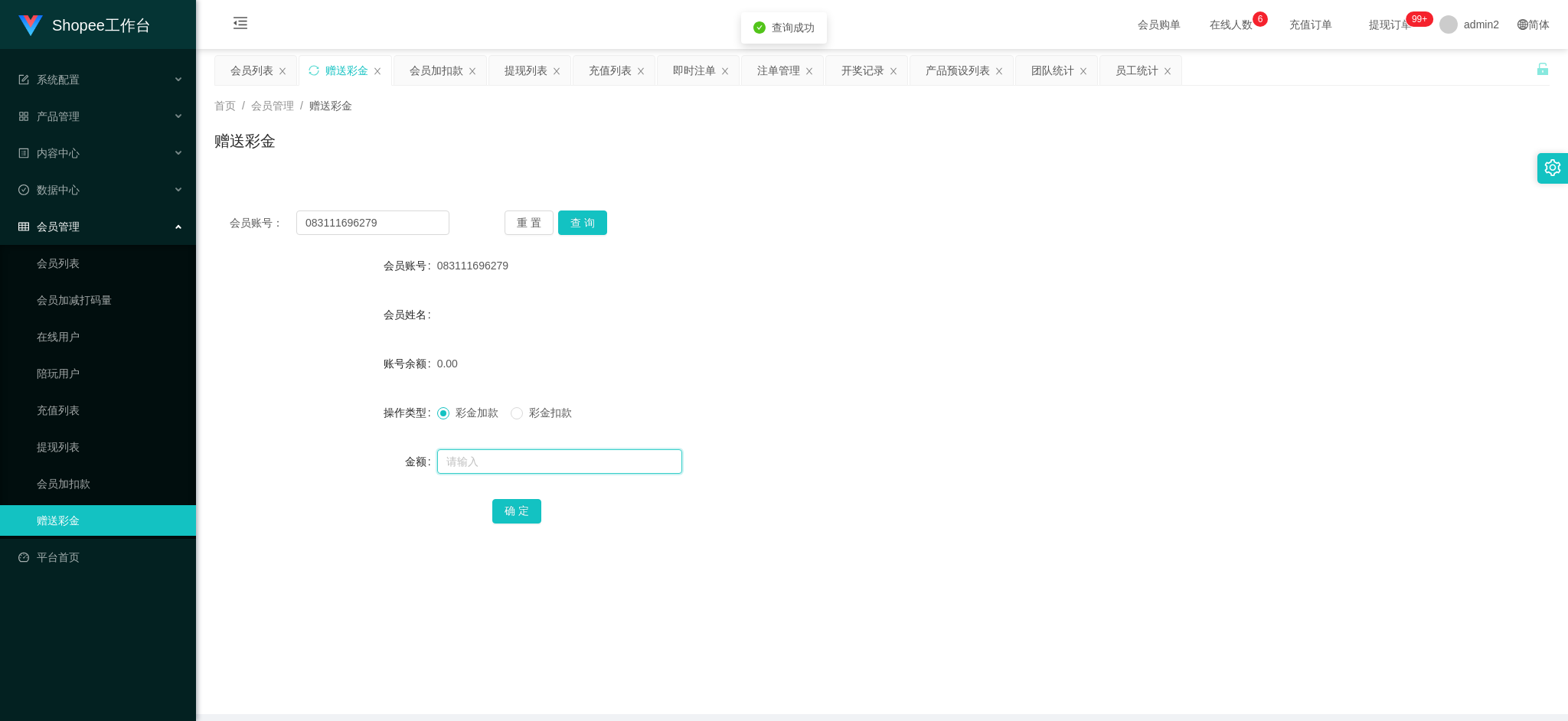
click at [583, 457] on input "text" at bounding box center [560, 461] width 245 height 24
click at [585, 458] on input "text" at bounding box center [560, 461] width 245 height 24
type input "80"
click at [509, 512] on button "确 定" at bounding box center [516, 510] width 49 height 24
click at [952, 373] on div "0.00" at bounding box center [826, 363] width 779 height 30
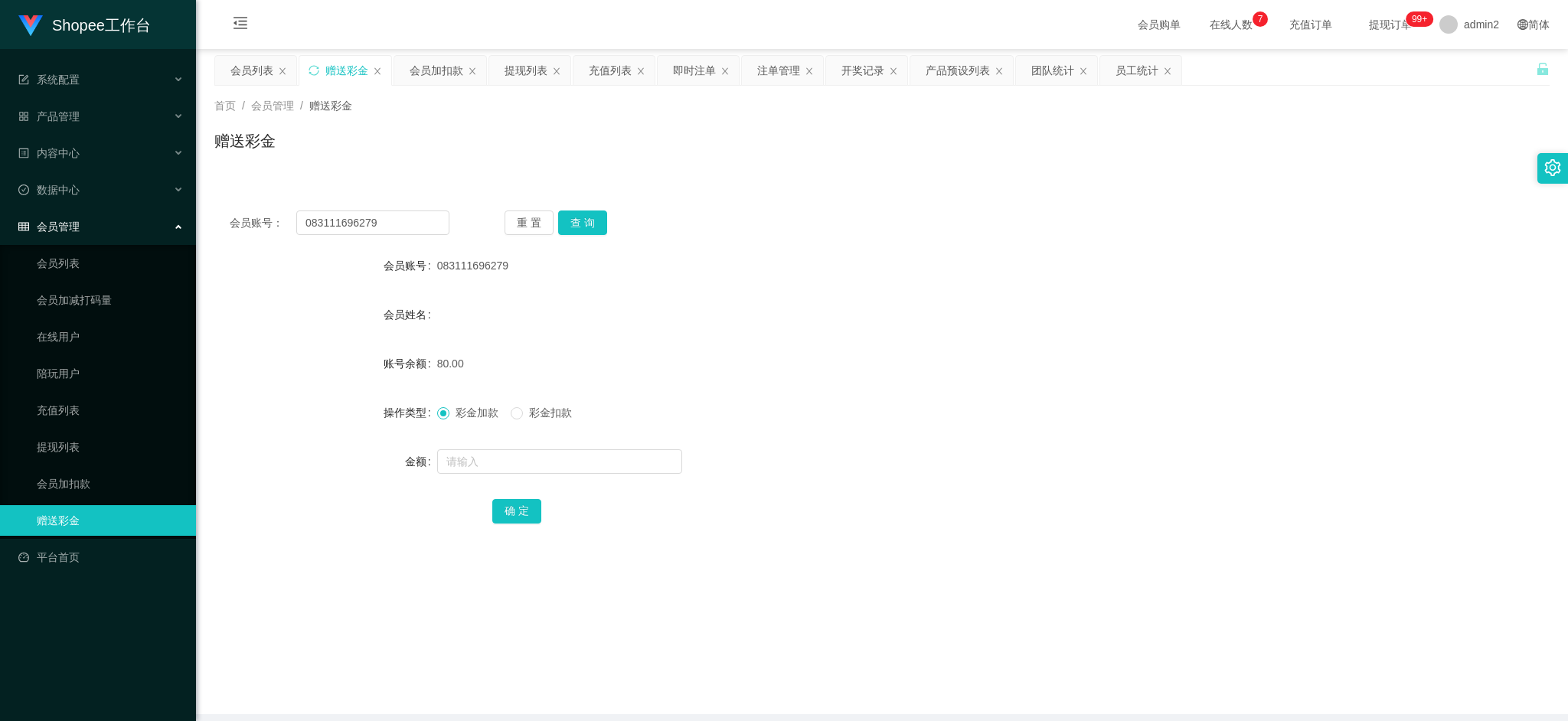
click at [1199, 626] on main "关闭左侧 关闭右侧 关闭其它 刷新页面 会员列表 赠送彩金 会员加扣款 提现列表 充值列表 即时注单 注单管理 开奖记录 产品预设列表 团队统计 员工统计 首…" at bounding box center [882, 381] width 1372 height 665
click at [427, 225] on input "083111696279" at bounding box center [372, 222] width 153 height 24
paste input "8118130036"
type input "8118130036"
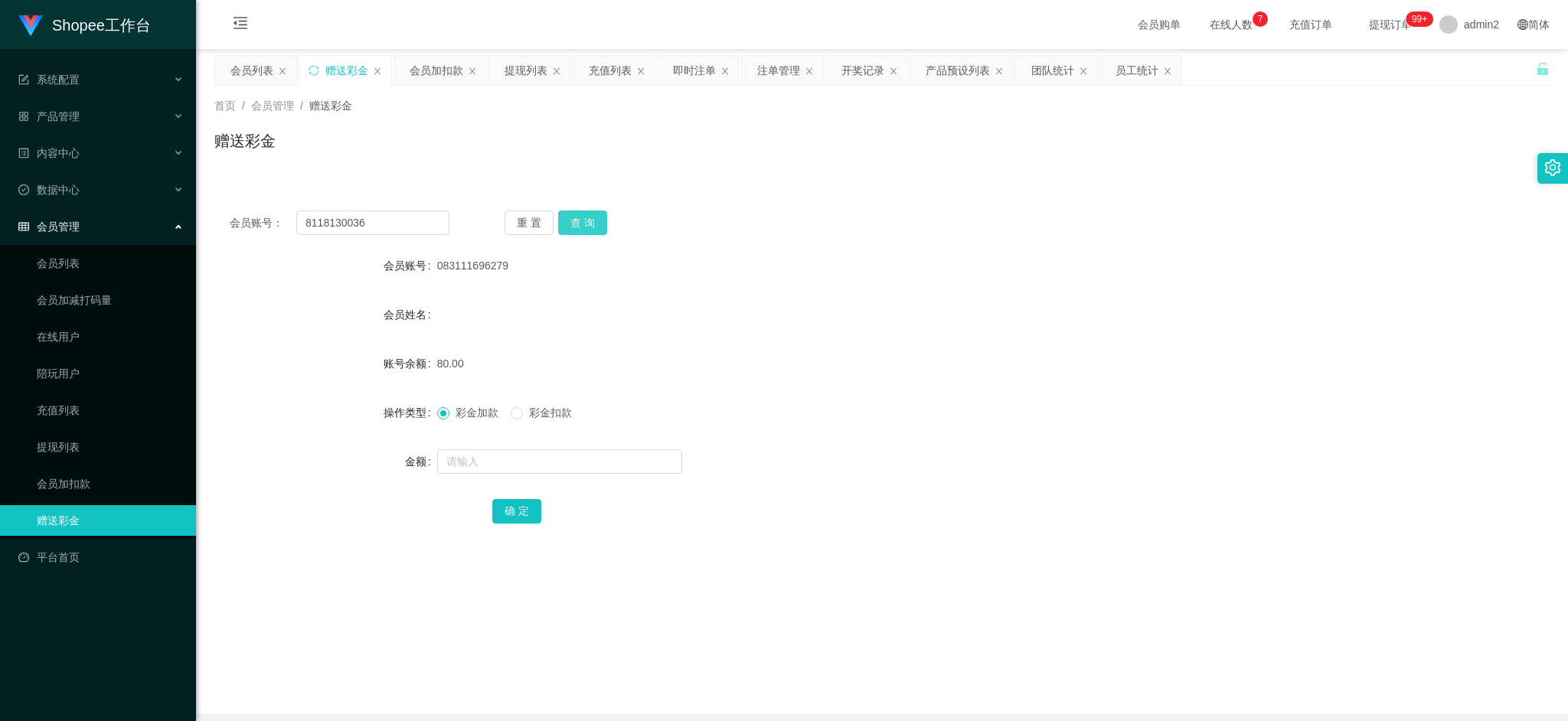
click at [603, 222] on button "查 询" at bounding box center [583, 222] width 49 height 24
click at [618, 466] on input "text" at bounding box center [560, 461] width 245 height 24
click at [618, 465] on input "text" at bounding box center [560, 461] width 245 height 24
type input "80"
click at [513, 510] on button "确 定" at bounding box center [516, 510] width 49 height 24
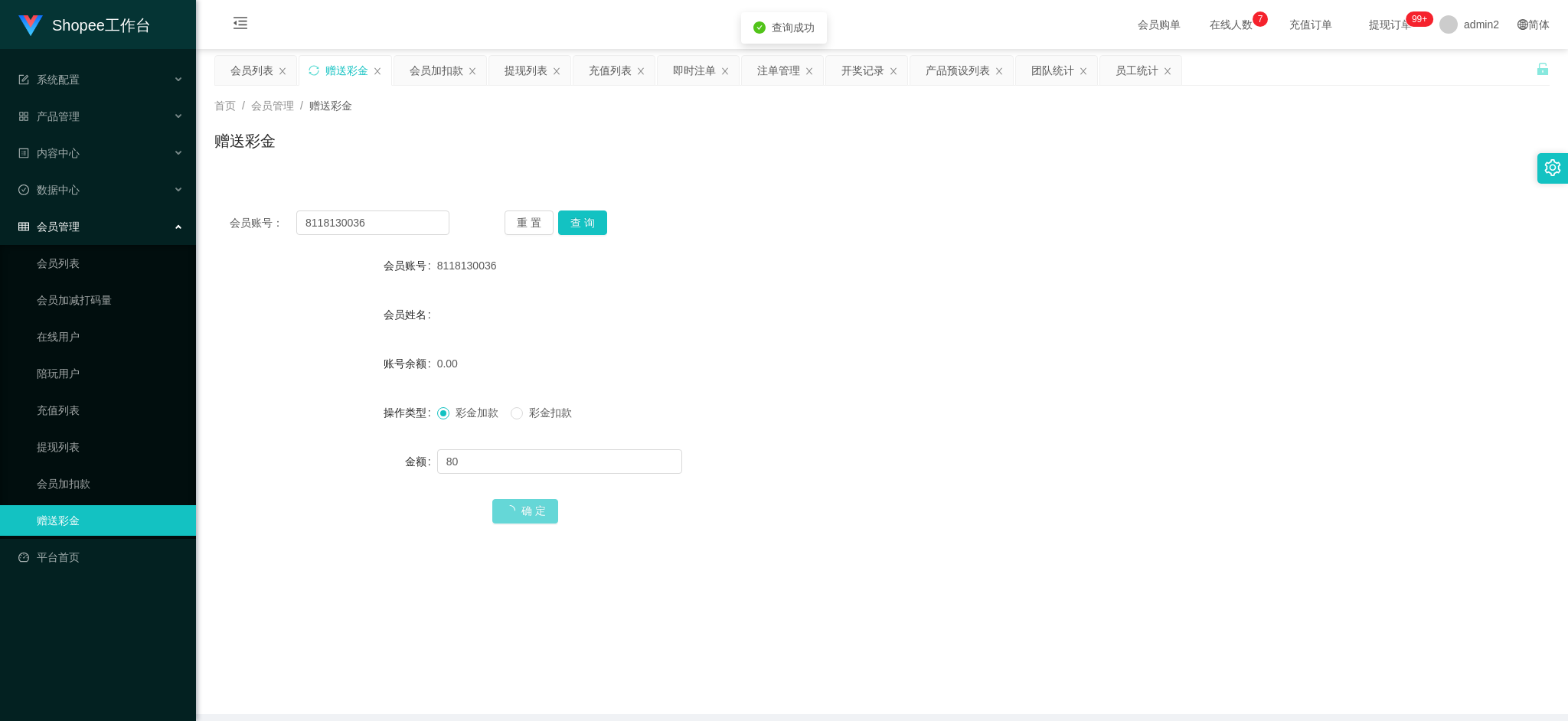
click at [935, 418] on div "彩金加款 彩金扣款" at bounding box center [826, 412] width 779 height 30
drag, startPoint x: 1196, startPoint y: 611, endPoint x: 1193, endPoint y: 603, distance: 8.5
click at [1194, 603] on main "关闭左侧 关闭右侧 关闭其它 刷新页面 会员列表 赠送彩金 会员加扣款 提现列表 充值列表 即时注单 注单管理 开奖记录 产品预设列表 团队统计 员工统计 首…" at bounding box center [882, 381] width 1372 height 665
drag, startPoint x: 519, startPoint y: 66, endPoint x: 562, endPoint y: 111, distance: 62.2
click at [518, 67] on div "提现列表" at bounding box center [526, 71] width 43 height 29
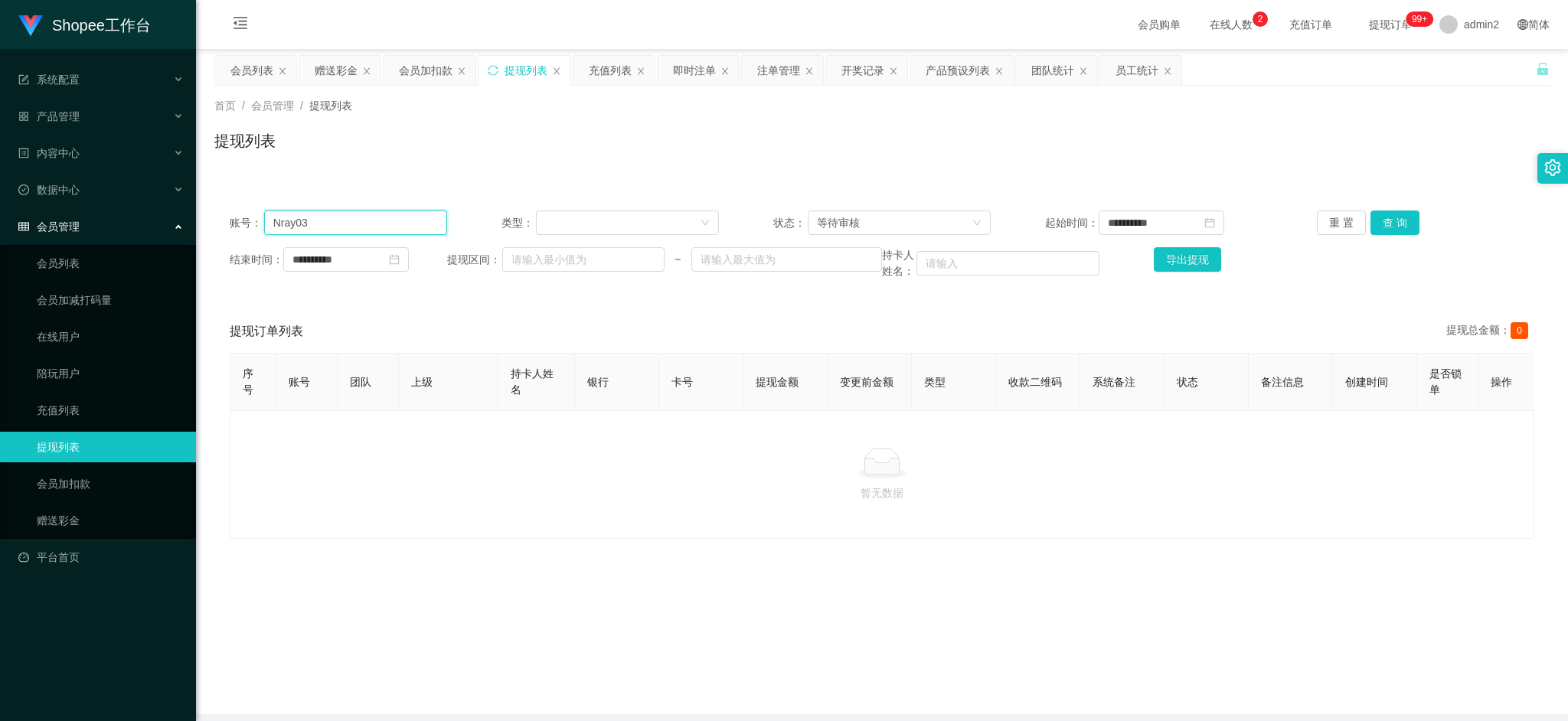
click at [408, 222] on input "Nray03" at bounding box center [356, 222] width 183 height 24
drag, startPoint x: 408, startPoint y: 222, endPoint x: 616, endPoint y: 206, distance: 208.6
click at [408, 222] on input "Nray03" at bounding box center [356, 222] width 183 height 24
paste input "08978377055"
type input "08978377055"
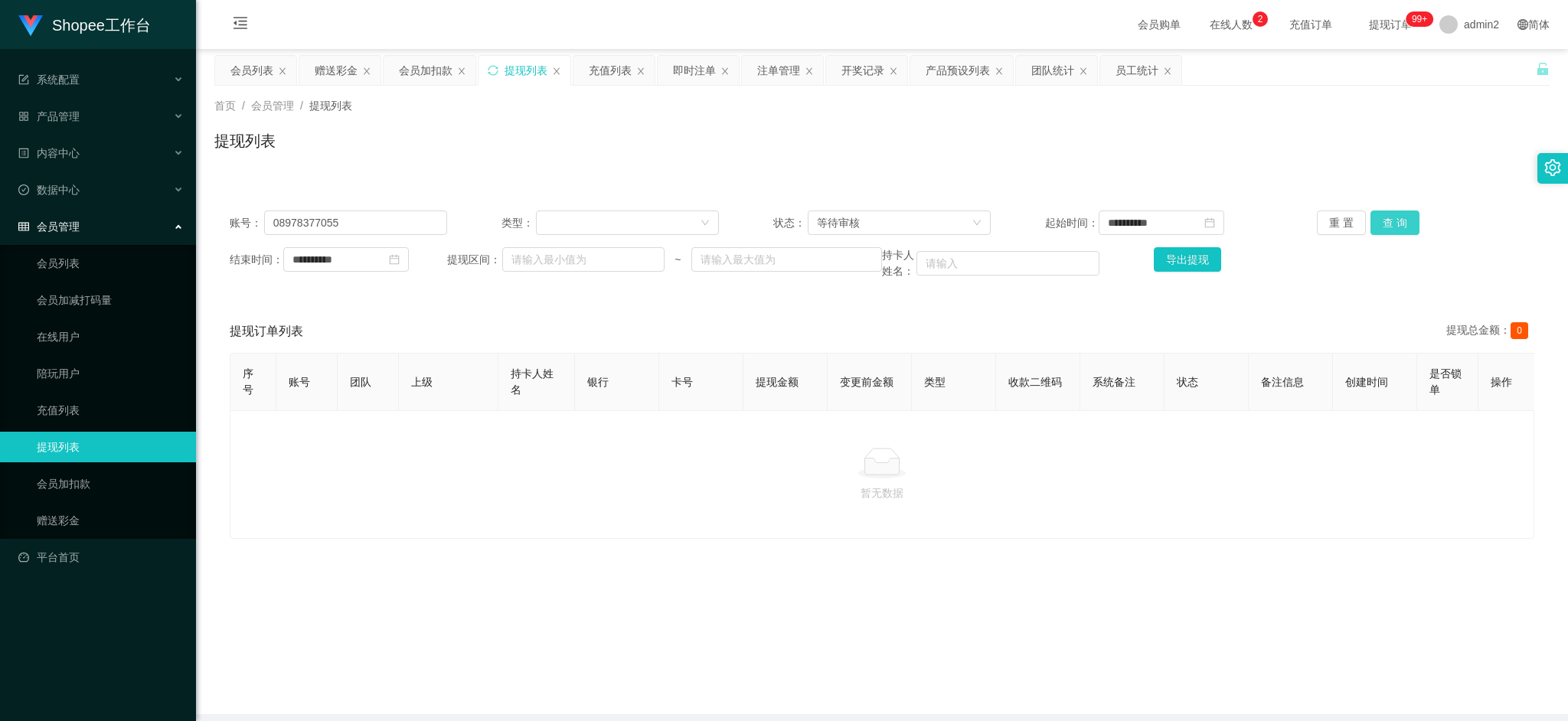
drag, startPoint x: 1390, startPoint y: 218, endPoint x: 1306, endPoint y: 253, distance: 91.0
click at [1390, 218] on button "查 询" at bounding box center [1396, 222] width 49 height 24
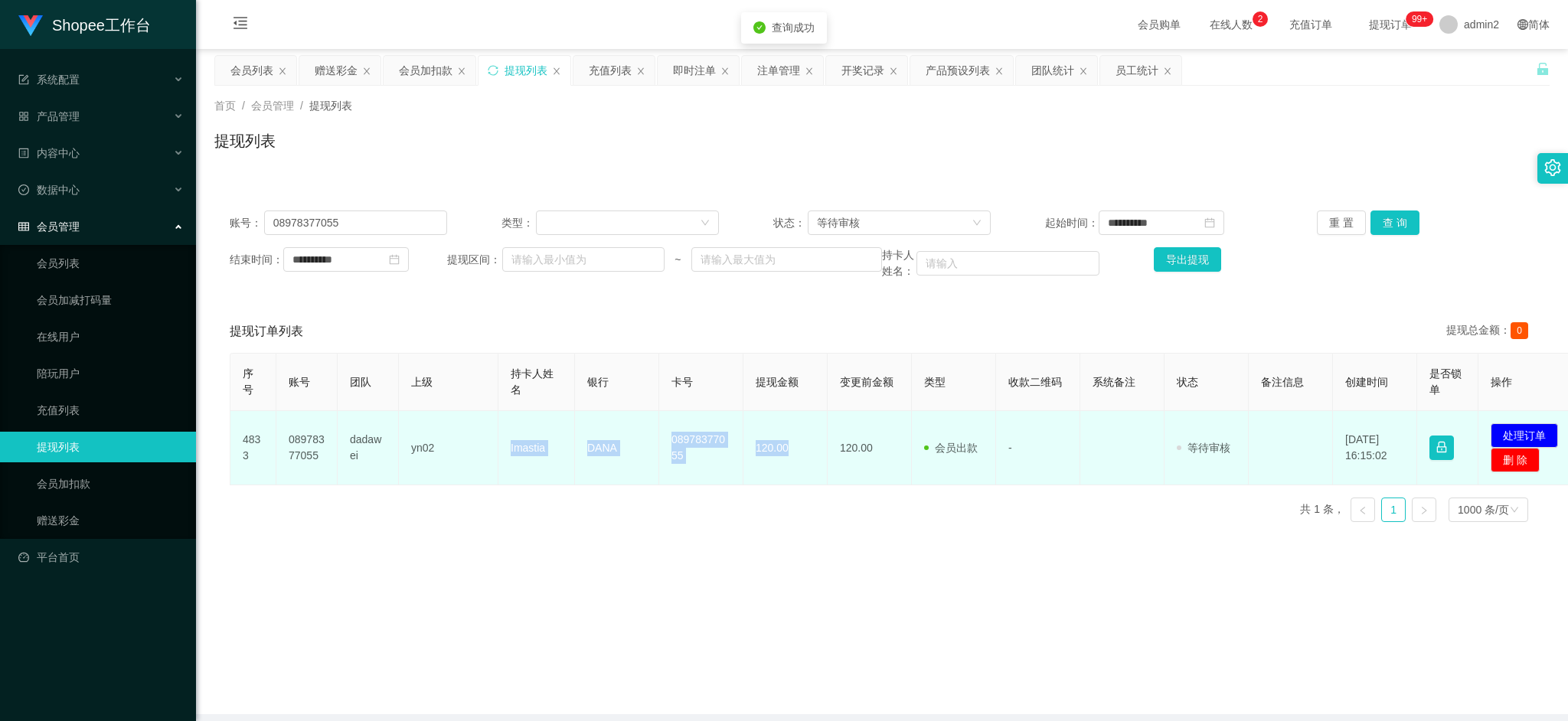
drag, startPoint x: 512, startPoint y: 447, endPoint x: 807, endPoint y: 460, distance: 295.3
click at [807, 460] on tr "4833 08978377055 dadawei yn02 Imastia DANA 08978377055 120.00 120.00 会员出款 人工取款 …" at bounding box center [906, 449] width 1350 height 74
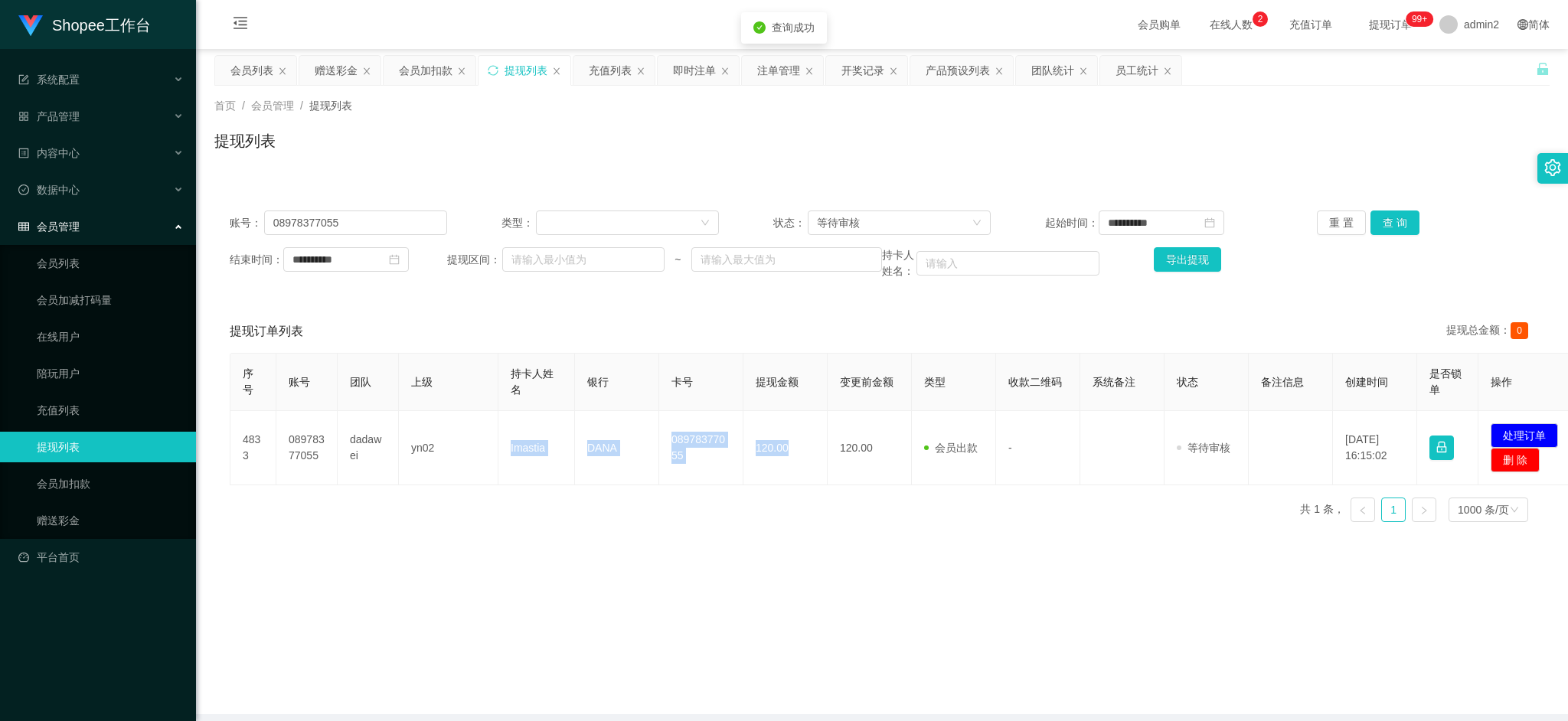
copy tr "Imastia DANA 08978377055 120.00"
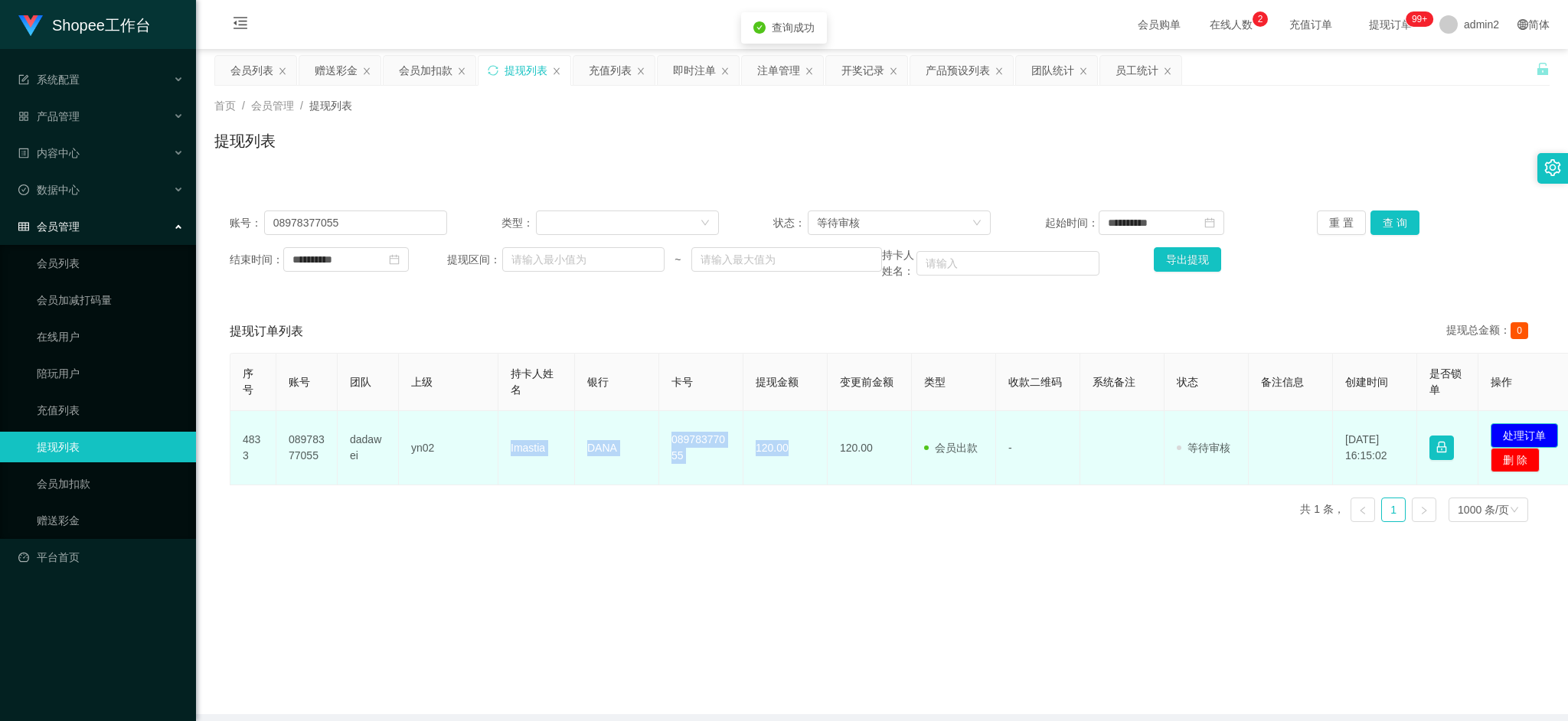
click at [1528, 427] on button "处理订单" at bounding box center [1524, 435] width 68 height 24
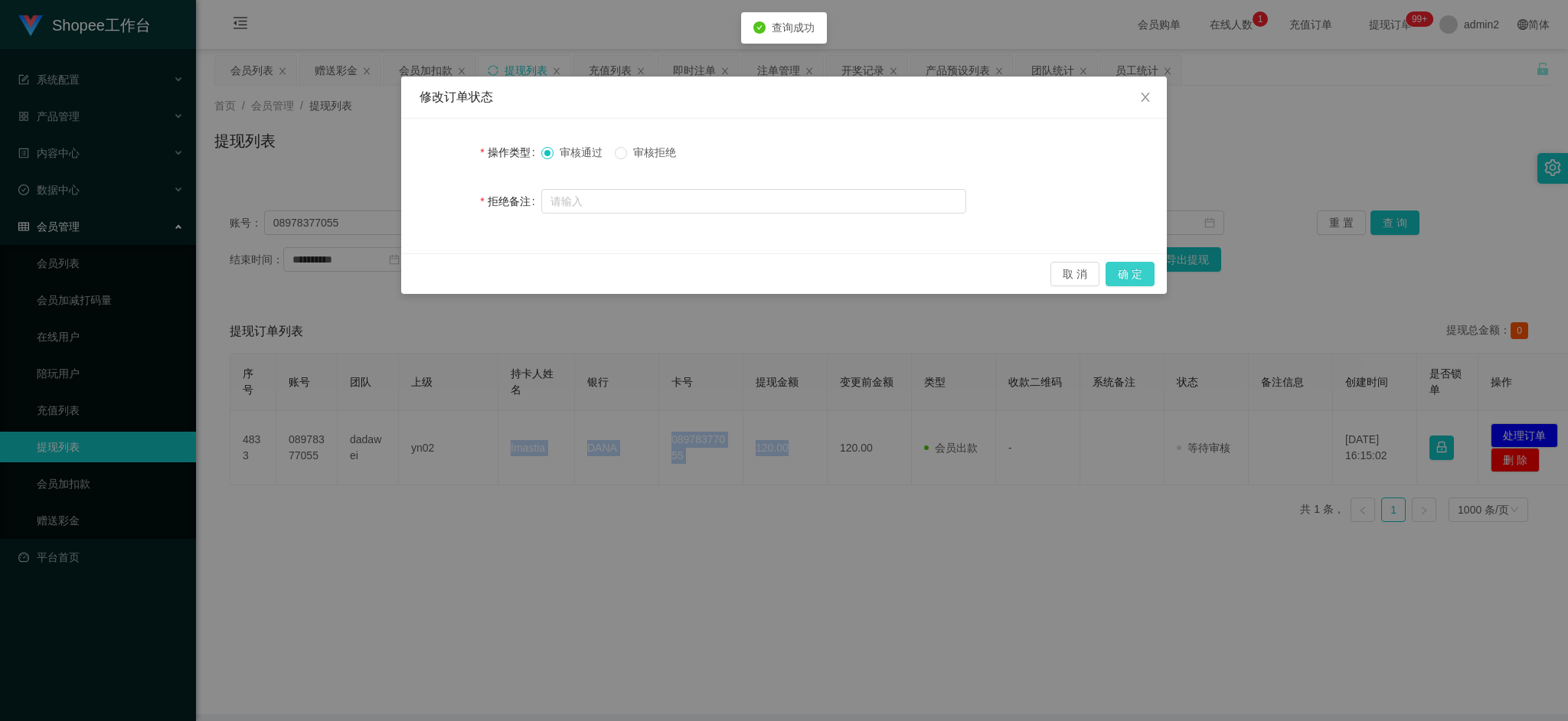
click at [1144, 273] on button "确 定" at bounding box center [1130, 273] width 49 height 24
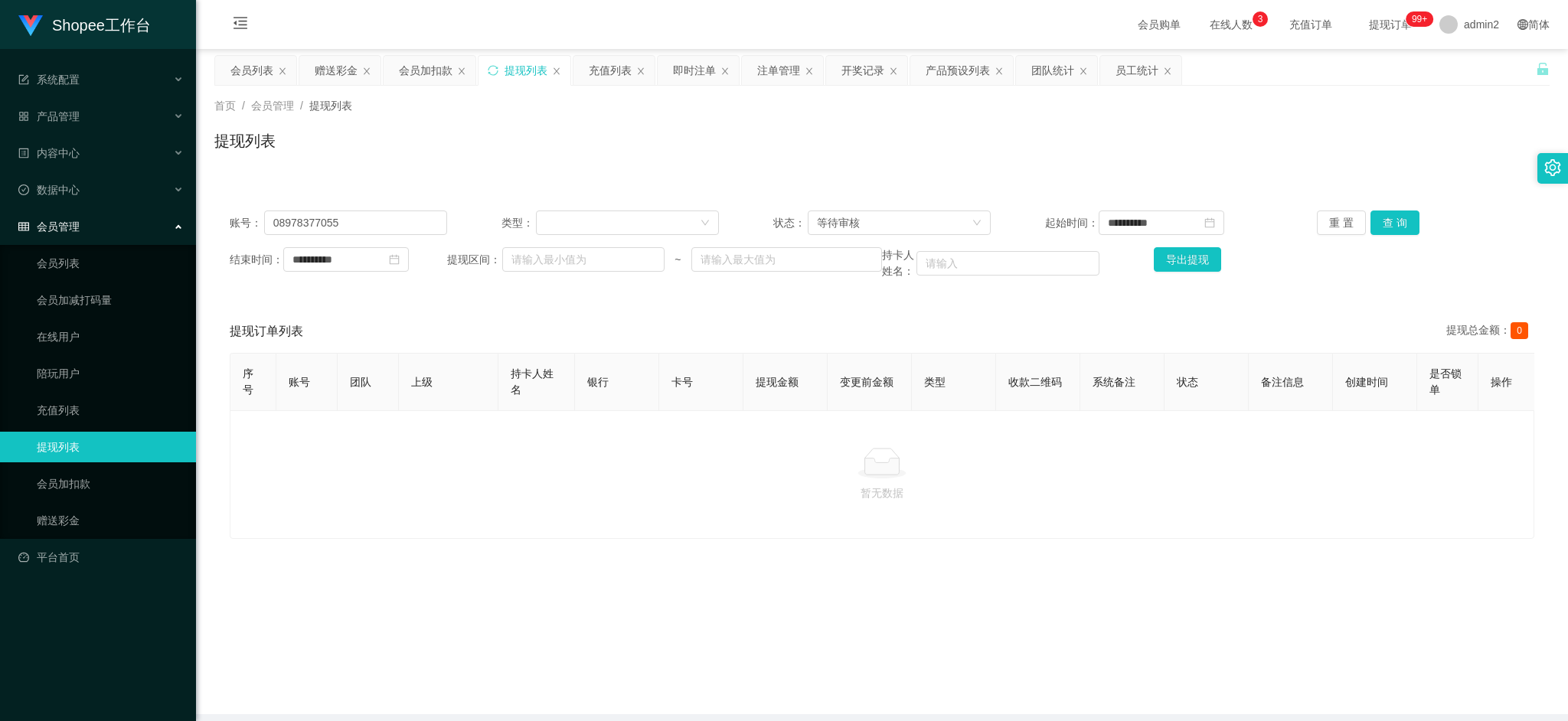
drag, startPoint x: 1033, startPoint y: 636, endPoint x: 878, endPoint y: 499, distance: 206.9
click at [1033, 636] on main "**********" at bounding box center [882, 381] width 1372 height 665
click at [422, 72] on div "会员加扣款" at bounding box center [425, 71] width 54 height 29
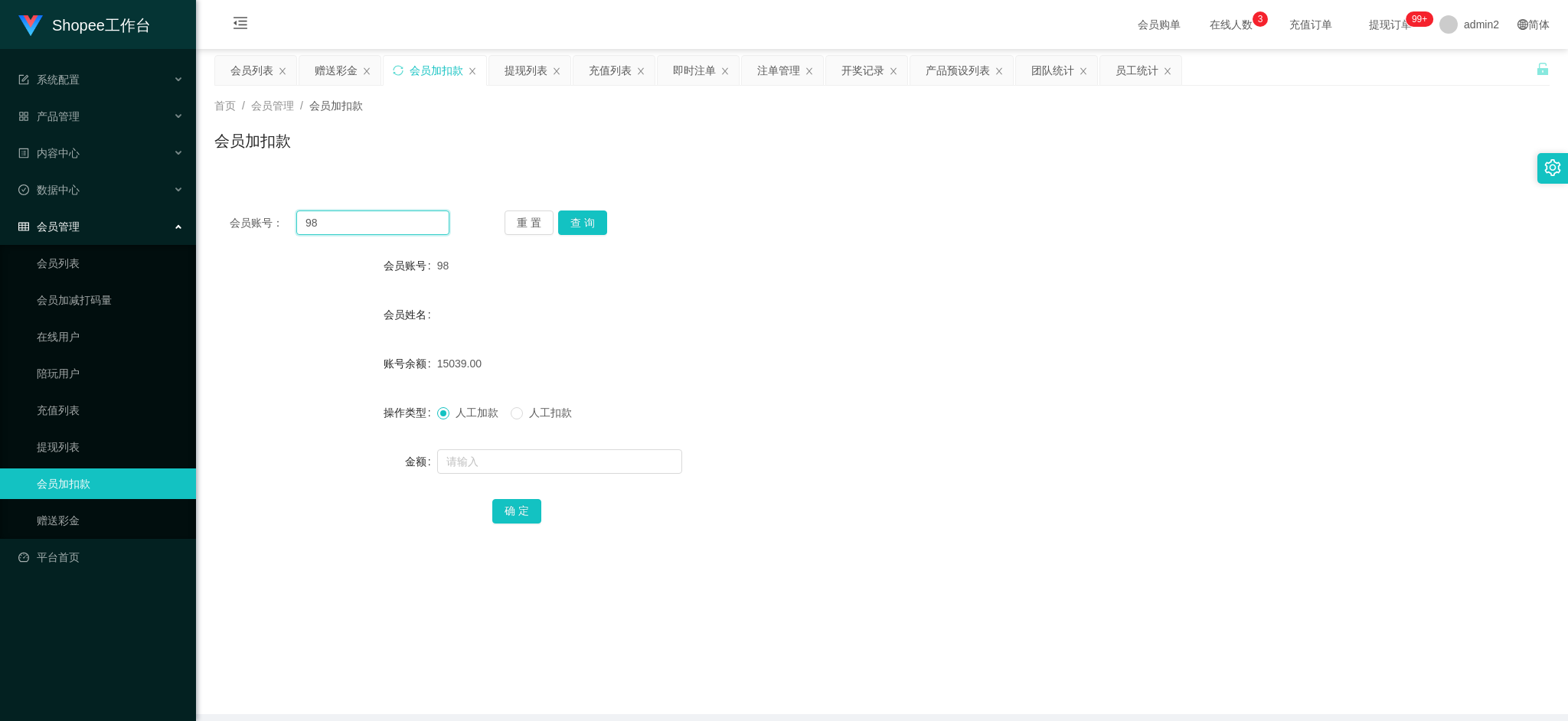
click at [394, 221] on input "98" at bounding box center [372, 222] width 153 height 24
drag, startPoint x: 394, startPoint y: 221, endPoint x: 438, endPoint y: 230, distance: 44.9
click at [397, 222] on input "98" at bounding box center [372, 222] width 153 height 24
click at [587, 226] on button "查 询" at bounding box center [583, 222] width 49 height 24
click at [604, 462] on input "text" at bounding box center [560, 461] width 245 height 24
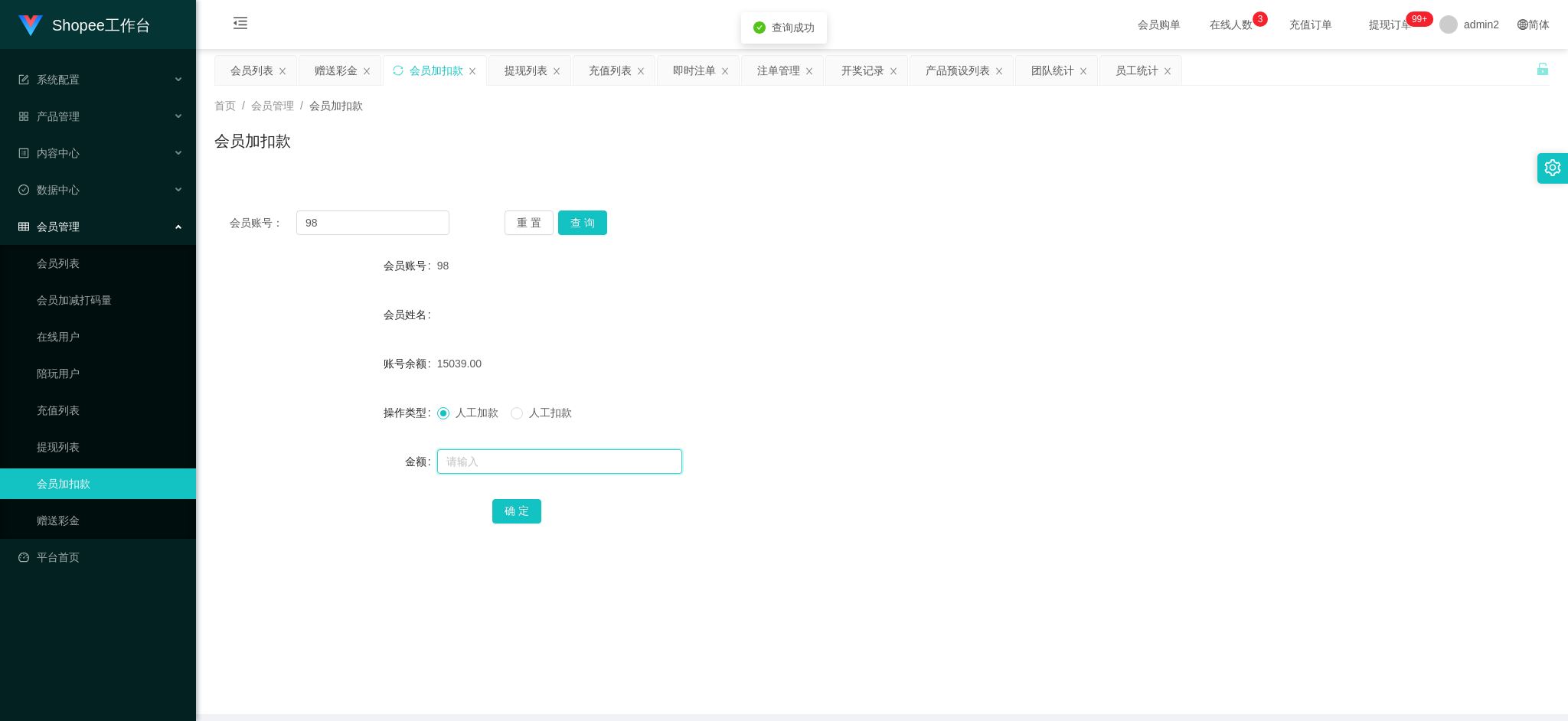
click at [604, 460] on input "text" at bounding box center [560, 461] width 245 height 24
type input "54"
click at [514, 509] on button "确 定" at bounding box center [516, 510] width 49 height 24
drag, startPoint x: 850, startPoint y: 405, endPoint x: 859, endPoint y: 400, distance: 10.3
click at [851, 405] on div "人工加款 人工扣款" at bounding box center [826, 412] width 779 height 30
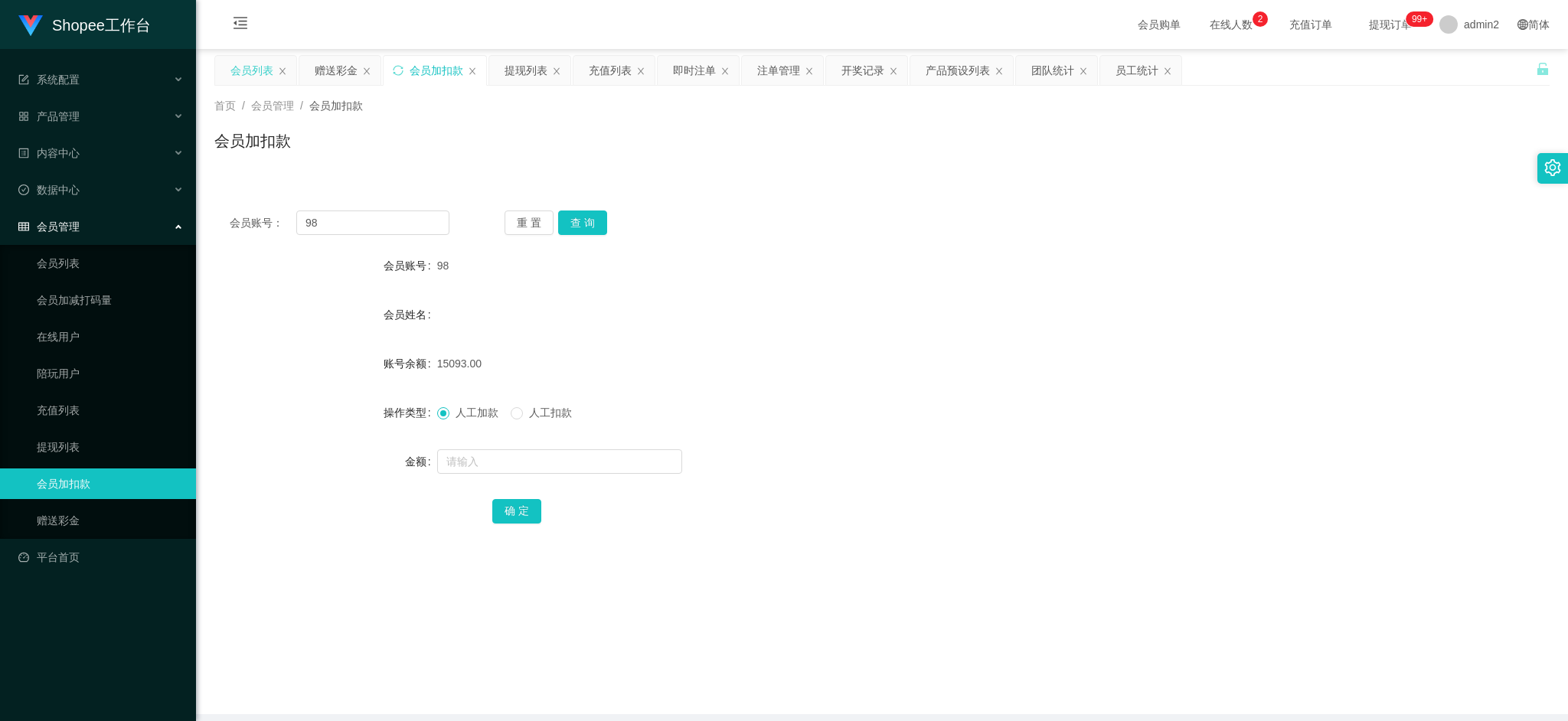
click at [246, 72] on div "会员列表" at bounding box center [252, 71] width 43 height 29
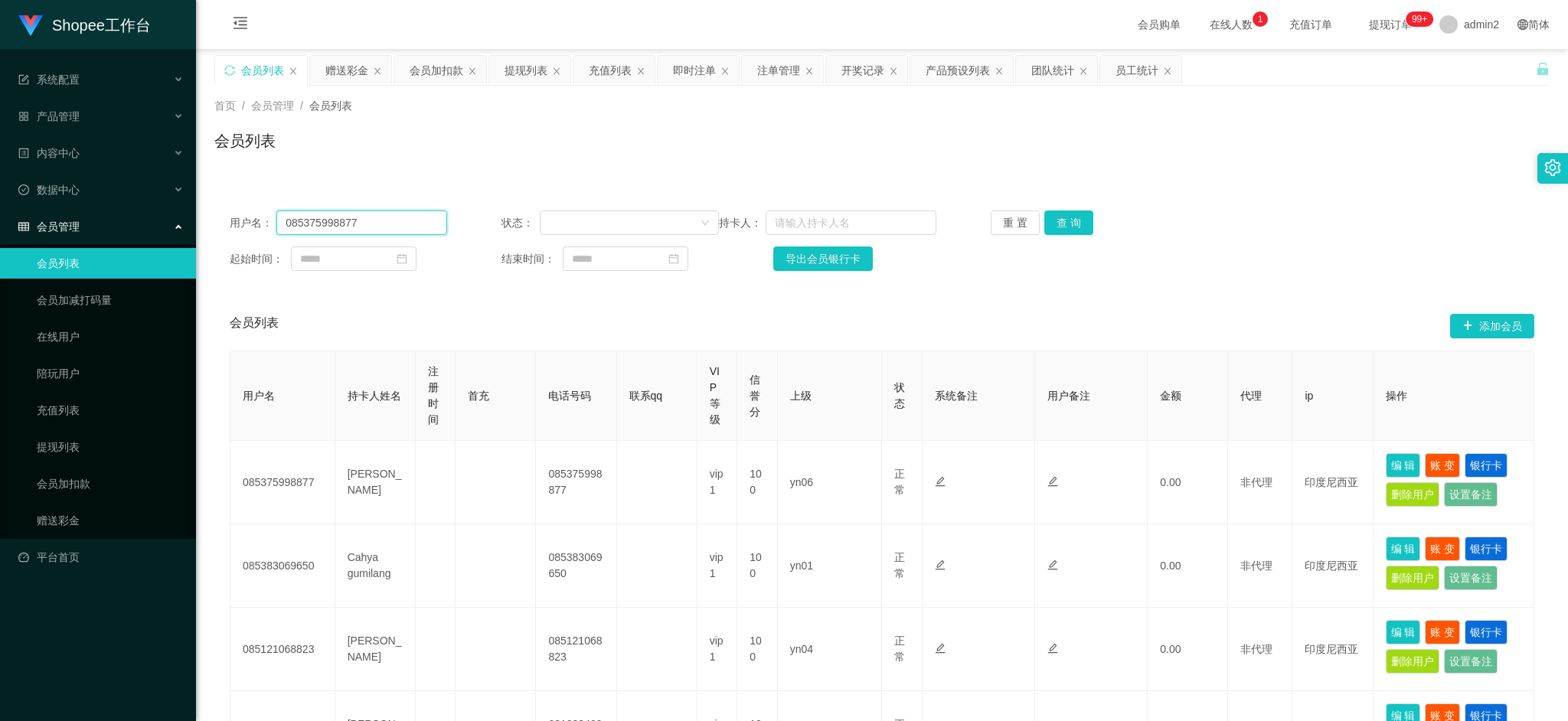
click at [403, 218] on input "085375998877" at bounding box center [362, 222] width 171 height 24
paste input "8118130036"
type input "8118130036"
drag, startPoint x: 1073, startPoint y: 221, endPoint x: 1086, endPoint y: 229, distance: 15.3
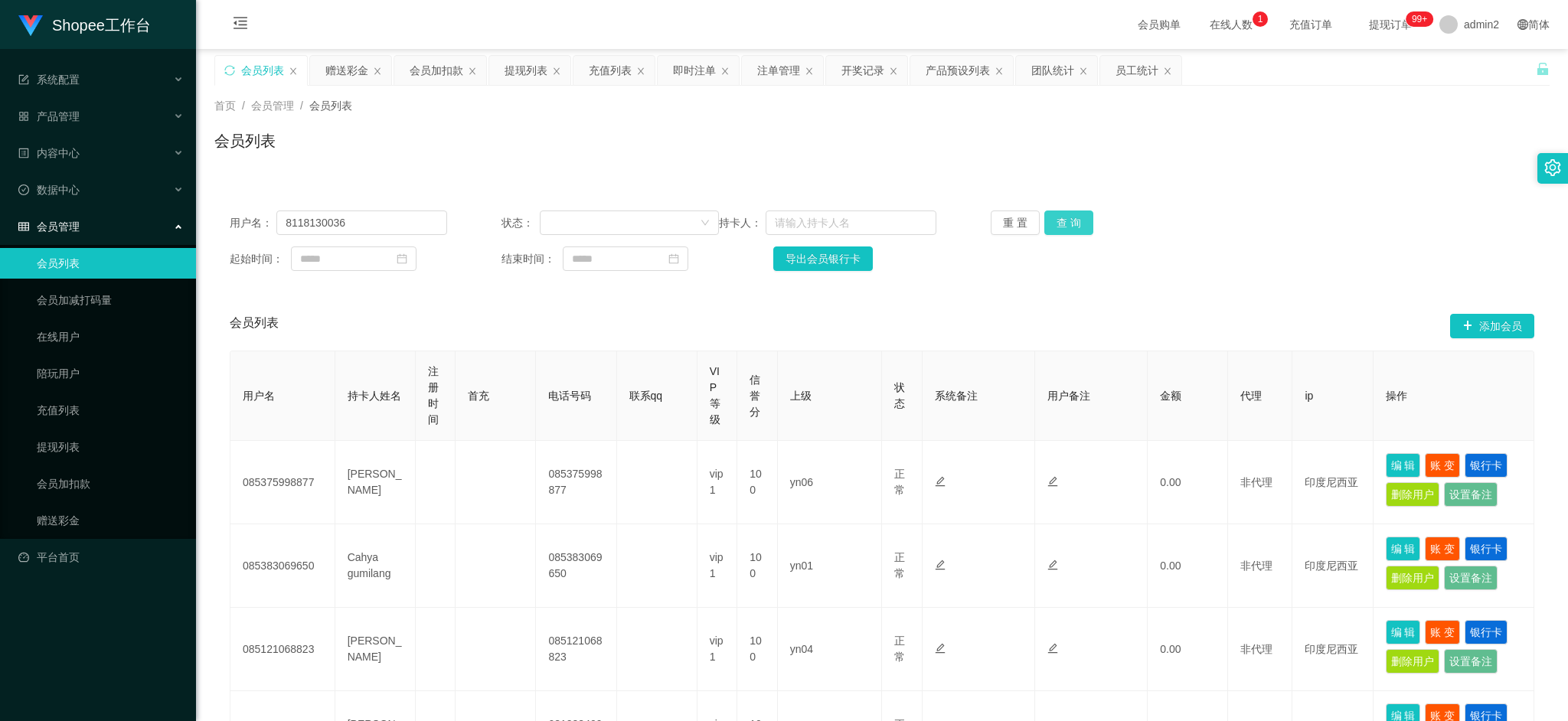
click at [1073, 221] on button "查 询" at bounding box center [1069, 222] width 49 height 24
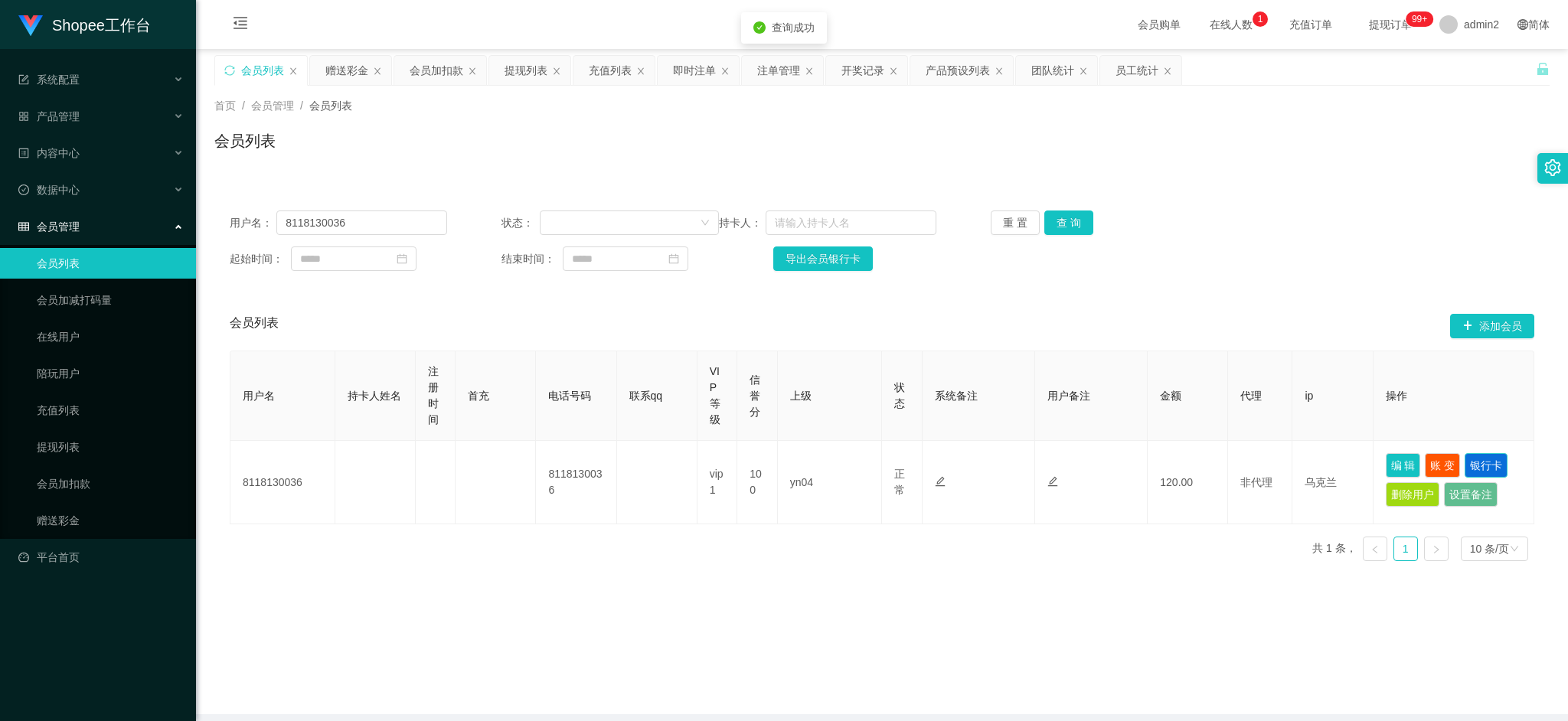
click at [1483, 462] on button "银行卡" at bounding box center [1487, 465] width 43 height 24
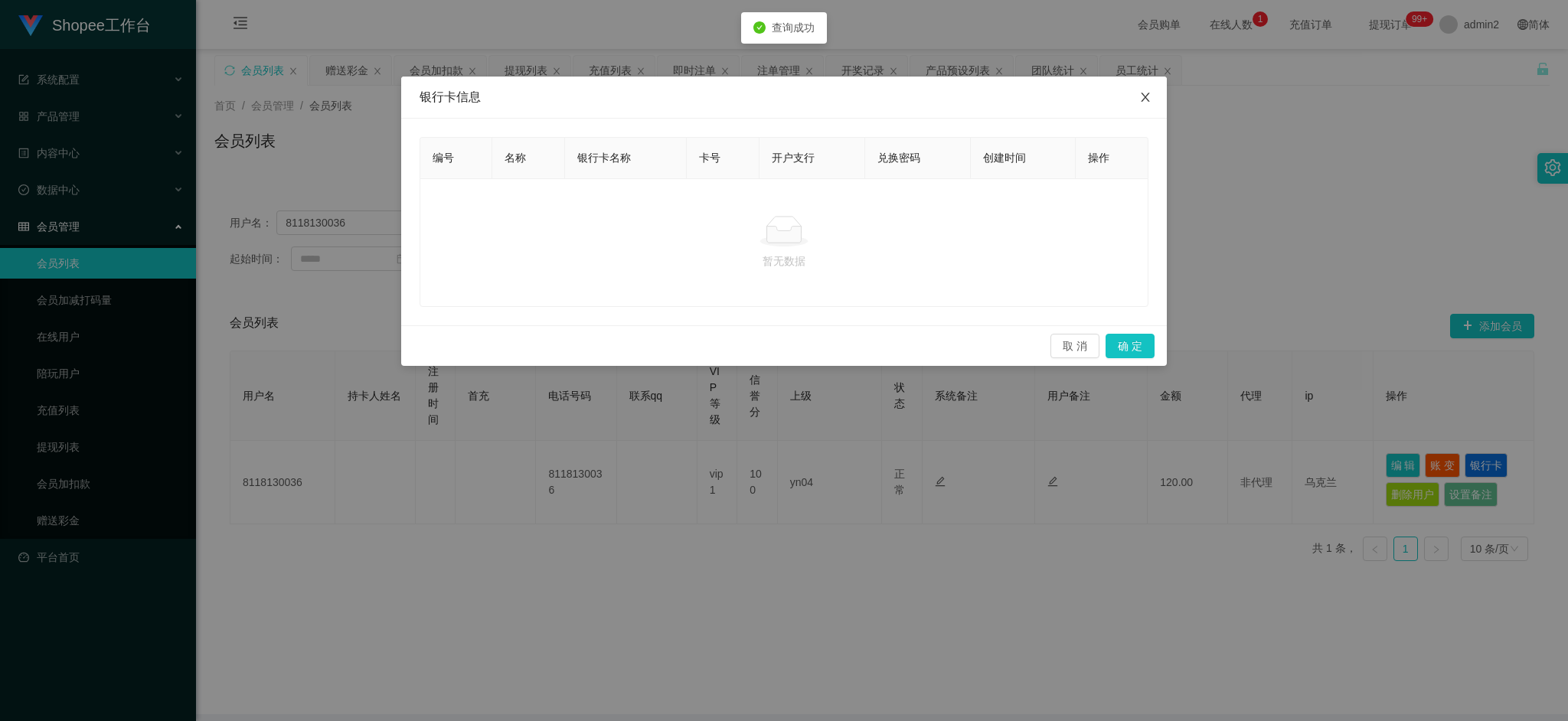
click at [1142, 98] on icon "图标: close" at bounding box center [1146, 97] width 13 height 13
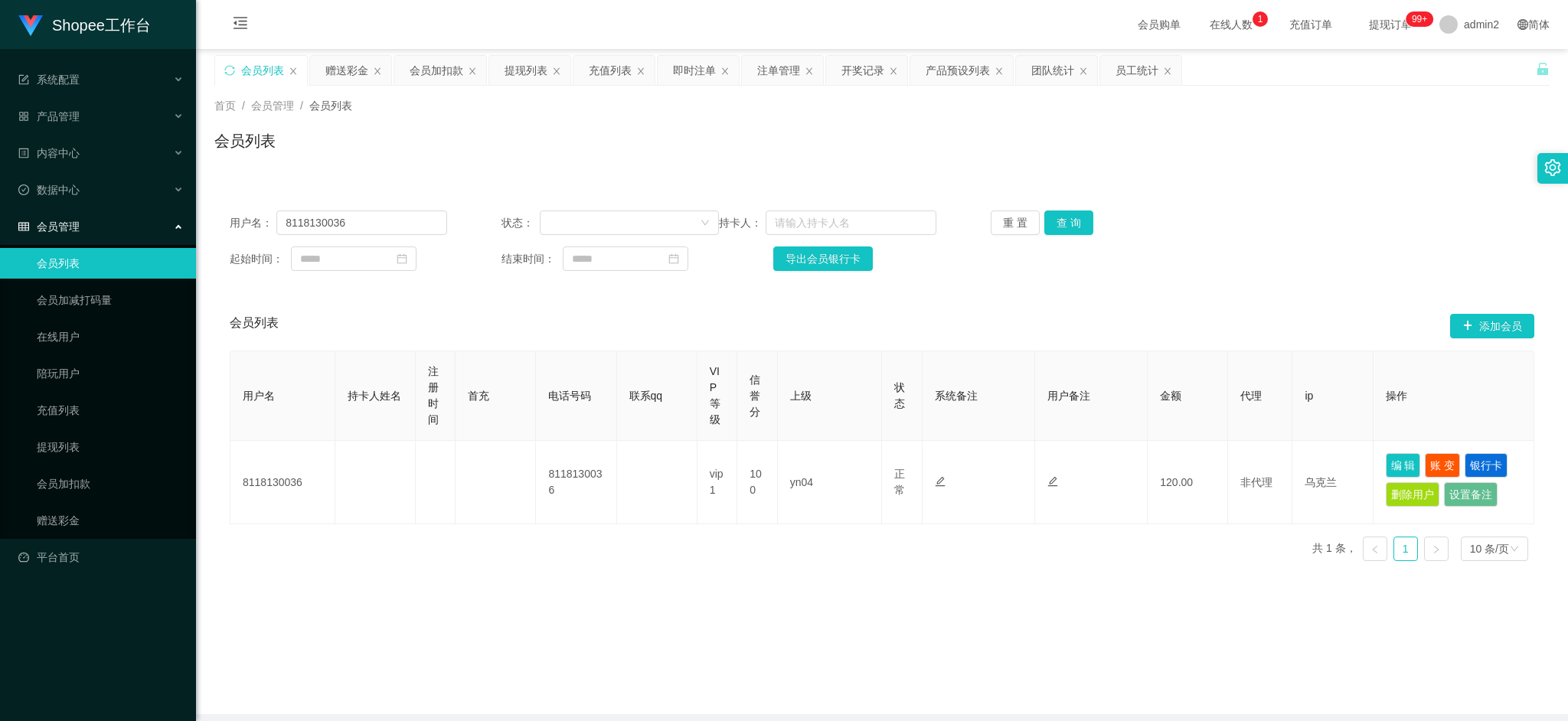
drag, startPoint x: 1039, startPoint y: 628, endPoint x: 1046, endPoint y: 622, distance: 9.2
click at [1039, 628] on main "关闭左侧 关闭右侧 关闭其它 刷新页面 会员列表 赠送彩金 会员加扣款 提现列表 充值列表 即时注单 注单管理 开奖记录 产品预设列表 团队统计 员工统计 首…" at bounding box center [882, 381] width 1372 height 665
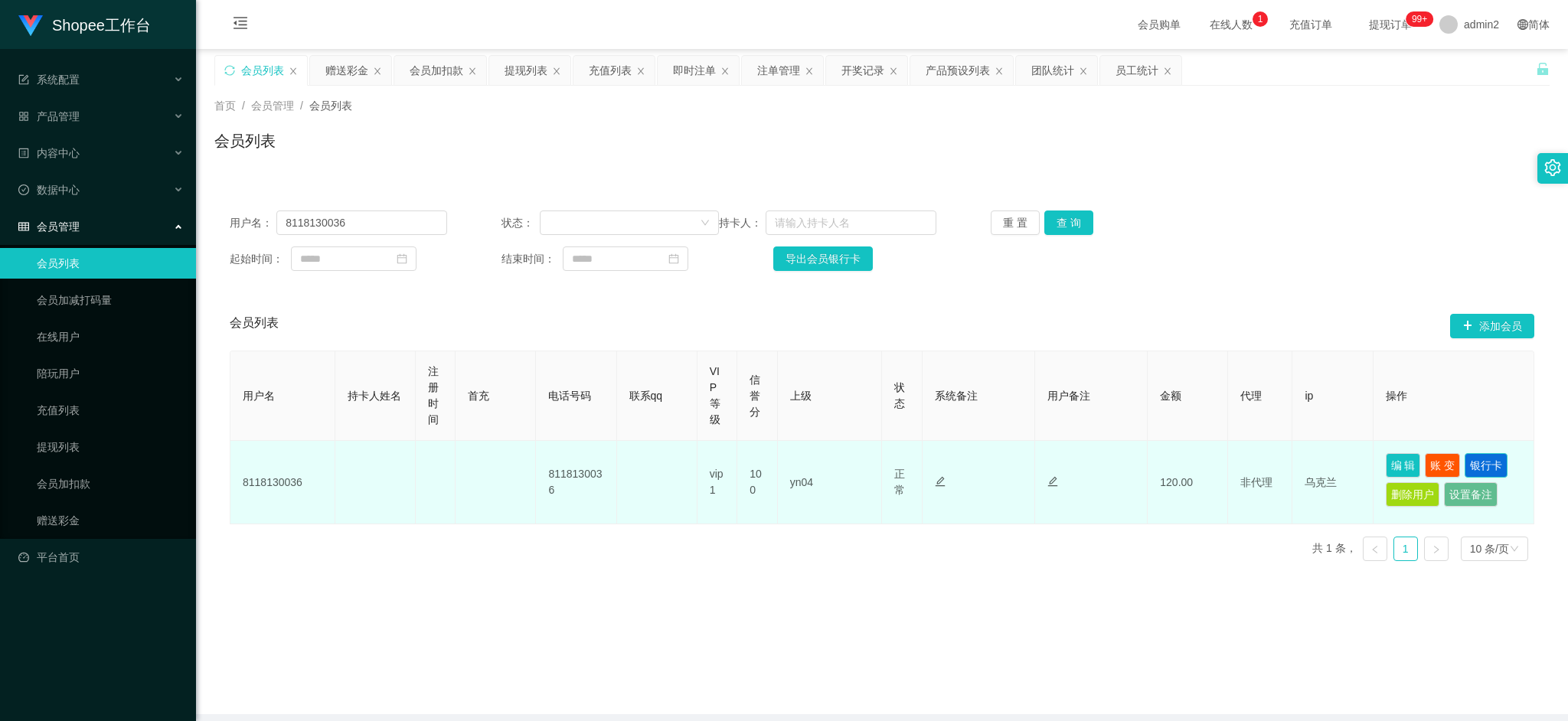
click at [1475, 462] on button "银行卡" at bounding box center [1487, 465] width 43 height 24
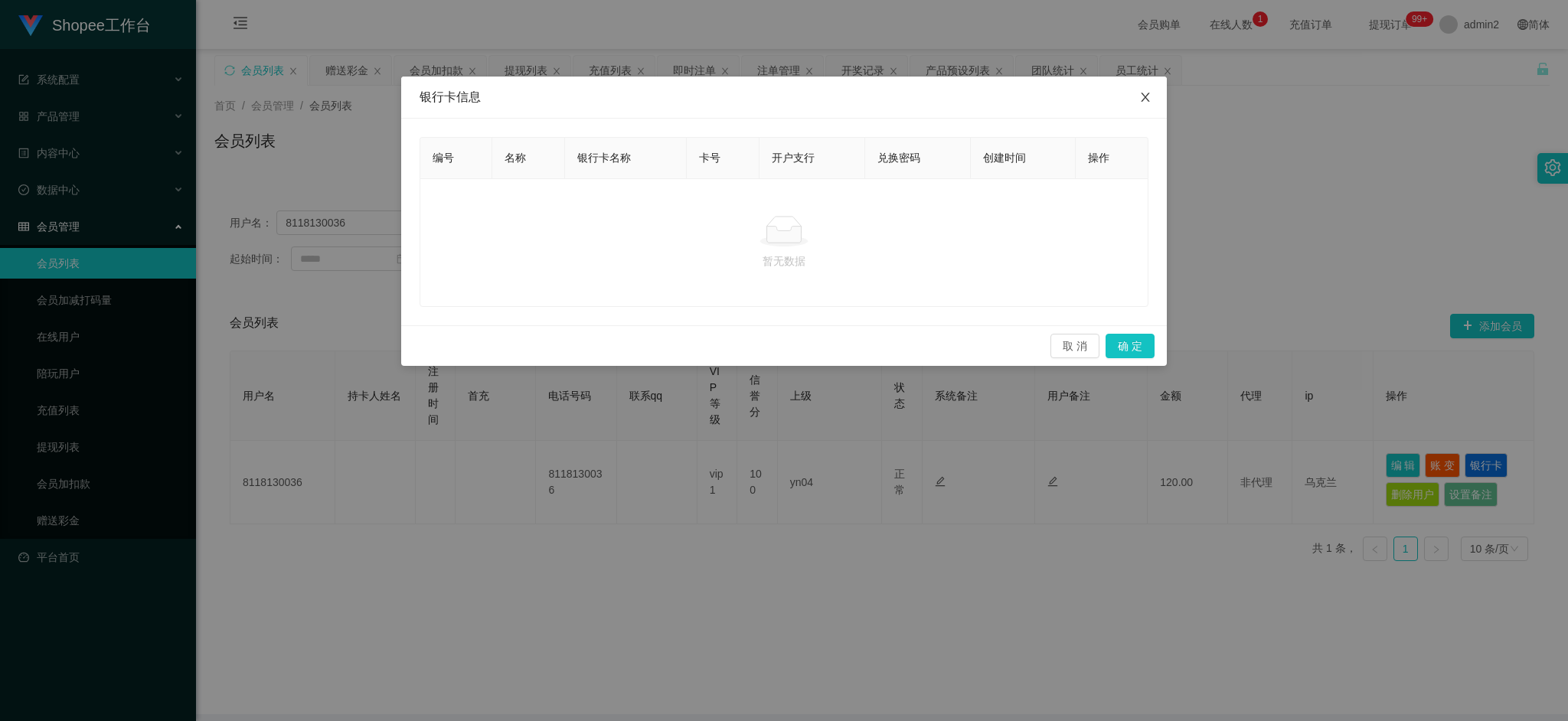
click at [1144, 93] on icon "图标: close" at bounding box center [1146, 97] width 13 height 13
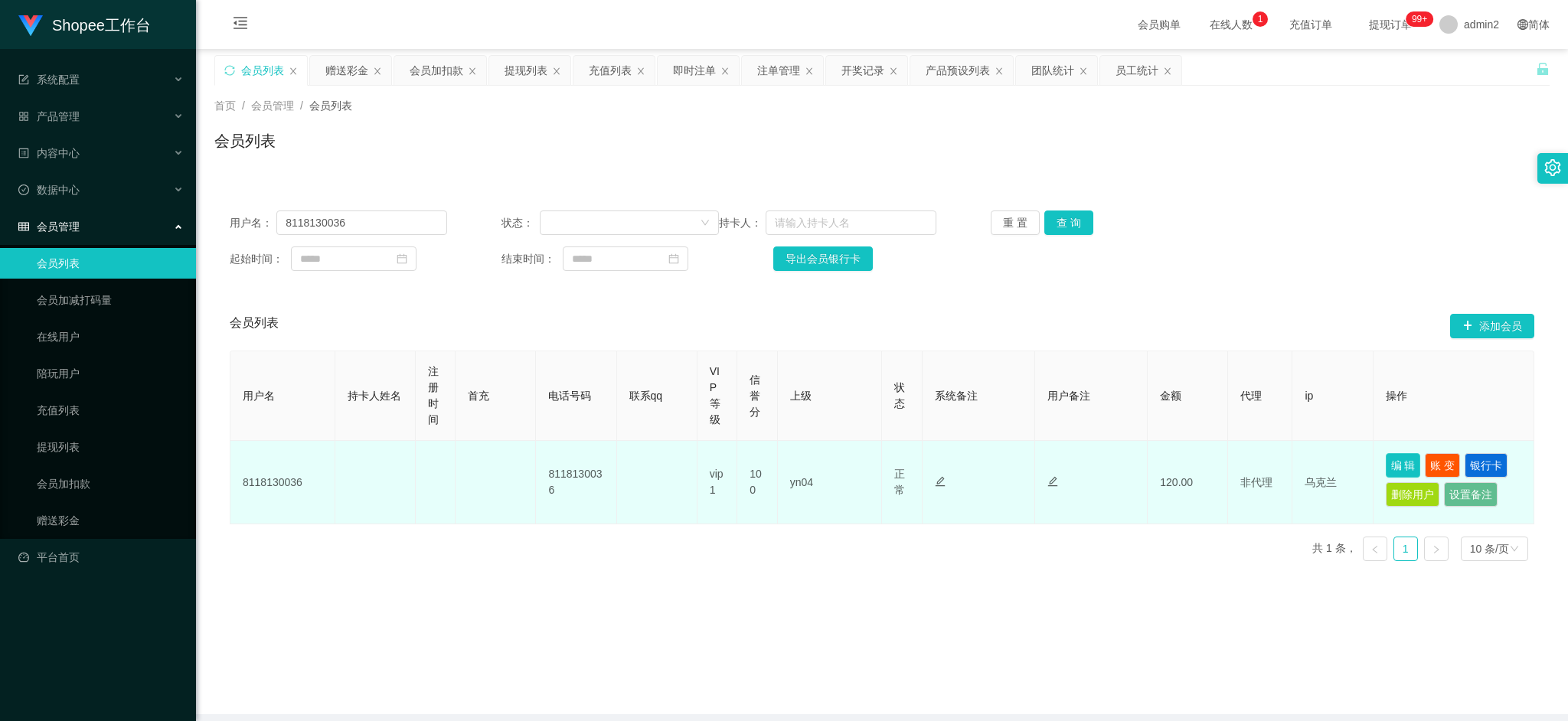
click at [1393, 462] on button "编 辑" at bounding box center [1403, 465] width 35 height 24
type input "8118130036"
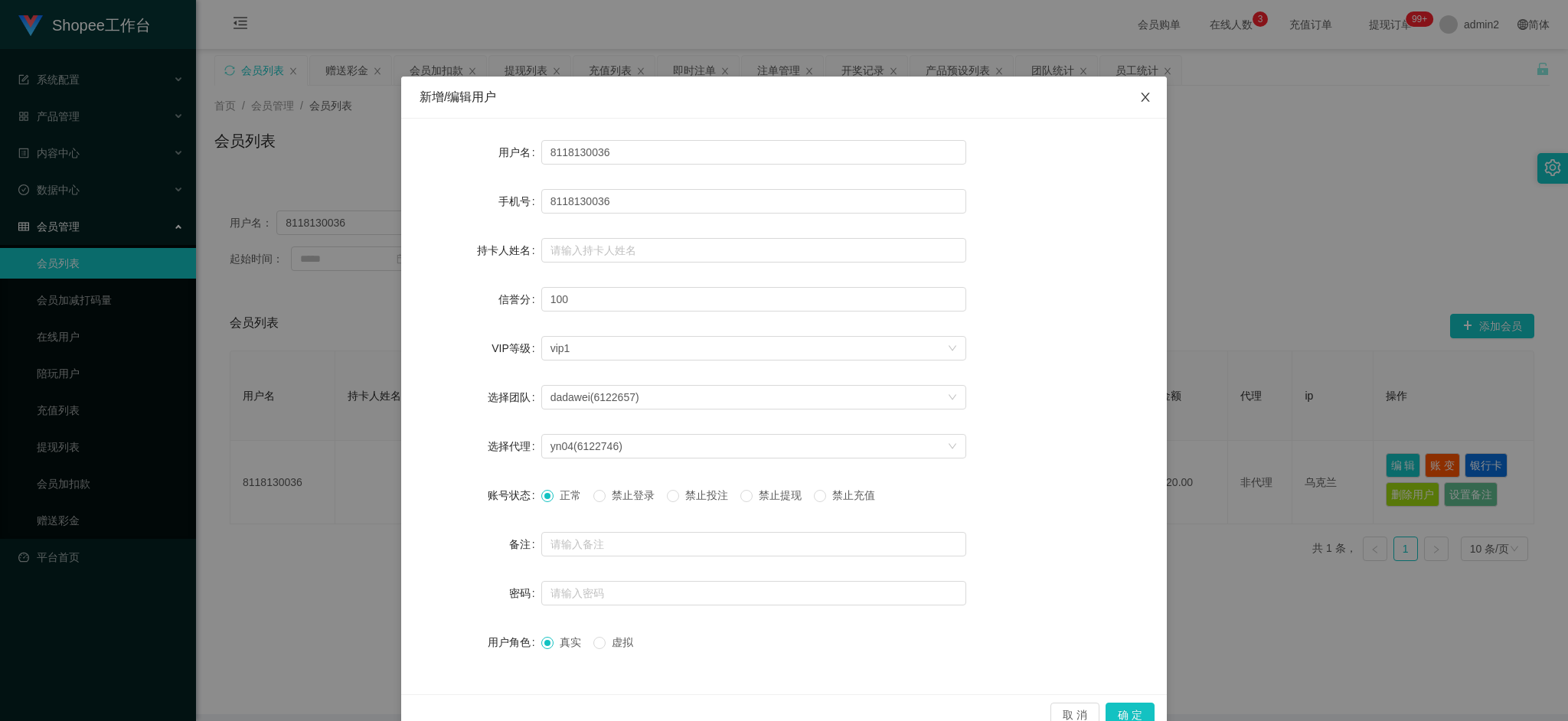
click at [1141, 98] on icon "图标: close" at bounding box center [1146, 97] width 13 height 13
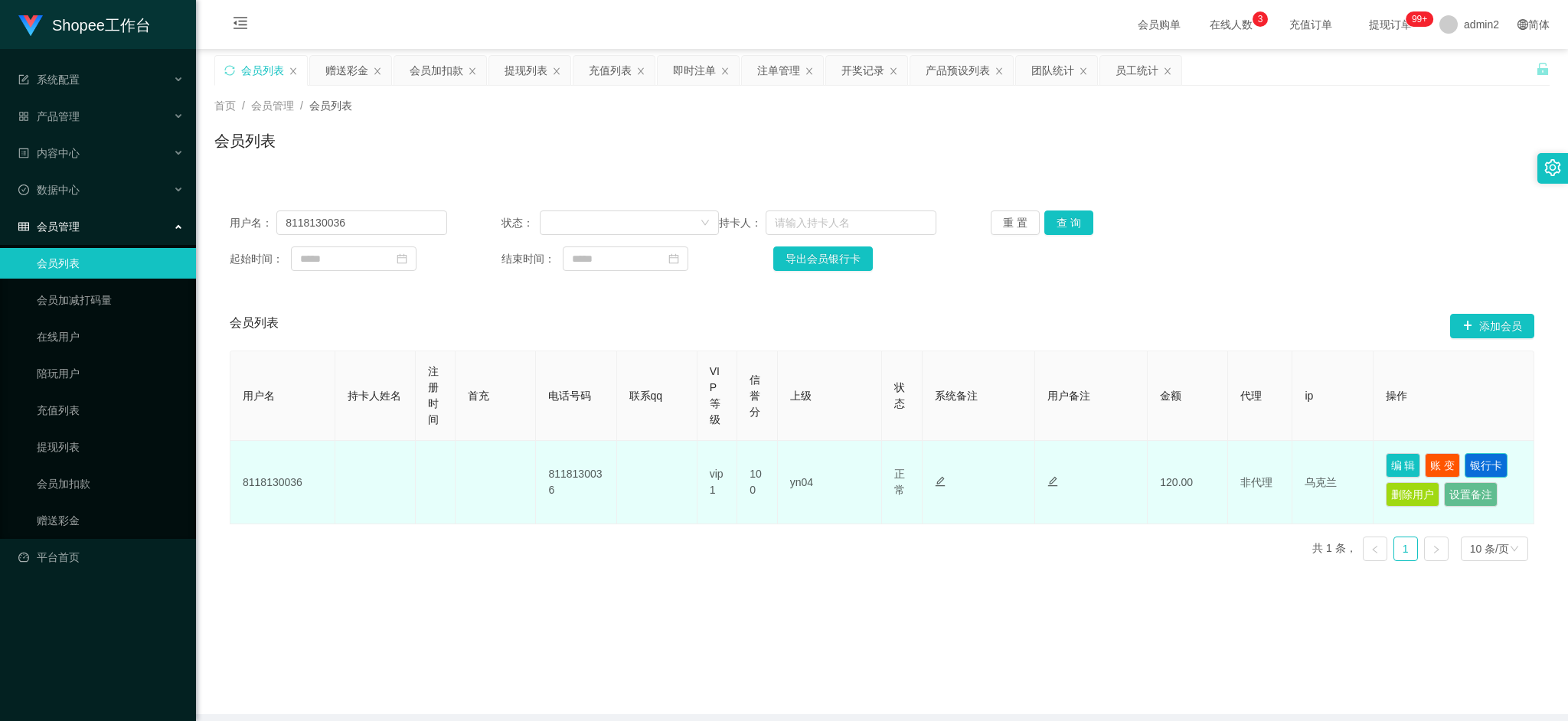
click at [1486, 457] on button "银行卡" at bounding box center [1487, 465] width 43 height 24
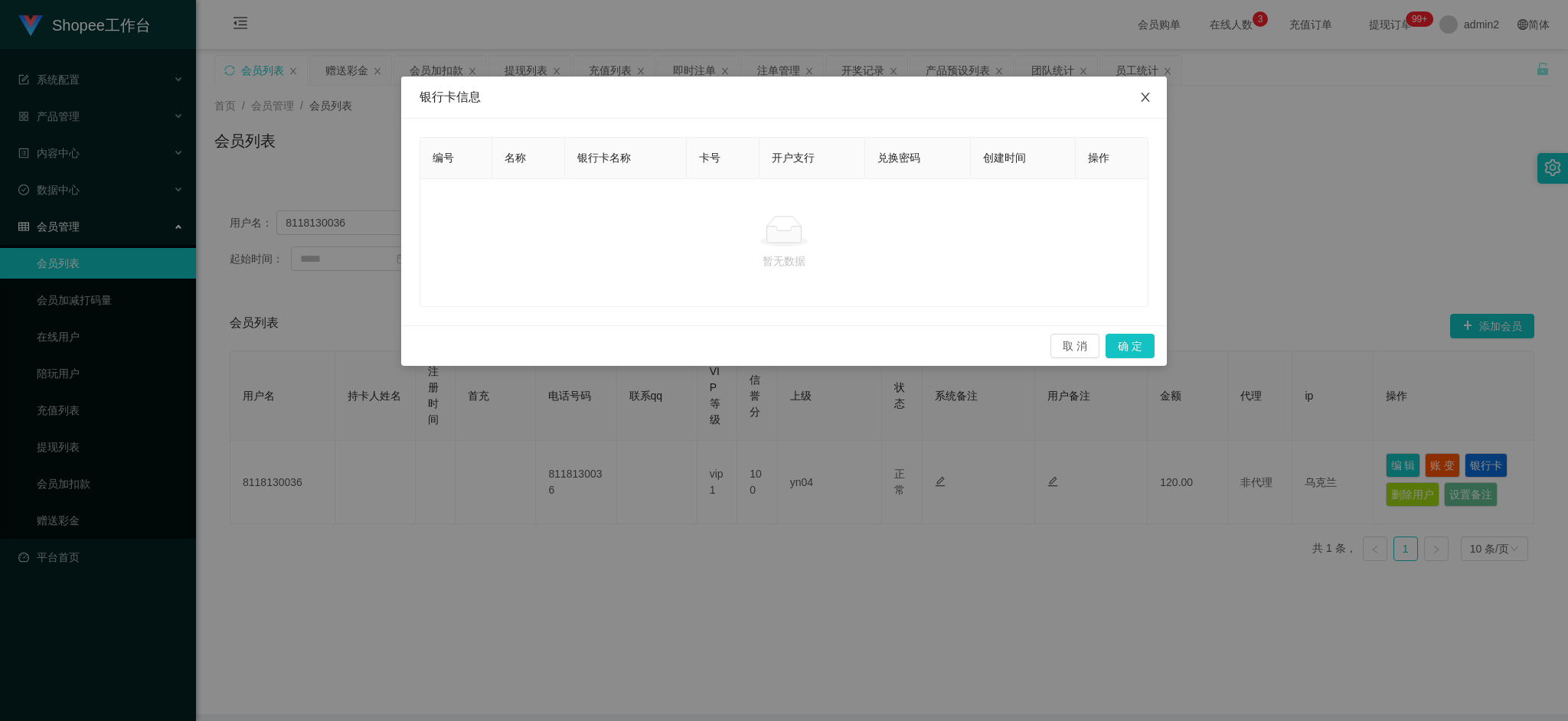
click at [1143, 100] on icon "图标: close" at bounding box center [1146, 97] width 13 height 13
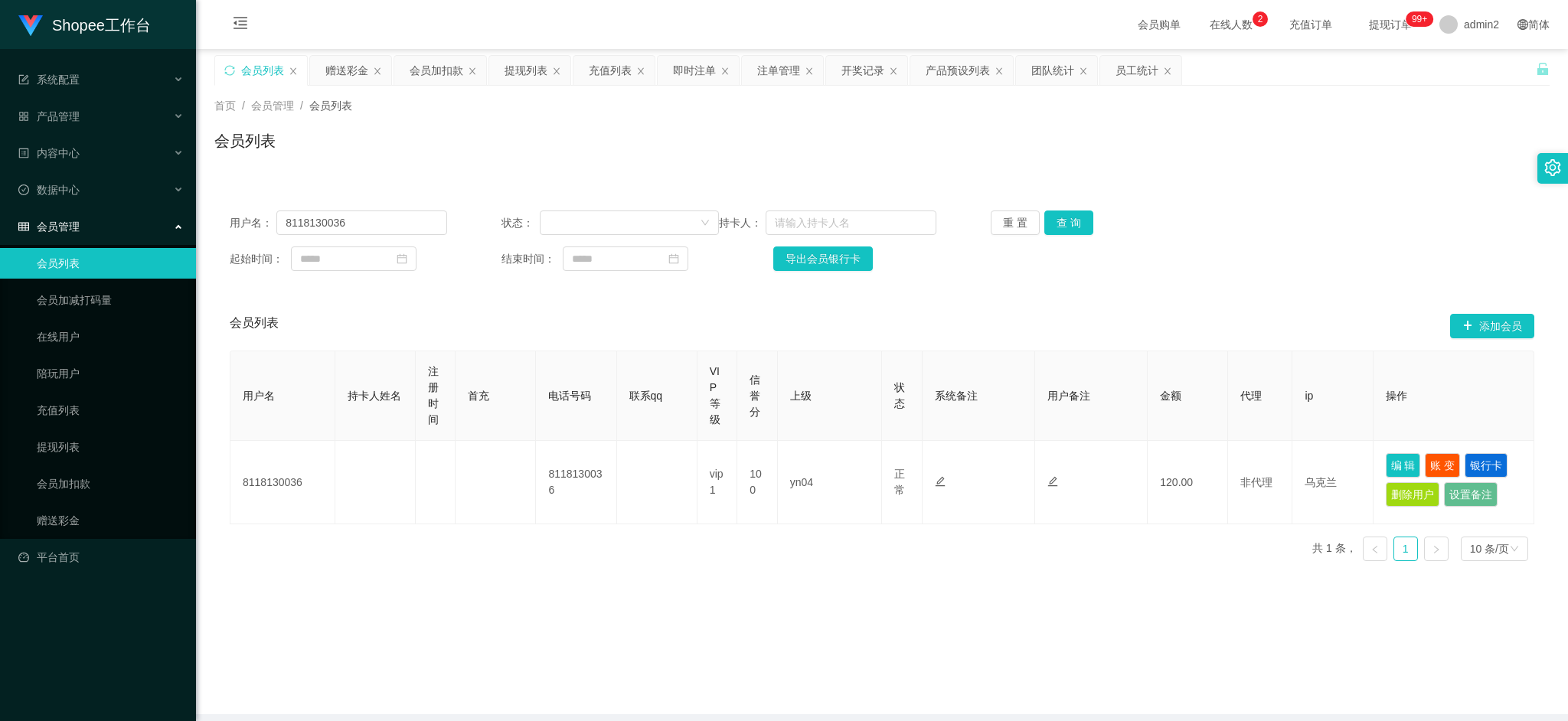
click at [1264, 634] on main "关闭左侧 关闭右侧 关闭其它 刷新页面 会员列表 赠送彩金 会员加扣款 提现列表 充值列表 即时注单 注单管理 开奖记录 产品预设列表 团队统计 员工统计 首…" at bounding box center [882, 381] width 1372 height 665
click at [359, 63] on div "赠送彩金" at bounding box center [347, 71] width 43 height 29
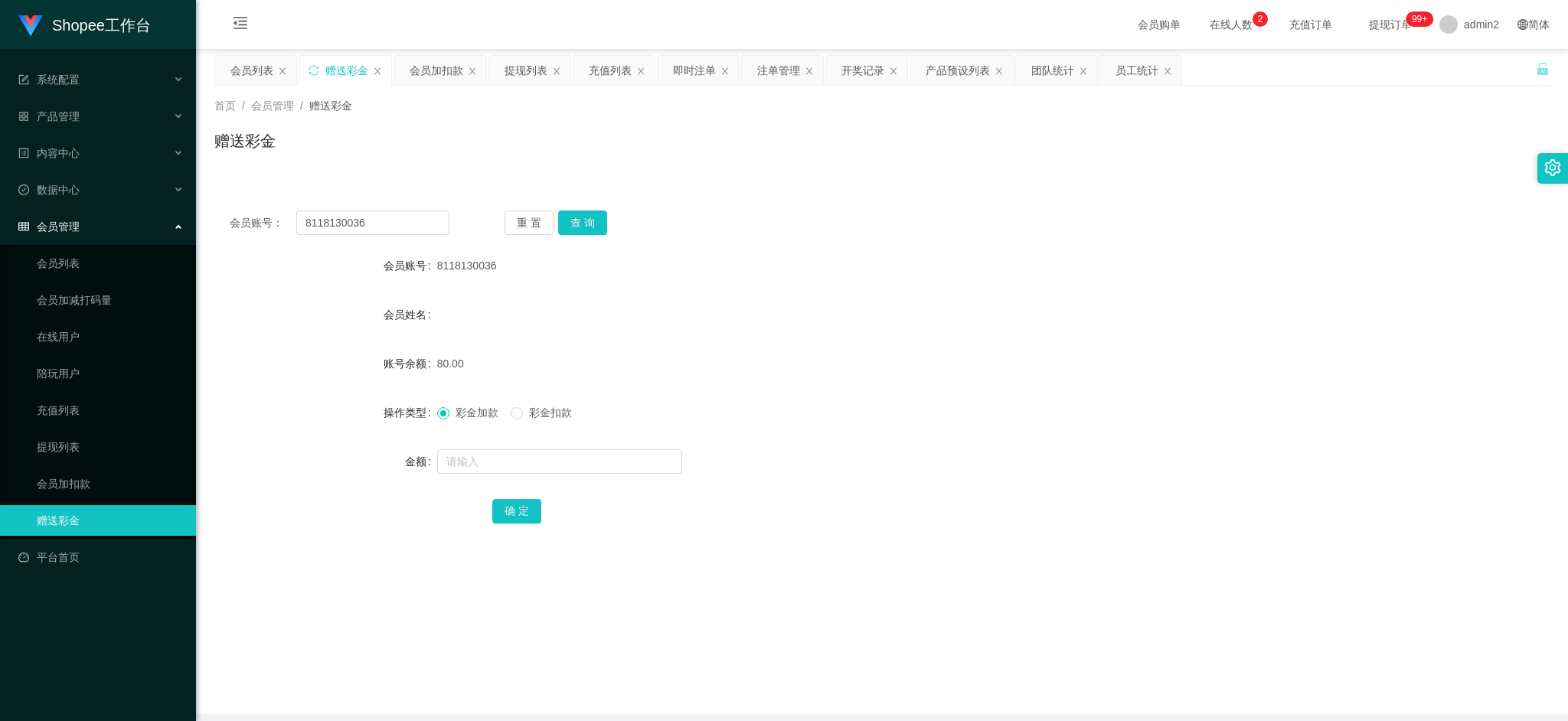
click at [405, 209] on div "会员账号： 8118130036 重 置 查 询 会员账号 8118130036 会员姓名 账号余额 80.00 操作类型 彩金加款 彩金扣款 金额 确 定" at bounding box center [882, 377] width 1336 height 364
click at [405, 211] on input "8118130036" at bounding box center [372, 222] width 153 height 24
paste input "085855272625"
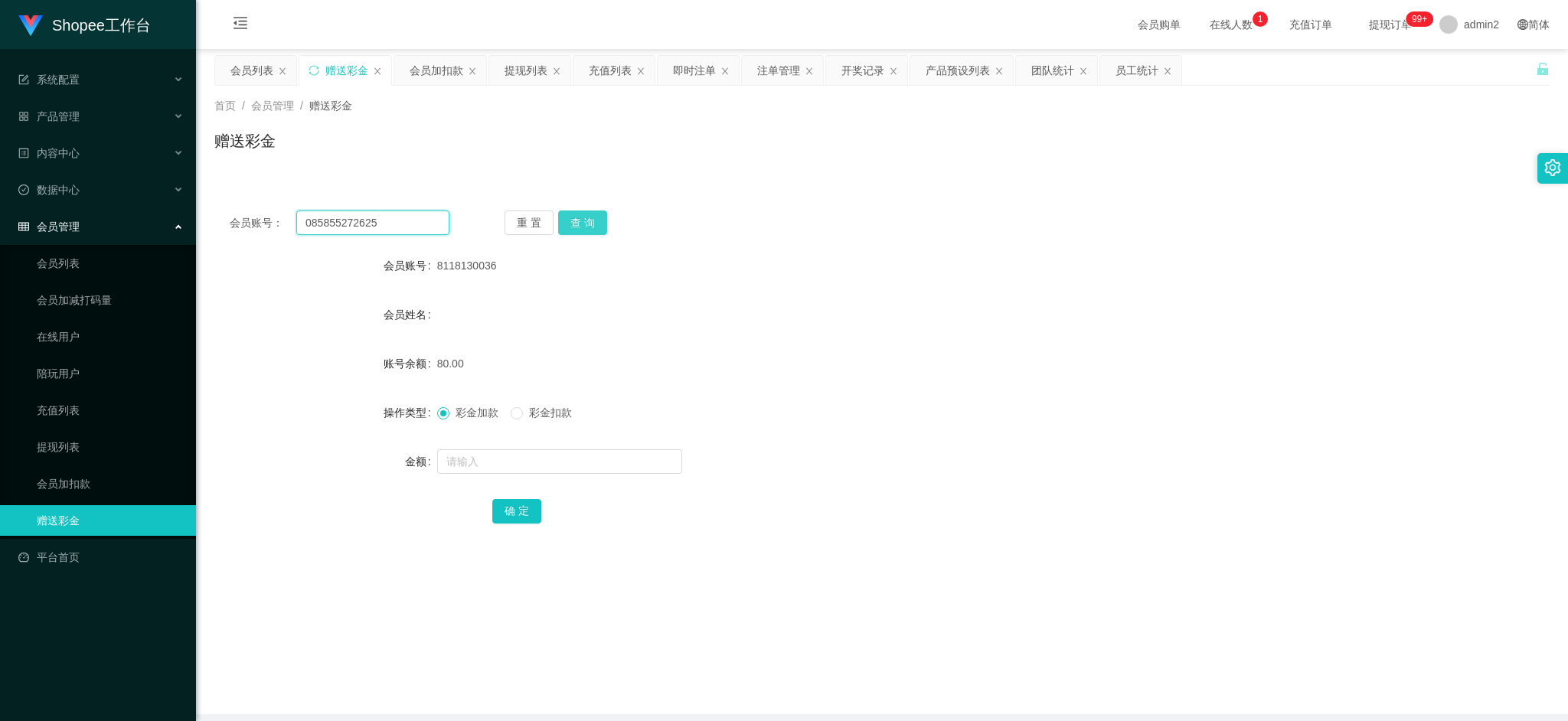
type input "085855272625"
drag, startPoint x: 567, startPoint y: 225, endPoint x: 598, endPoint y: 259, distance: 46.0
click at [568, 225] on button "查 询" at bounding box center [583, 222] width 49 height 24
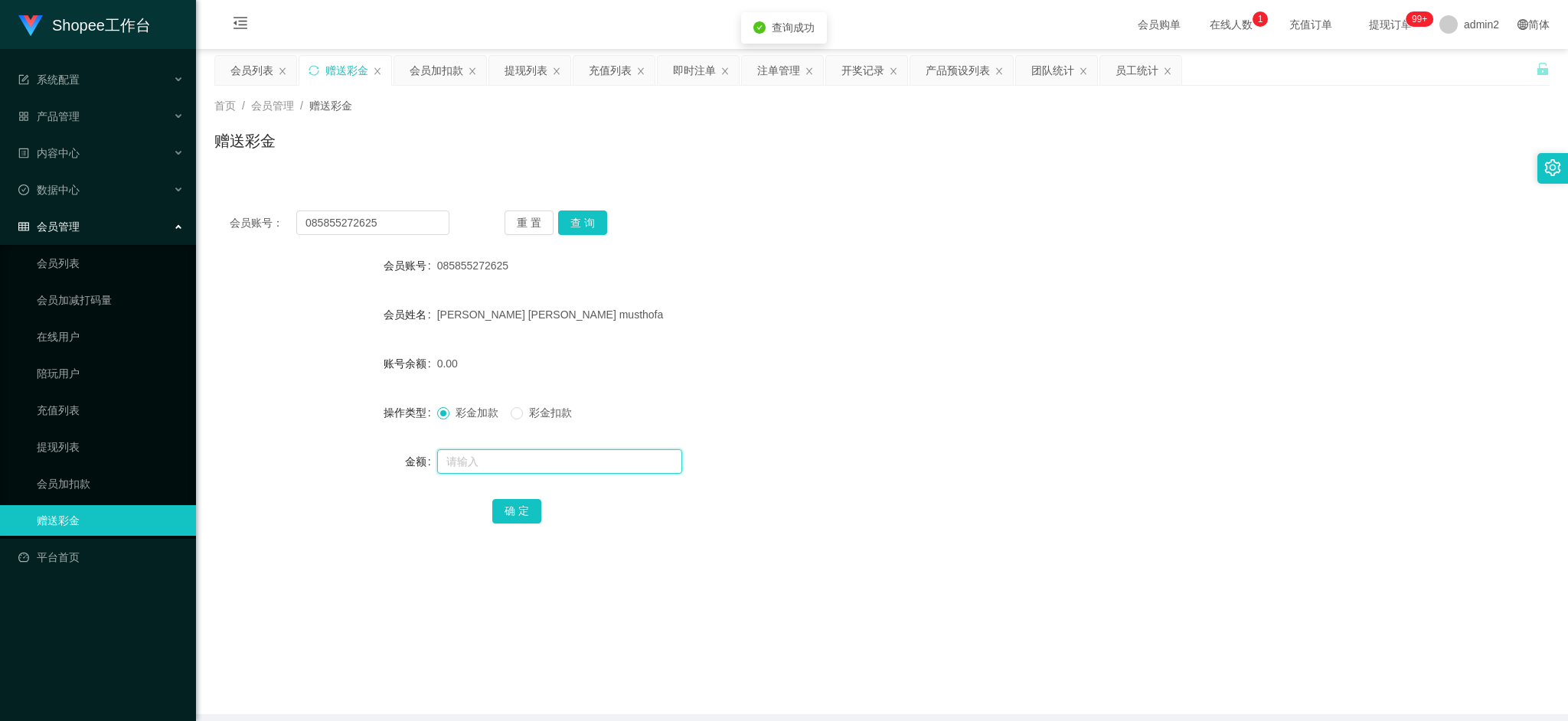
click at [614, 460] on input "text" at bounding box center [560, 461] width 245 height 24
type input "500"
drag, startPoint x: 523, startPoint y: 509, endPoint x: 534, endPoint y: 509, distance: 11.0
click at [523, 509] on button "确 定" at bounding box center [516, 510] width 49 height 24
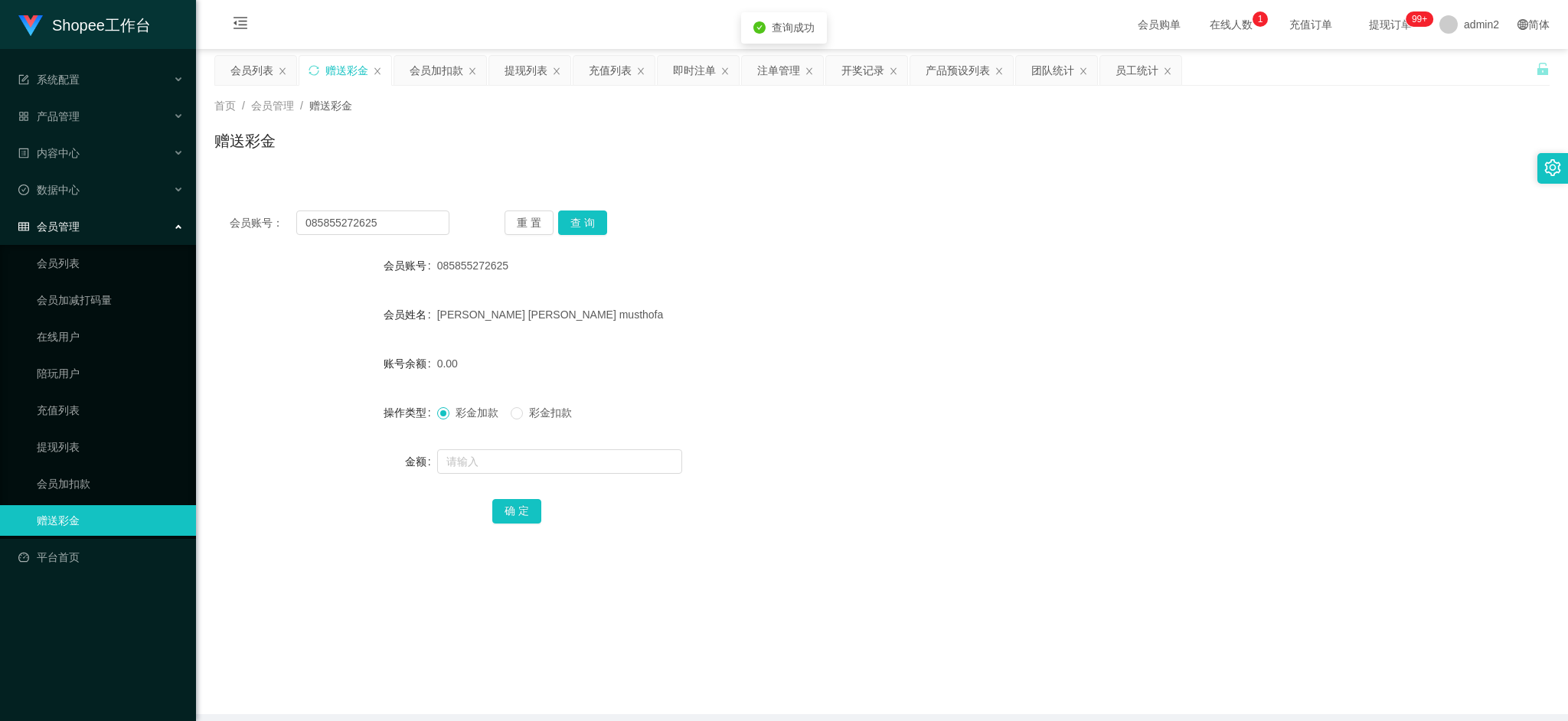
click at [859, 414] on div "彩金加款 彩金扣款" at bounding box center [826, 412] width 779 height 30
drag, startPoint x: 1140, startPoint y: 667, endPoint x: 901, endPoint y: 487, distance: 299.2
click at [1140, 667] on main "关闭左侧 关闭右侧 关闭其它 刷新页面 会员列表 赠送彩金 会员加扣款 提现列表 充值列表 即时注单 注单管理 开奖记录 产品预设列表 团队统计 员工统计 首…" at bounding box center [882, 381] width 1372 height 665
click at [258, 68] on div "会员列表" at bounding box center [252, 71] width 43 height 29
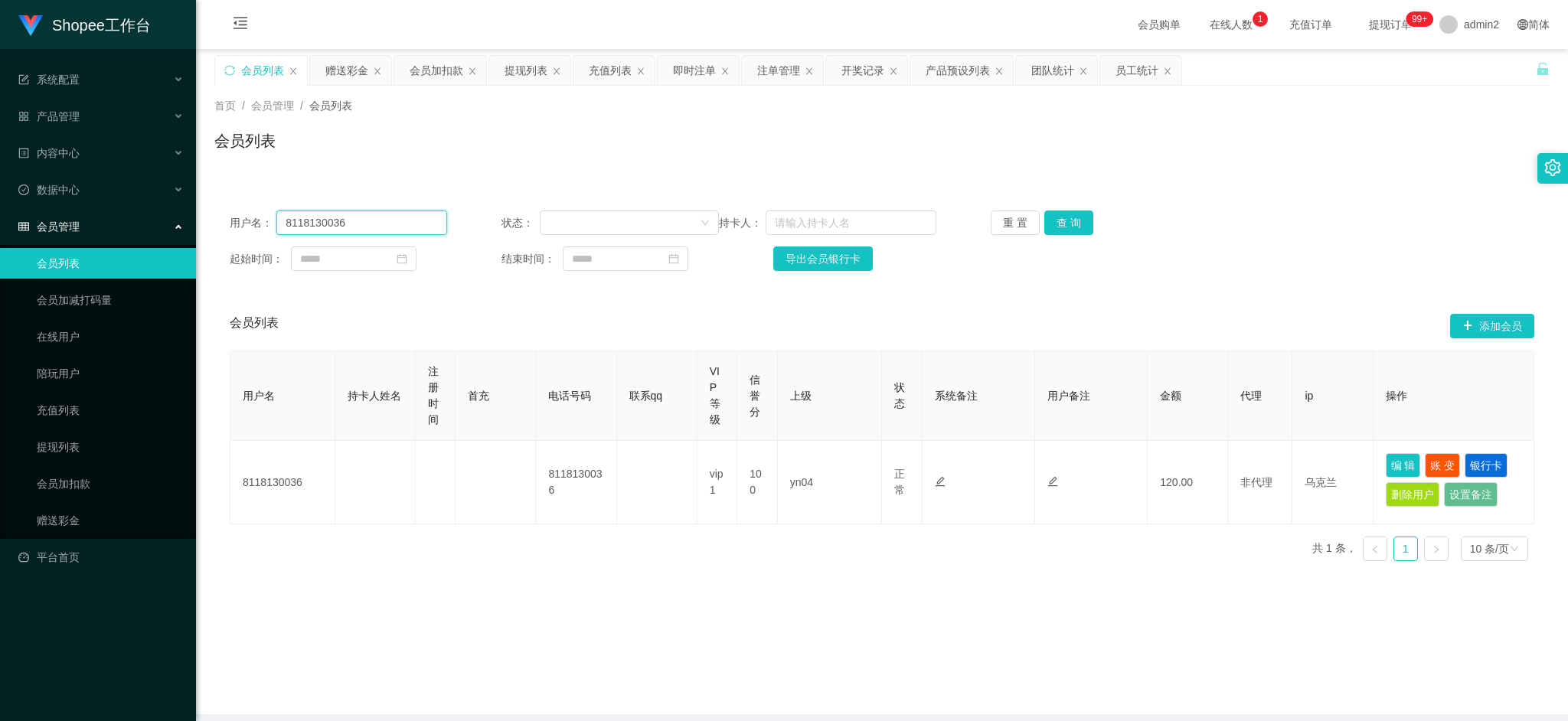
click at [382, 216] on input "8118130036" at bounding box center [362, 222] width 171 height 24
drag, startPoint x: 382, startPoint y: 216, endPoint x: 512, endPoint y: 220, distance: 130.1
click at [383, 216] on input "8118130036" at bounding box center [362, 222] width 171 height 24
click at [1059, 221] on button "查 询" at bounding box center [1069, 222] width 49 height 24
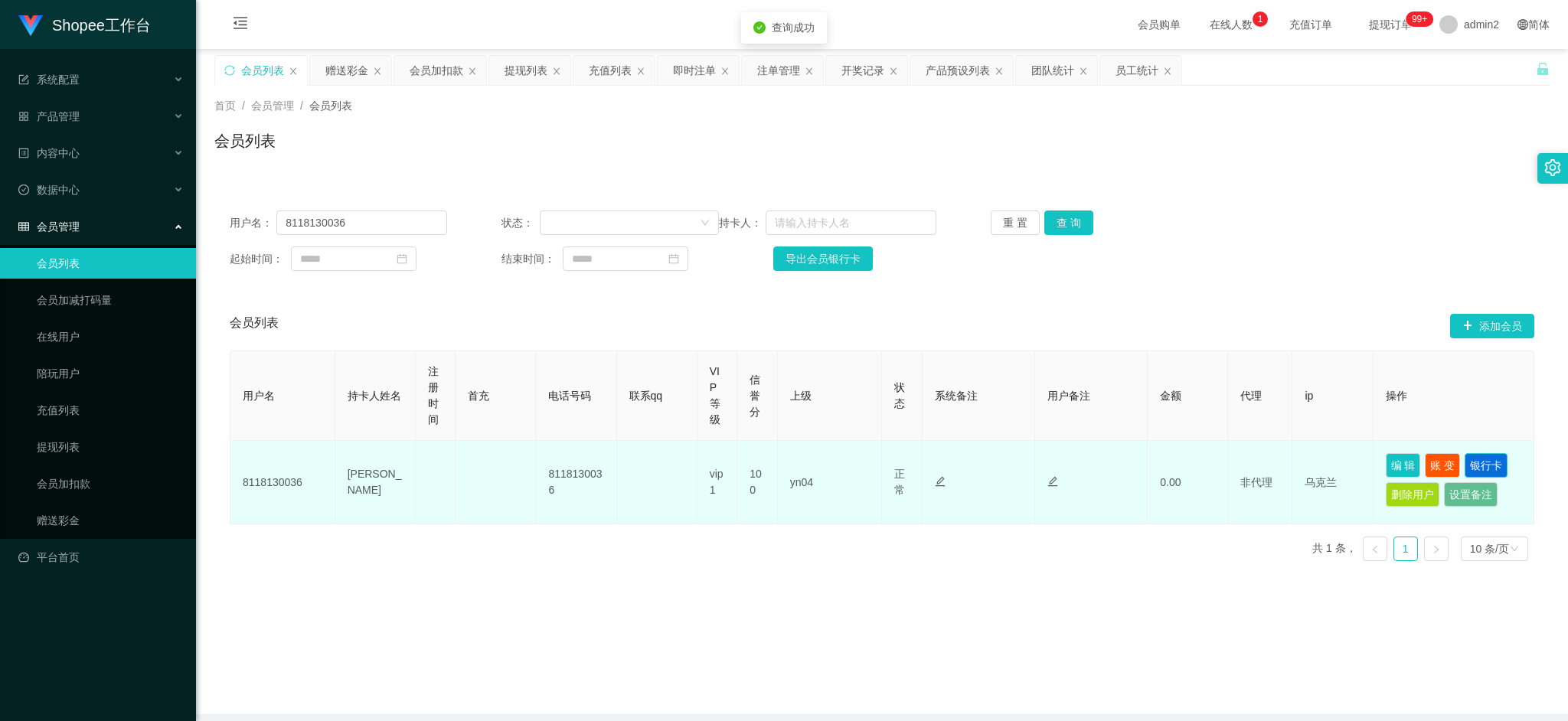
click at [1489, 466] on button "银行卡" at bounding box center [1487, 465] width 43 height 24
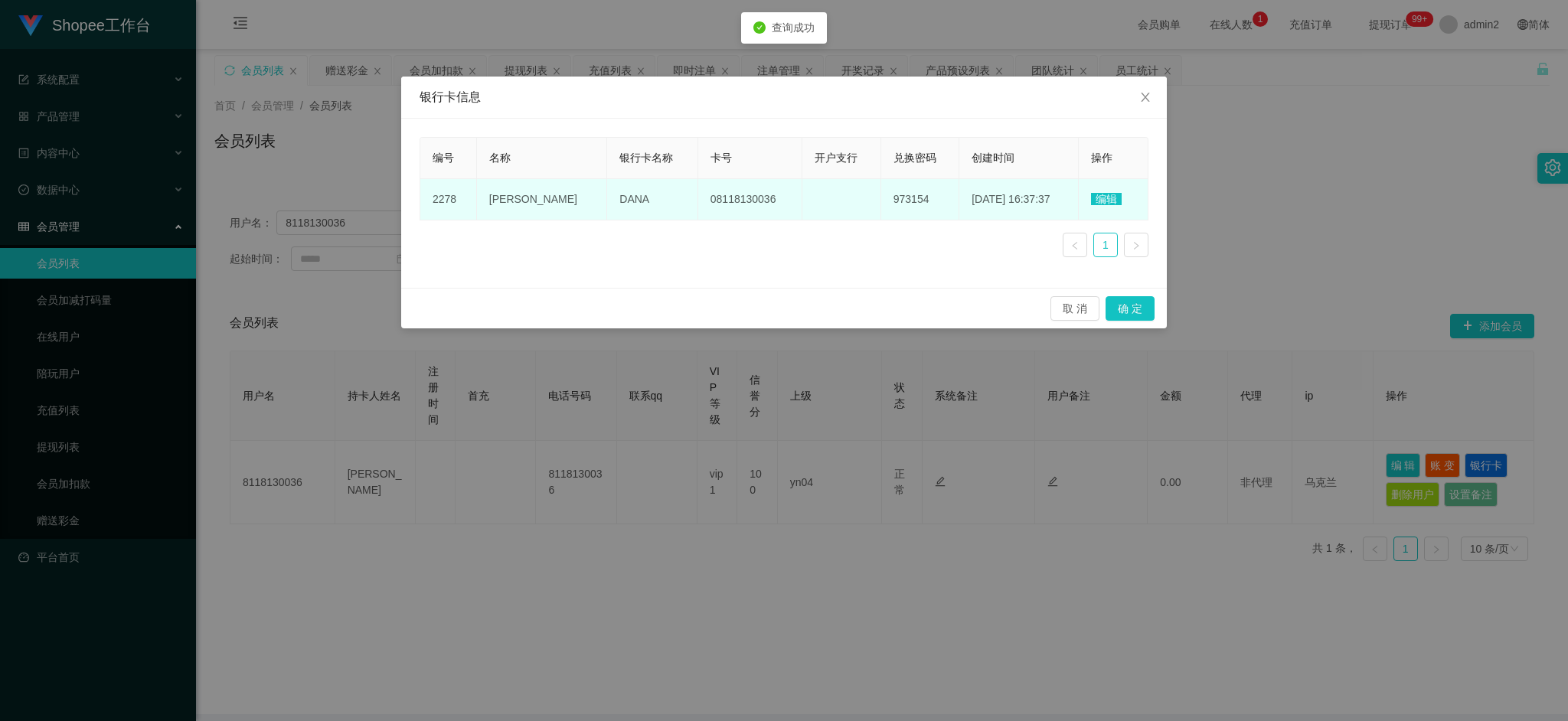
drag, startPoint x: 1099, startPoint y: 194, endPoint x: 1248, endPoint y: 221, distance: 151.4
click at [1100, 194] on span "编辑" at bounding box center [1105, 199] width 30 height 13
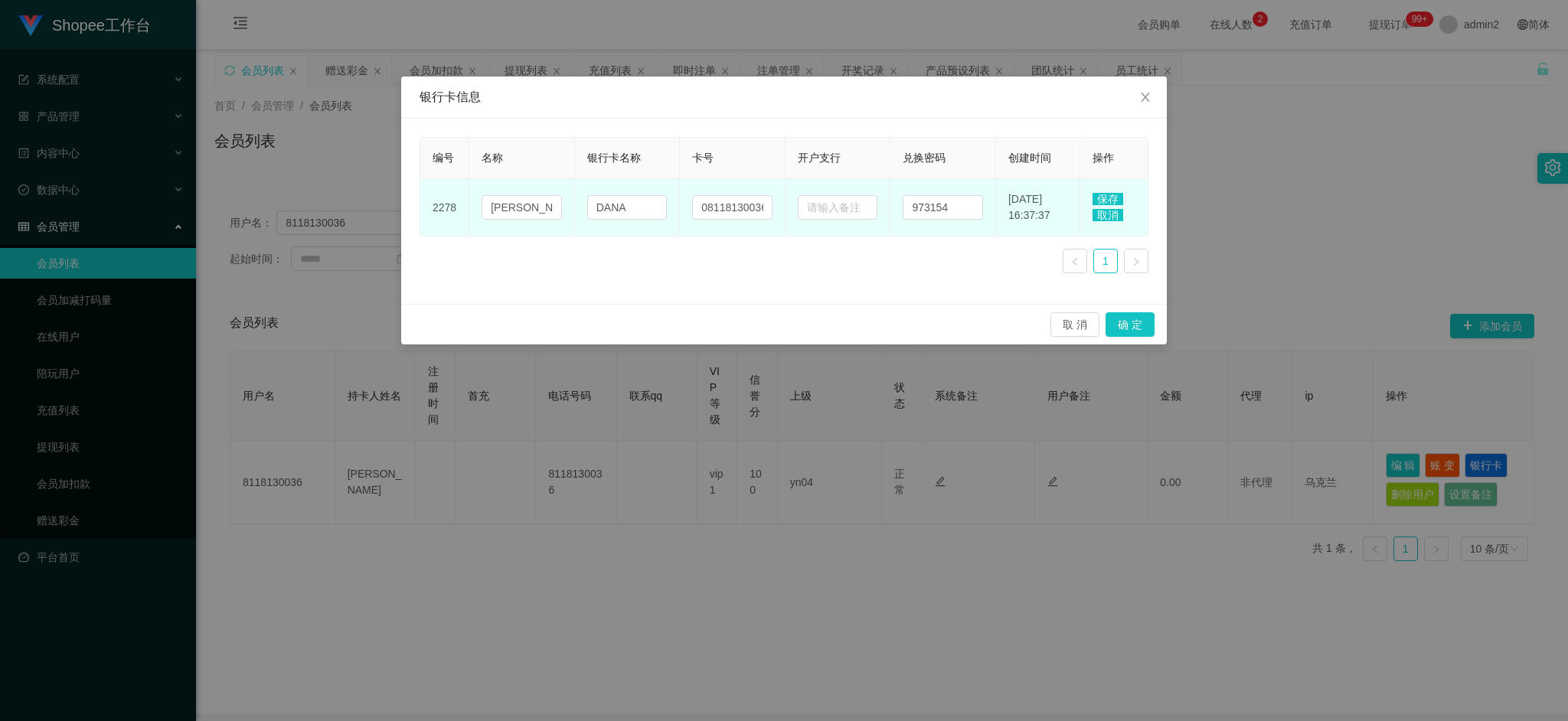
drag, startPoint x: 731, startPoint y: 265, endPoint x: 745, endPoint y: 238, distance: 30.4
click at [730, 264] on div "编号 名称 银行卡名称 卡号 开户支行 兑换密码 创建时间 操作 2278 [PERSON_NAME] 08118130036 973154 [DATE] 1…" at bounding box center [784, 212] width 729 height 149
click at [744, 203] on input "08118130036" at bounding box center [732, 207] width 80 height 24
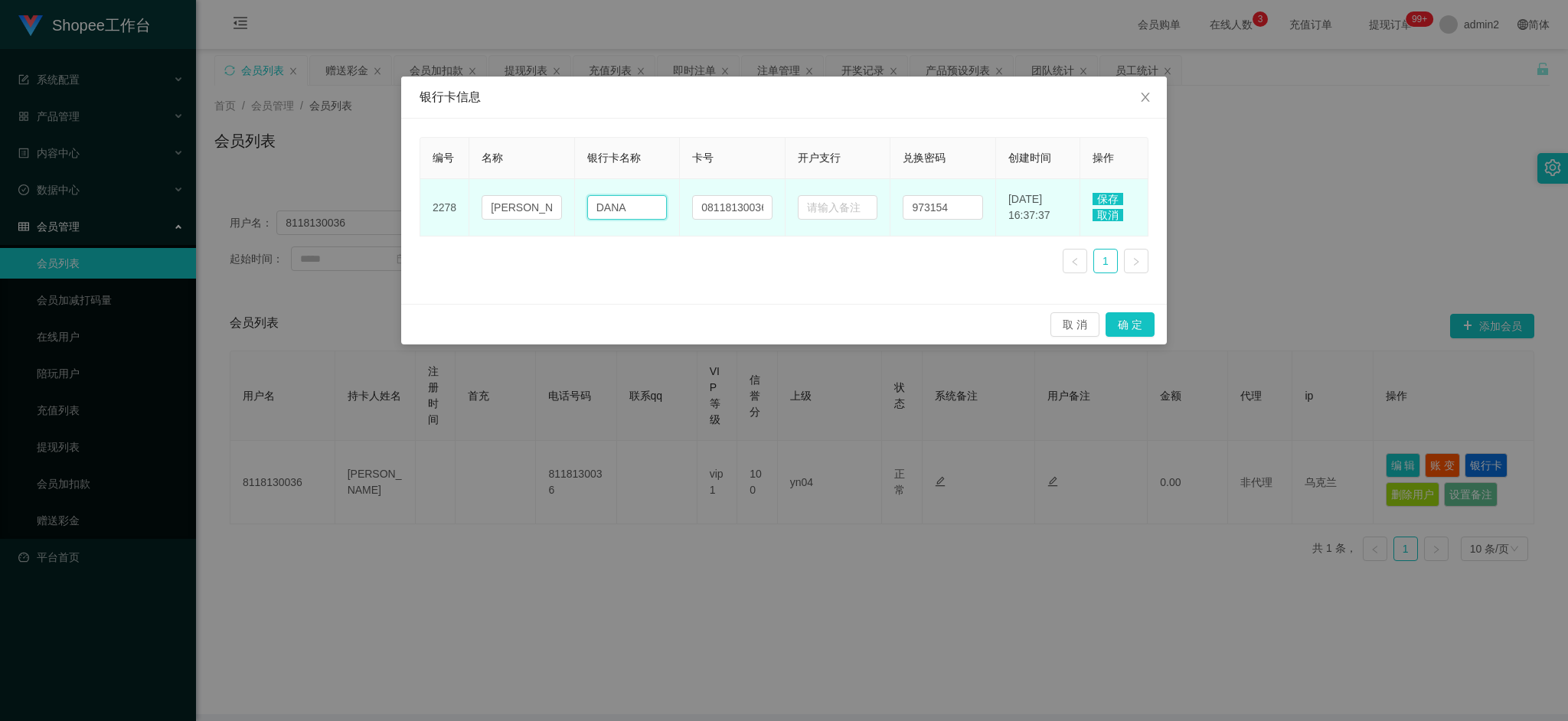
click at [652, 204] on input "DANA" at bounding box center [627, 207] width 80 height 24
click at [641, 205] on input "DANA" at bounding box center [627, 207] width 80 height 24
paste input "Shopee"
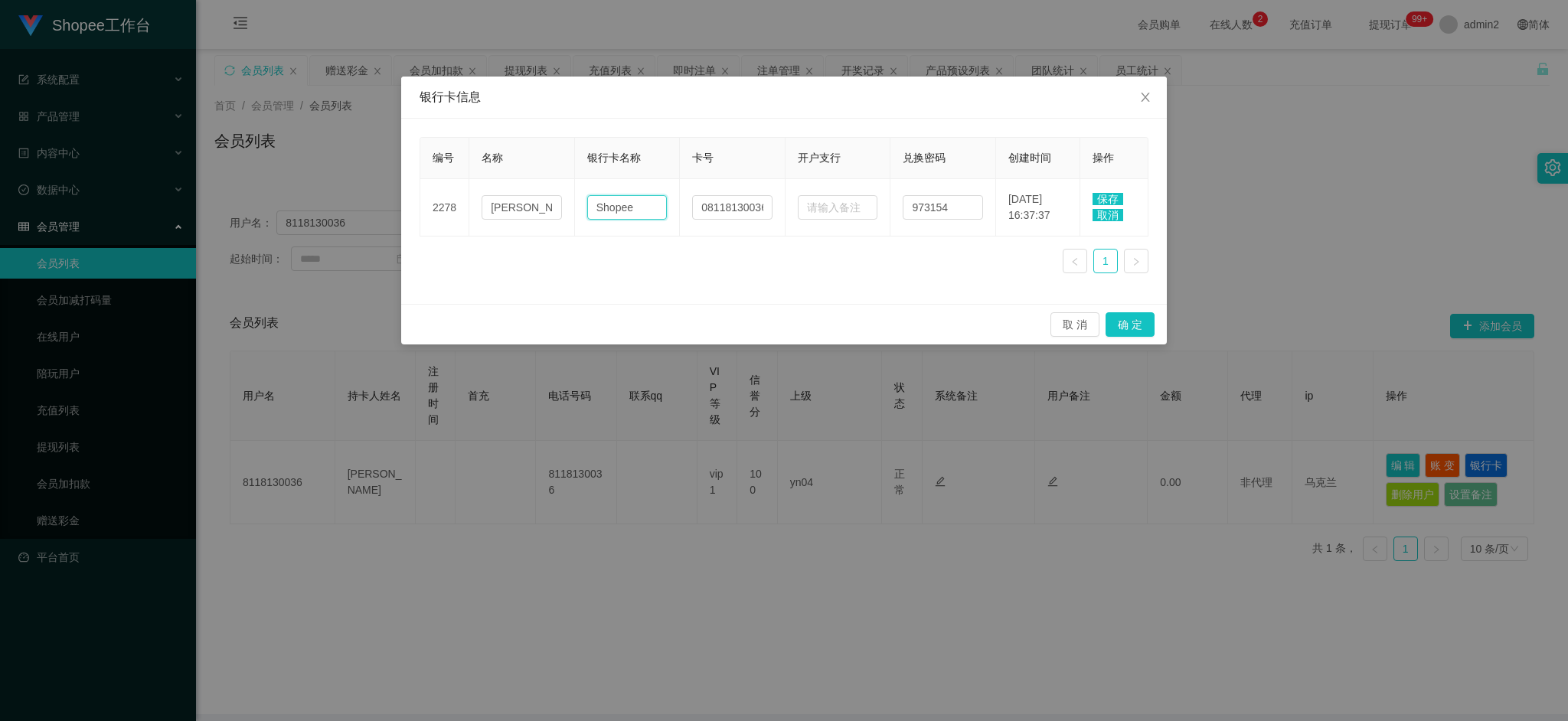
type input "Shopee"
click at [1103, 198] on span "保存" at bounding box center [1107, 199] width 30 height 13
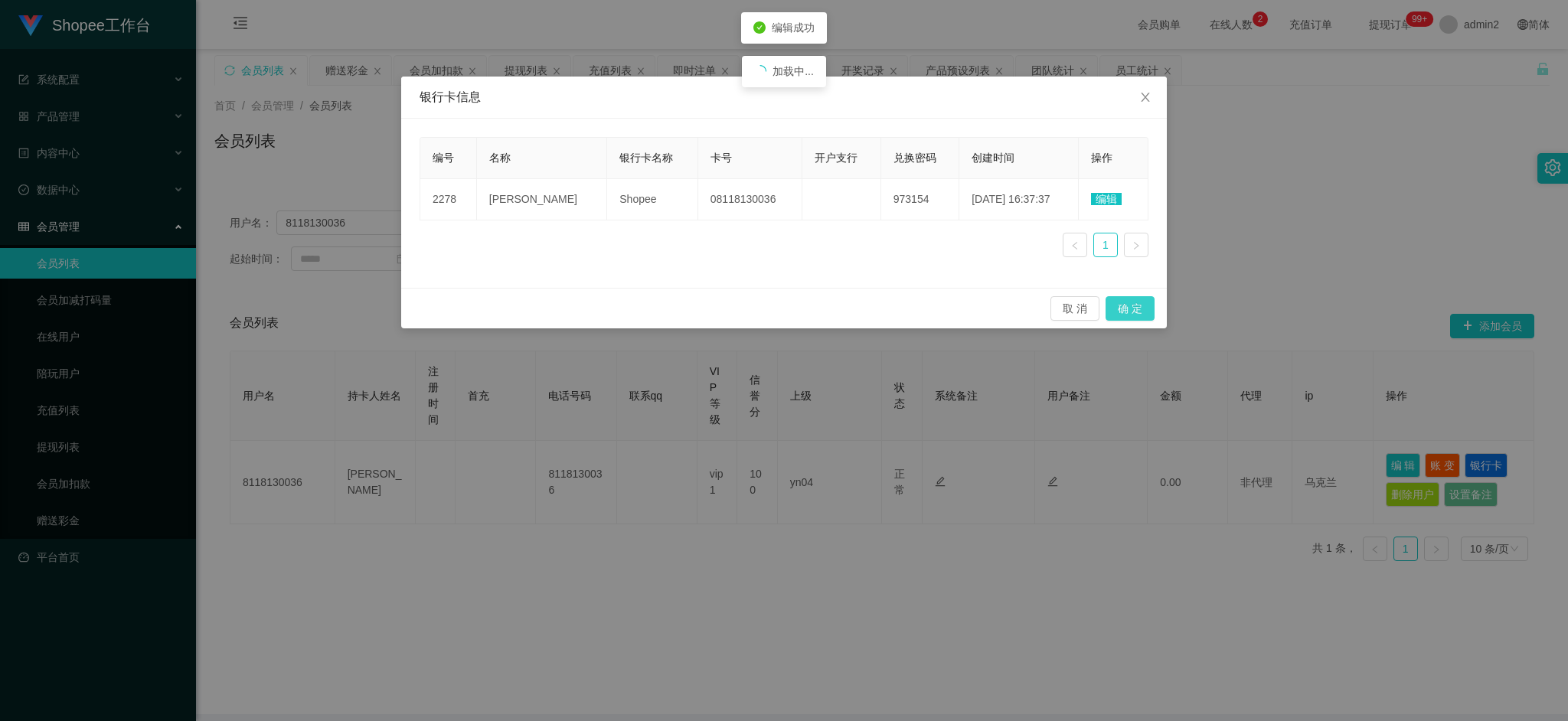
click at [1133, 304] on button "确 定" at bounding box center [1130, 308] width 49 height 24
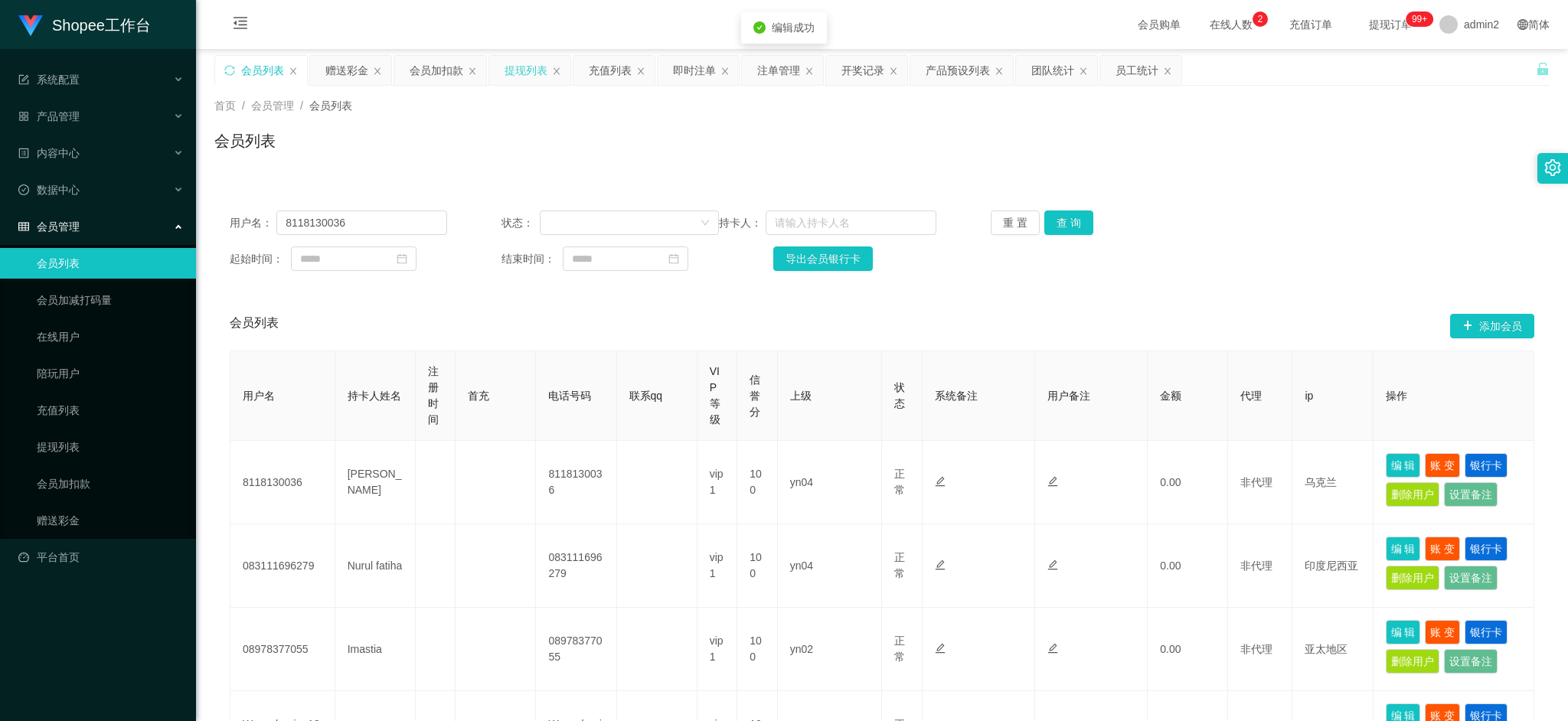
click at [555, 78] on div "提现列表" at bounding box center [529, 71] width 81 height 29
click at [527, 72] on div "提现列表" at bounding box center [526, 71] width 43 height 29
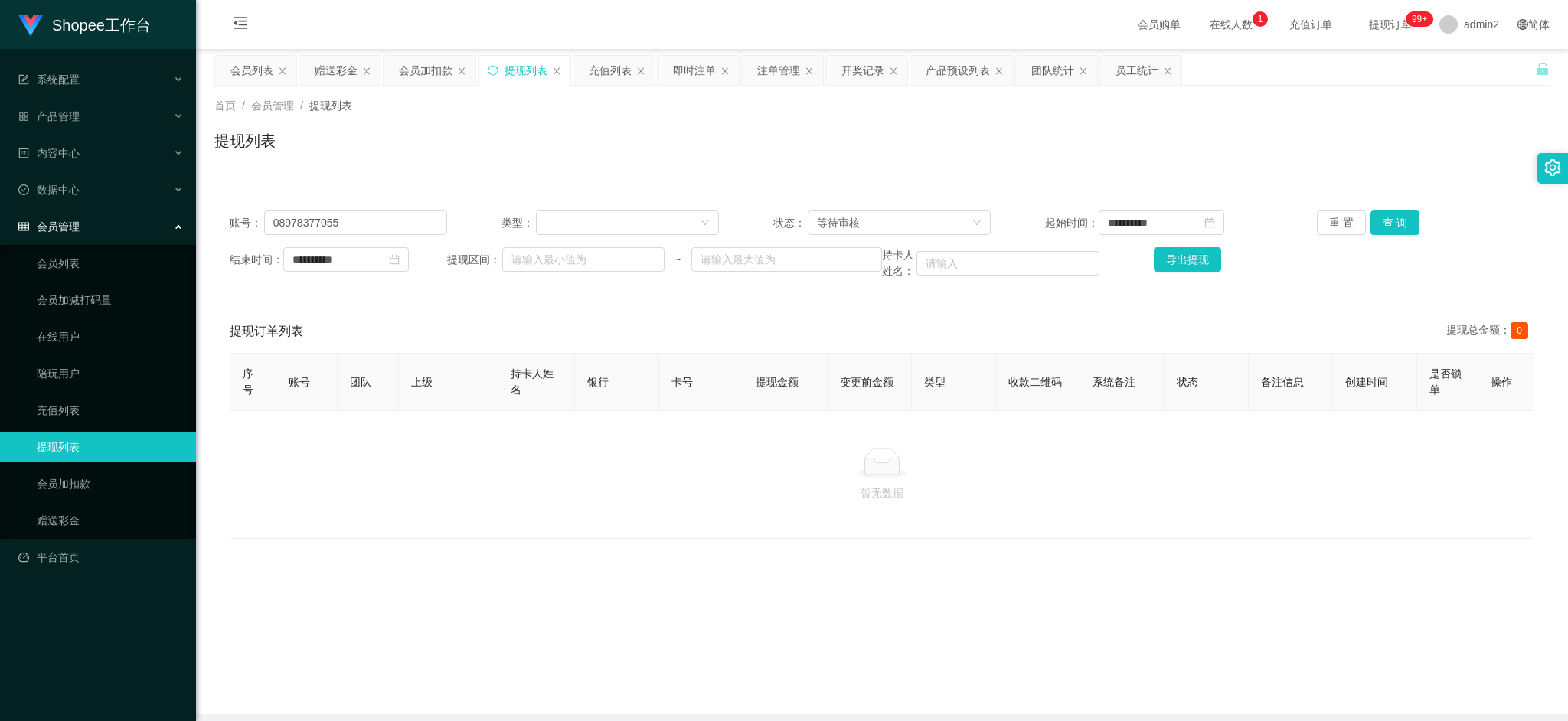
click at [611, 502] on p "暂无数据" at bounding box center [882, 493] width 1279 height 17
click at [548, 140] on div "提现列表" at bounding box center [882, 147] width 1336 height 35
click at [592, 69] on div "充值列表" at bounding box center [611, 71] width 43 height 29
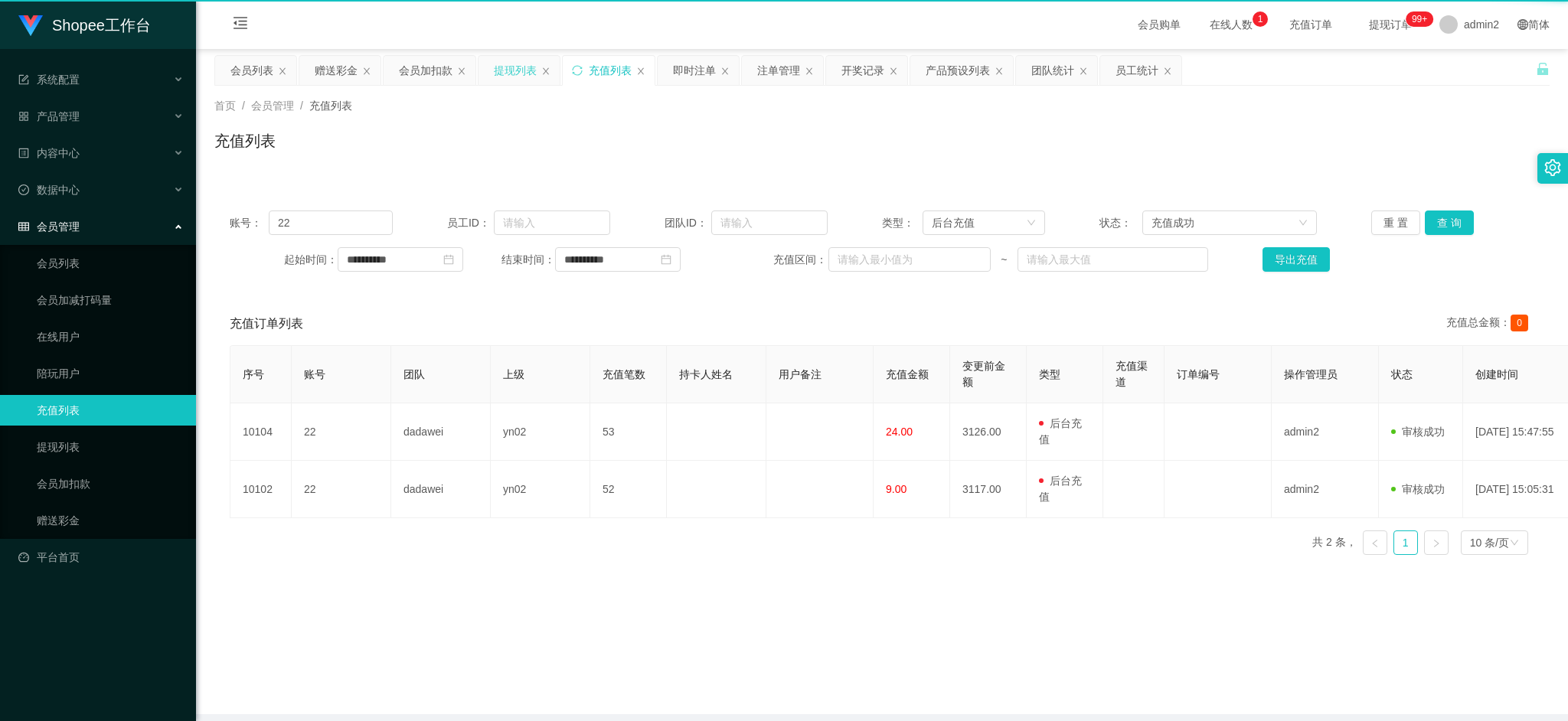
click at [510, 65] on div "提现列表" at bounding box center [515, 71] width 43 height 29
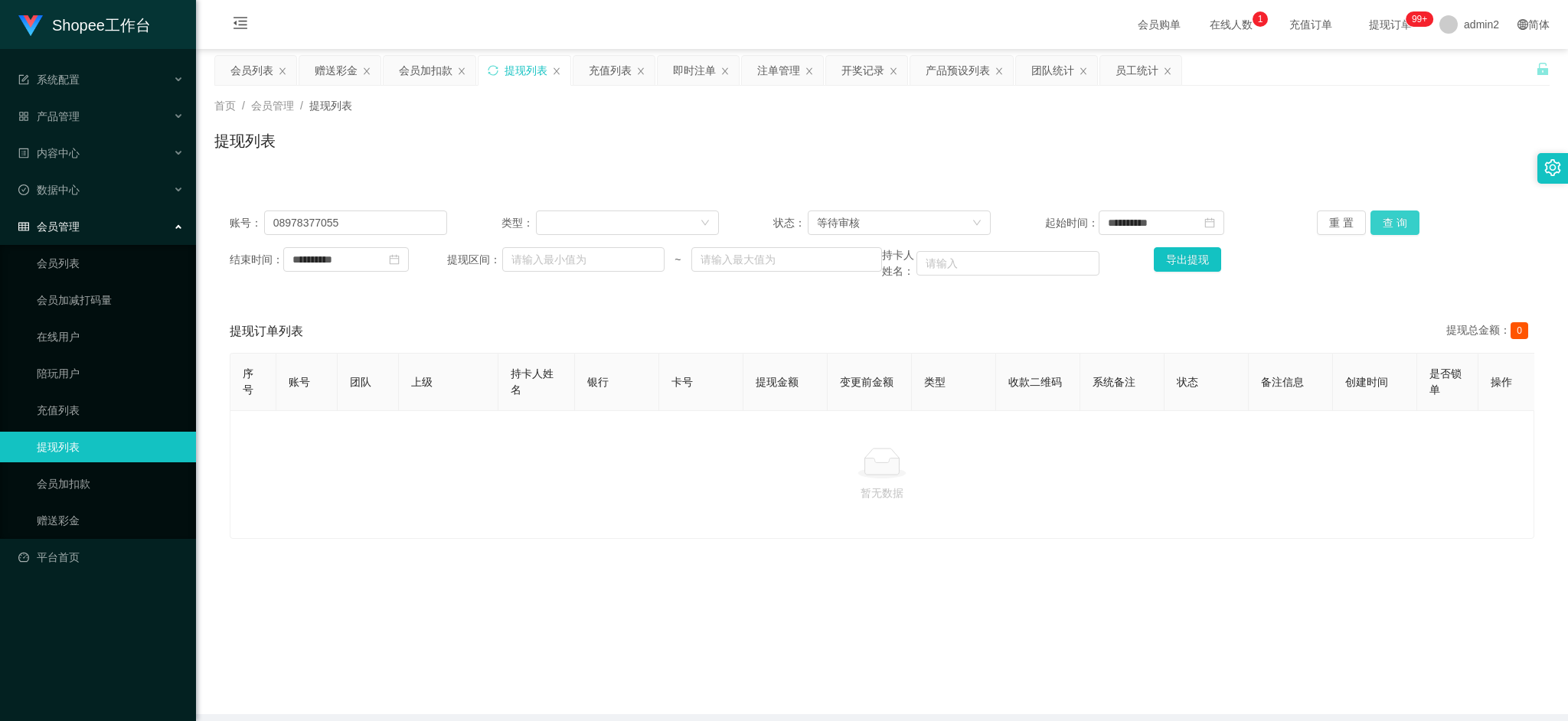
click at [1394, 218] on button "查 询" at bounding box center [1396, 222] width 49 height 24
click at [376, 221] on input "08978377055" at bounding box center [356, 222] width 183 height 24
drag, startPoint x: 376, startPoint y: 222, endPoint x: 1240, endPoint y: 198, distance: 864.3
click at [381, 223] on input "08978377055" at bounding box center [356, 222] width 183 height 24
paste input "8118130036"
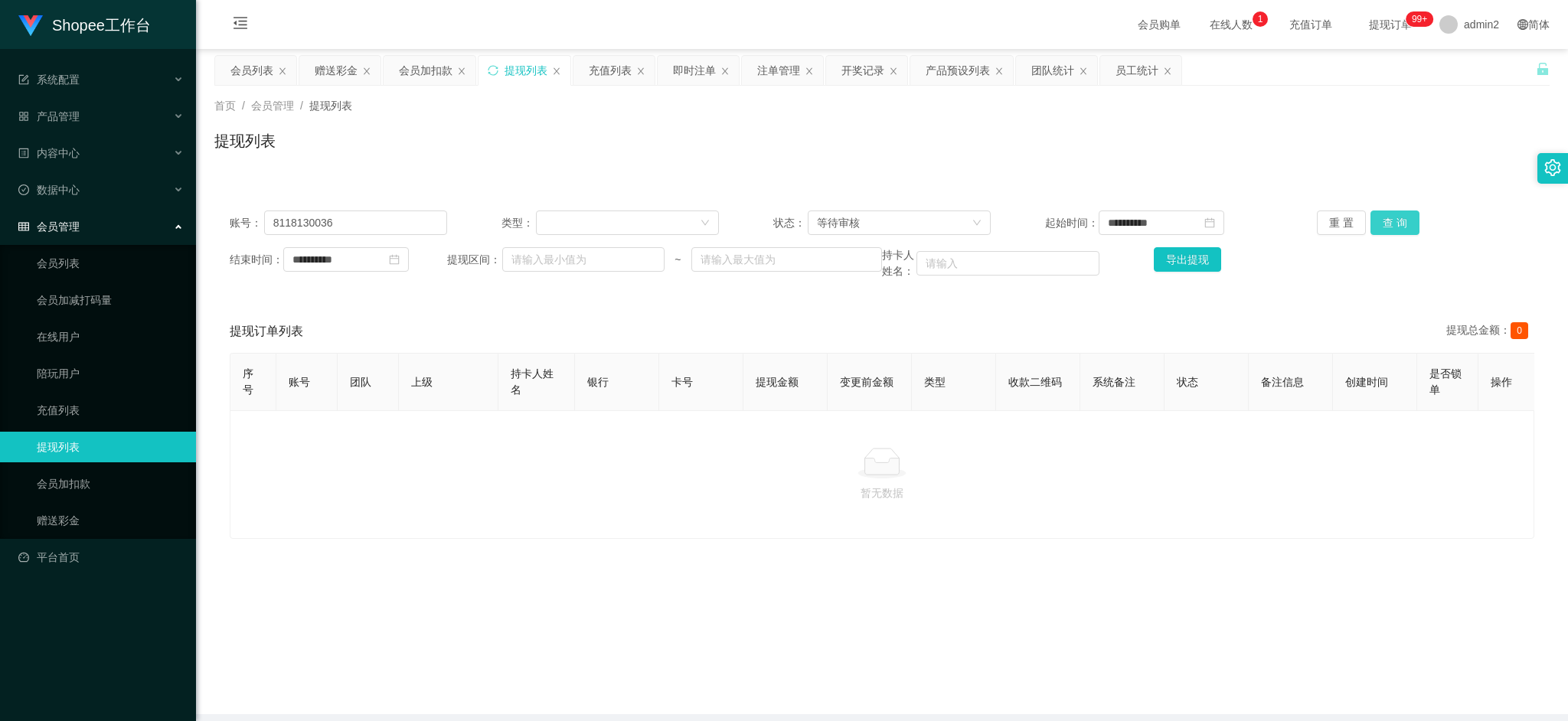
drag, startPoint x: 1391, startPoint y: 227, endPoint x: 1378, endPoint y: 233, distance: 14.3
click at [1391, 227] on button "查 询" at bounding box center [1396, 222] width 49 height 24
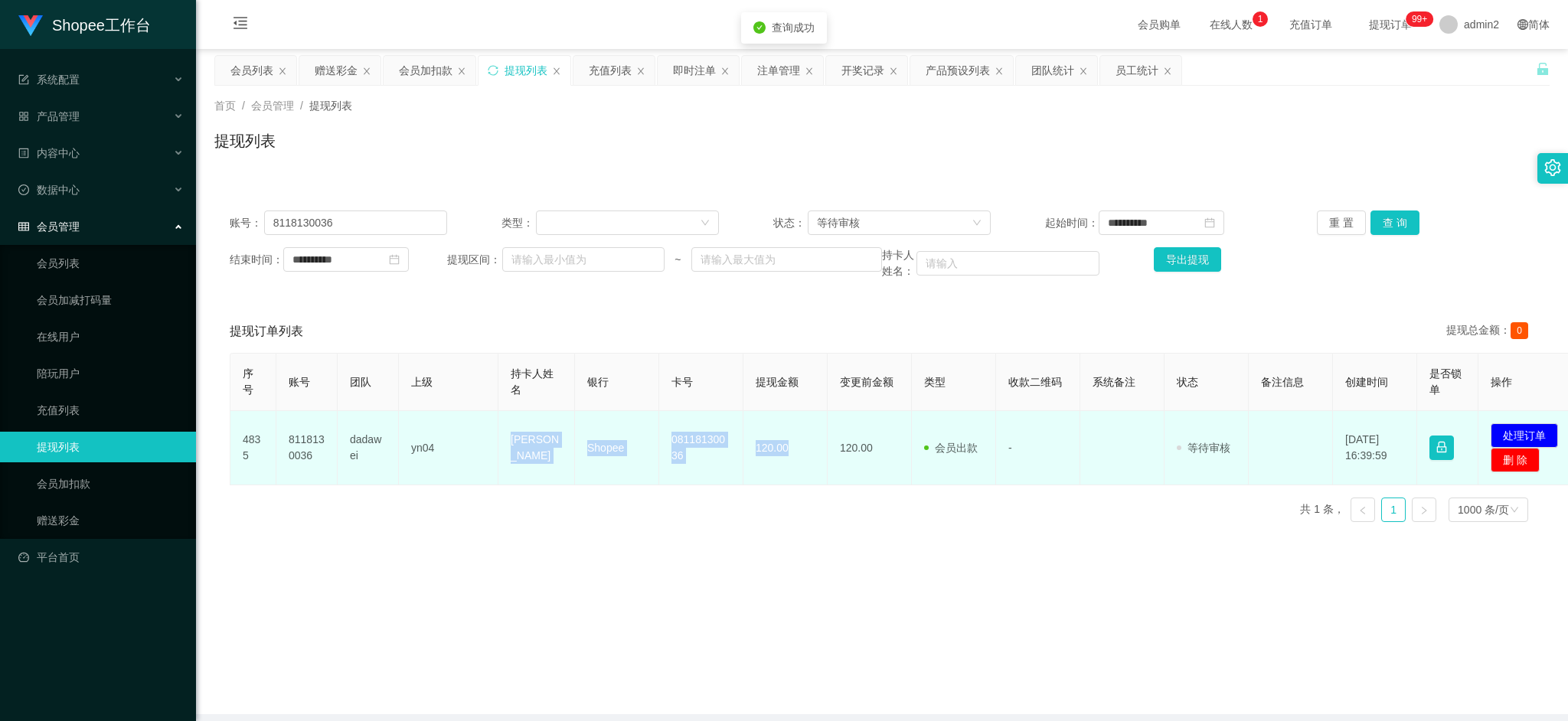
drag, startPoint x: 467, startPoint y: 439, endPoint x: 792, endPoint y: 457, distance: 325.5
click at [792, 457] on tr "4835 8118130036 dadawei yn04 [PERSON_NAME] Shopee 08118130036 120.00 120.00 会员出…" at bounding box center [906, 449] width 1350 height 74
copy tr "[PERSON_NAME] Shopee 08118130036 120.00"
click at [1518, 431] on button "处理订单" at bounding box center [1524, 435] width 68 height 24
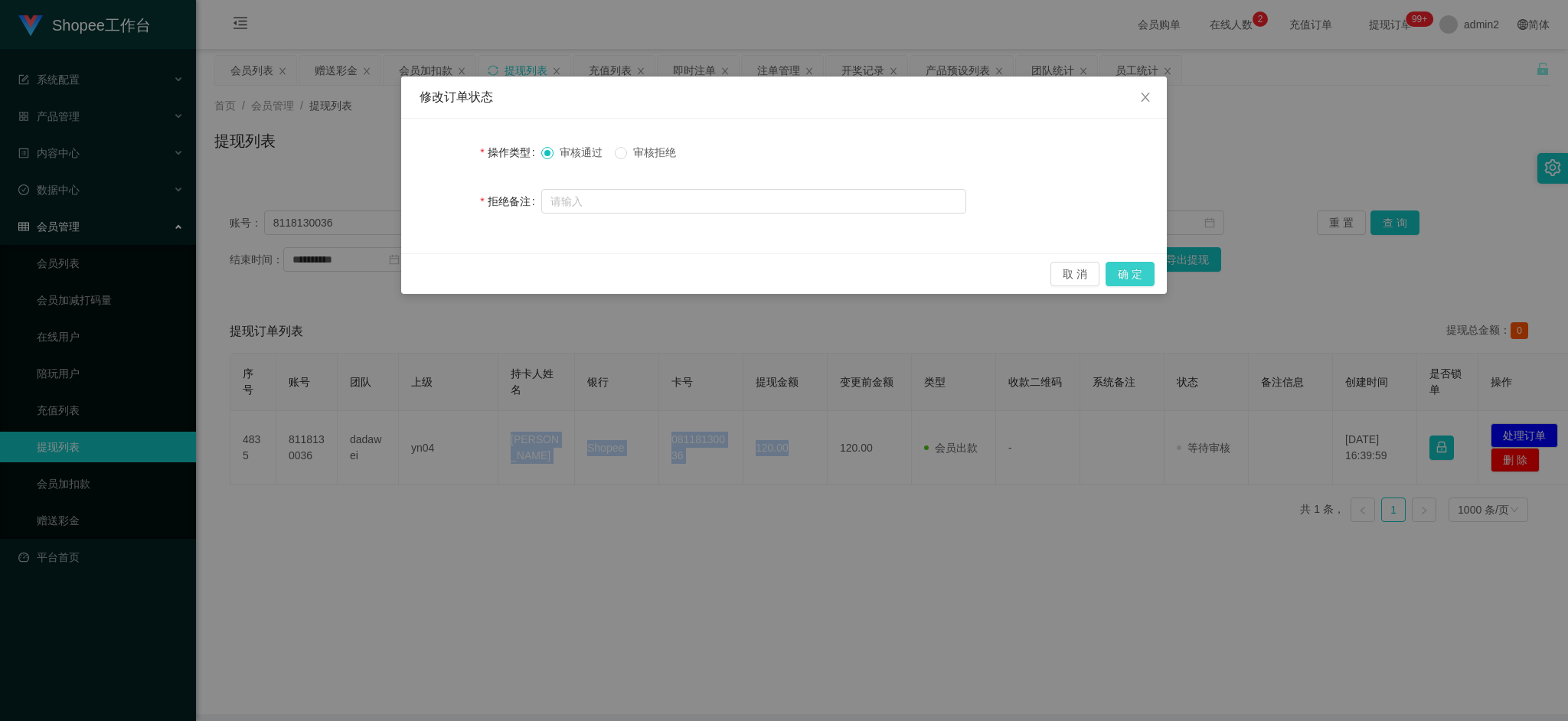
click at [1133, 278] on button "确 定" at bounding box center [1130, 273] width 49 height 24
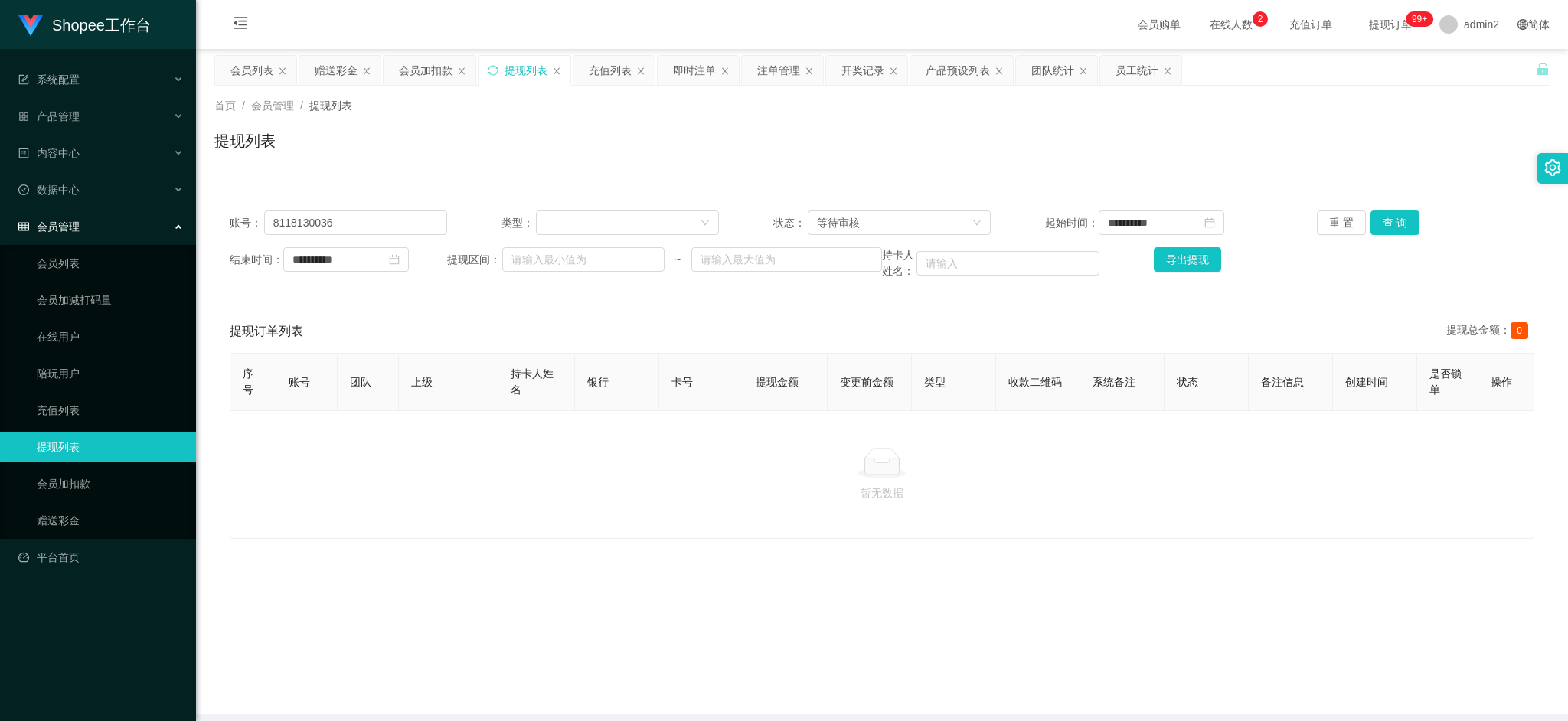
click at [1250, 627] on main "**********" at bounding box center [882, 381] width 1372 height 665
click at [383, 220] on input "8118130036" at bounding box center [356, 222] width 183 height 24
paste input "085855272625"
type input "085855272625"
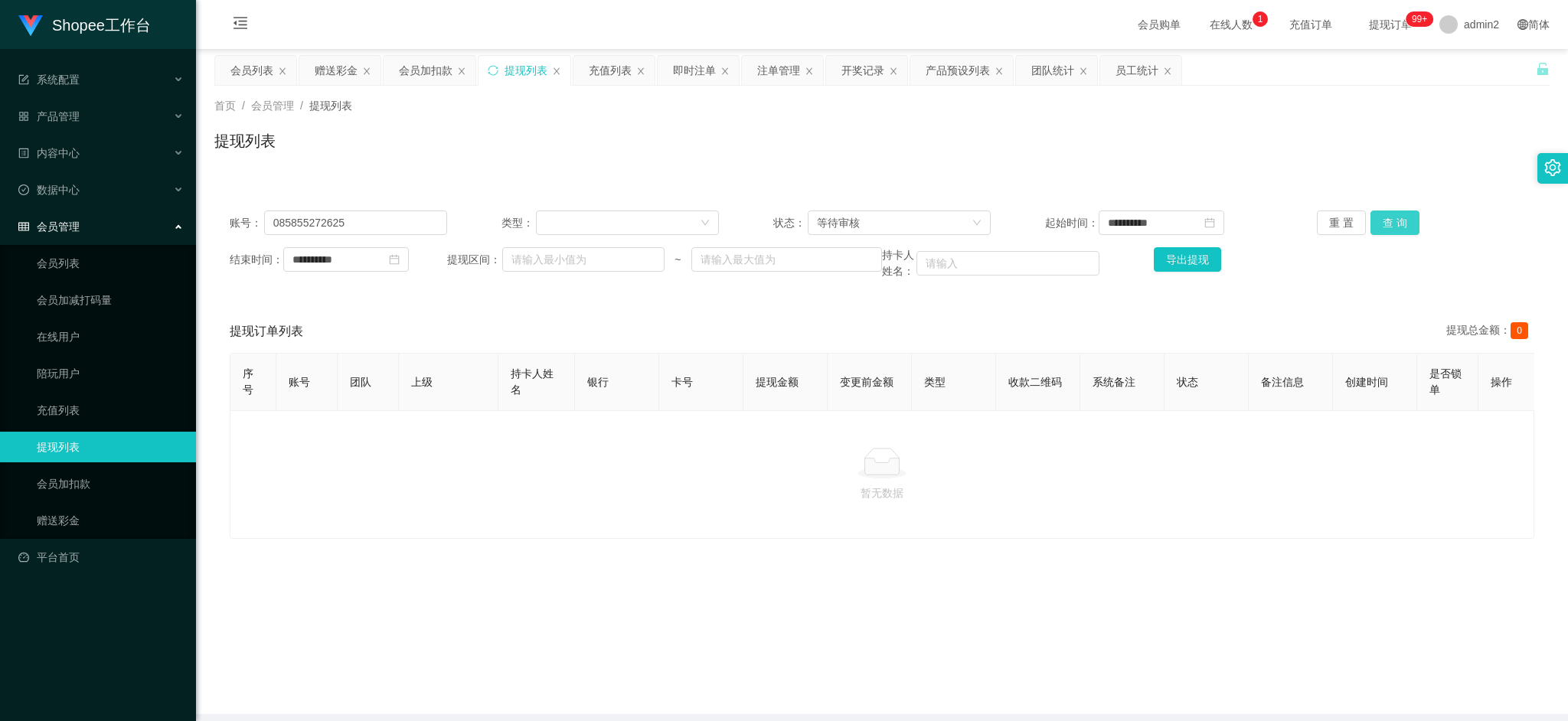
click at [1371, 218] on button "查 询" at bounding box center [1396, 222] width 49 height 24
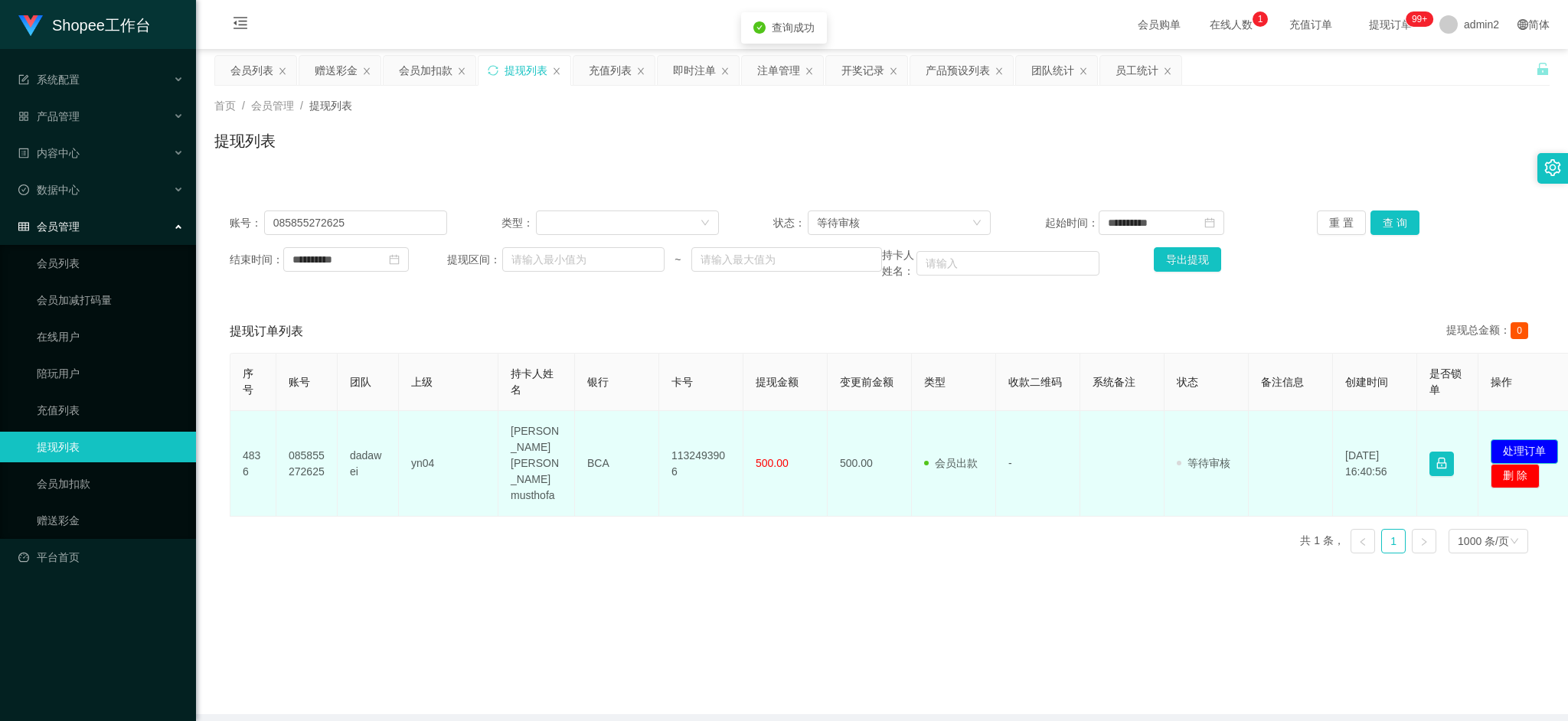
click at [1523, 439] on button "处理订单" at bounding box center [1524, 451] width 68 height 24
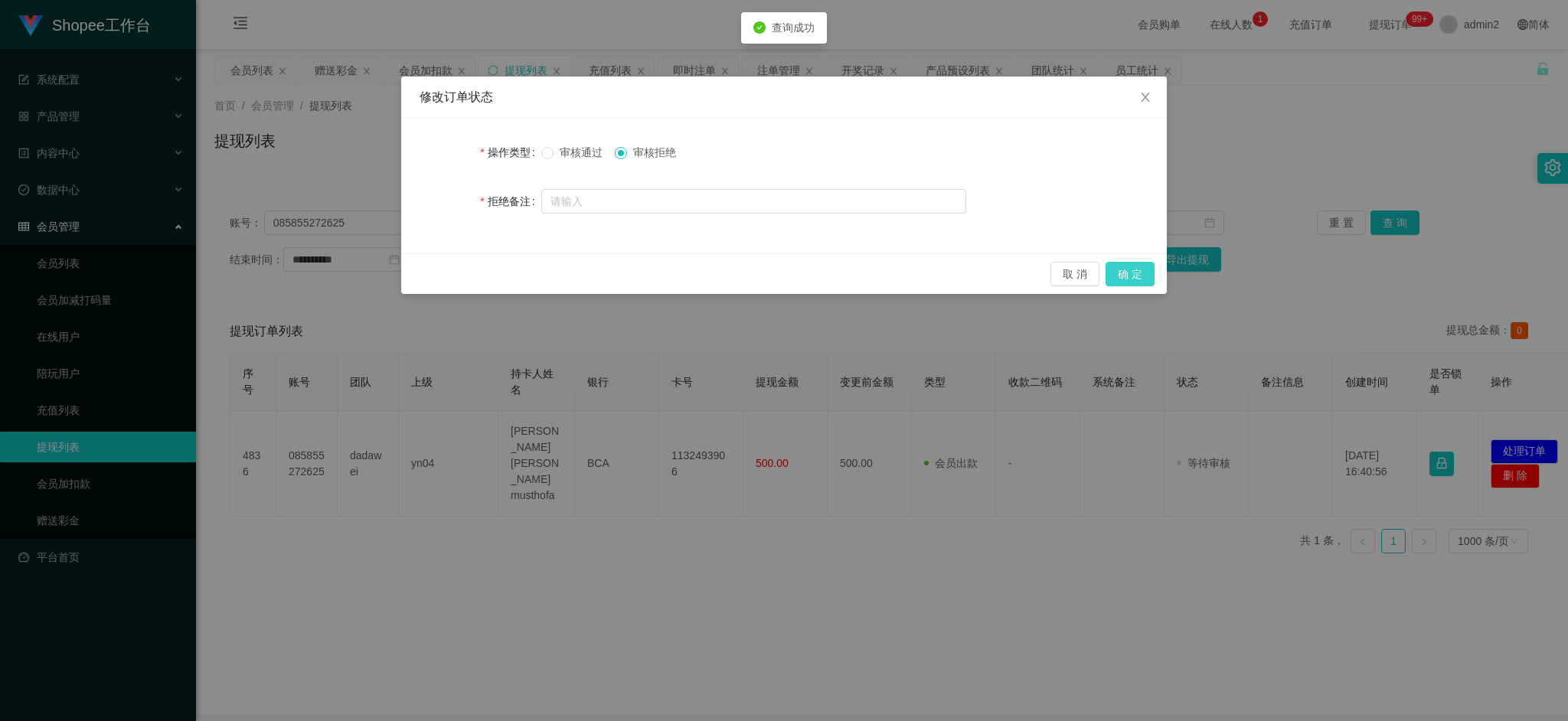
click at [1124, 264] on button "确 定" at bounding box center [1130, 273] width 49 height 24
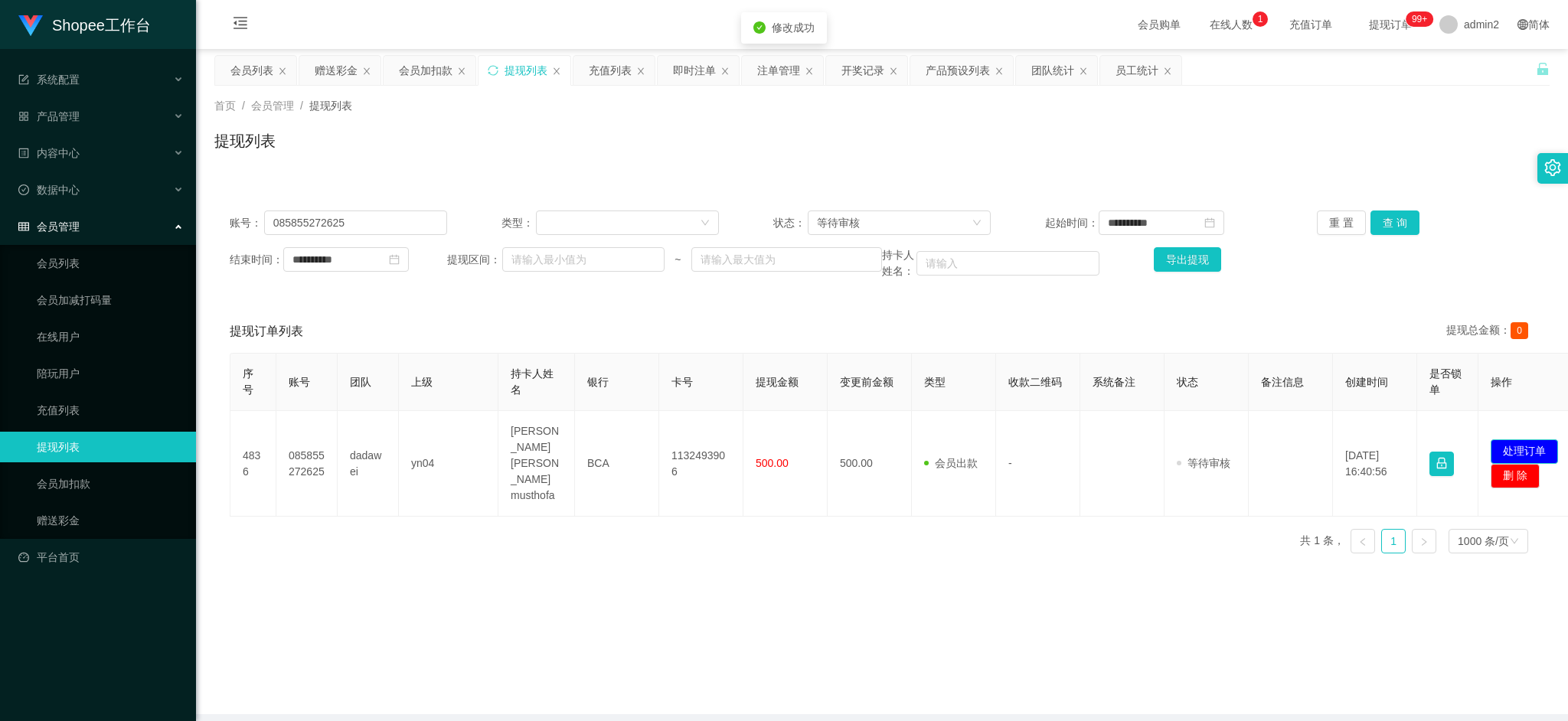
click at [1063, 549] on div "修改订单状态 操作类型 审核通过 审核拒绝 拒绝备注 取 消 确 定" at bounding box center [784, 360] width 1568 height 721
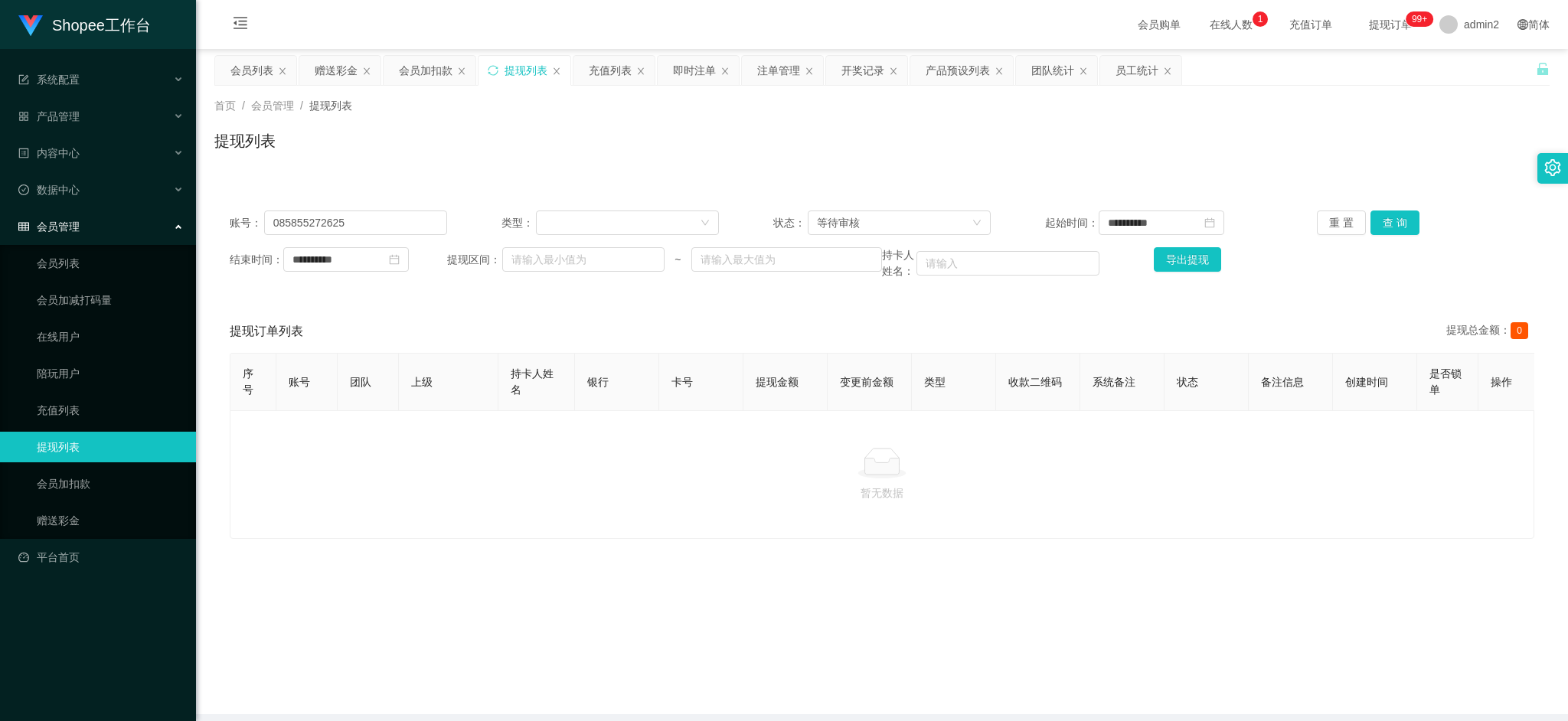
click at [1242, 614] on main "**********" at bounding box center [882, 381] width 1372 height 665
click at [333, 65] on div "赠送彩金" at bounding box center [336, 71] width 43 height 29
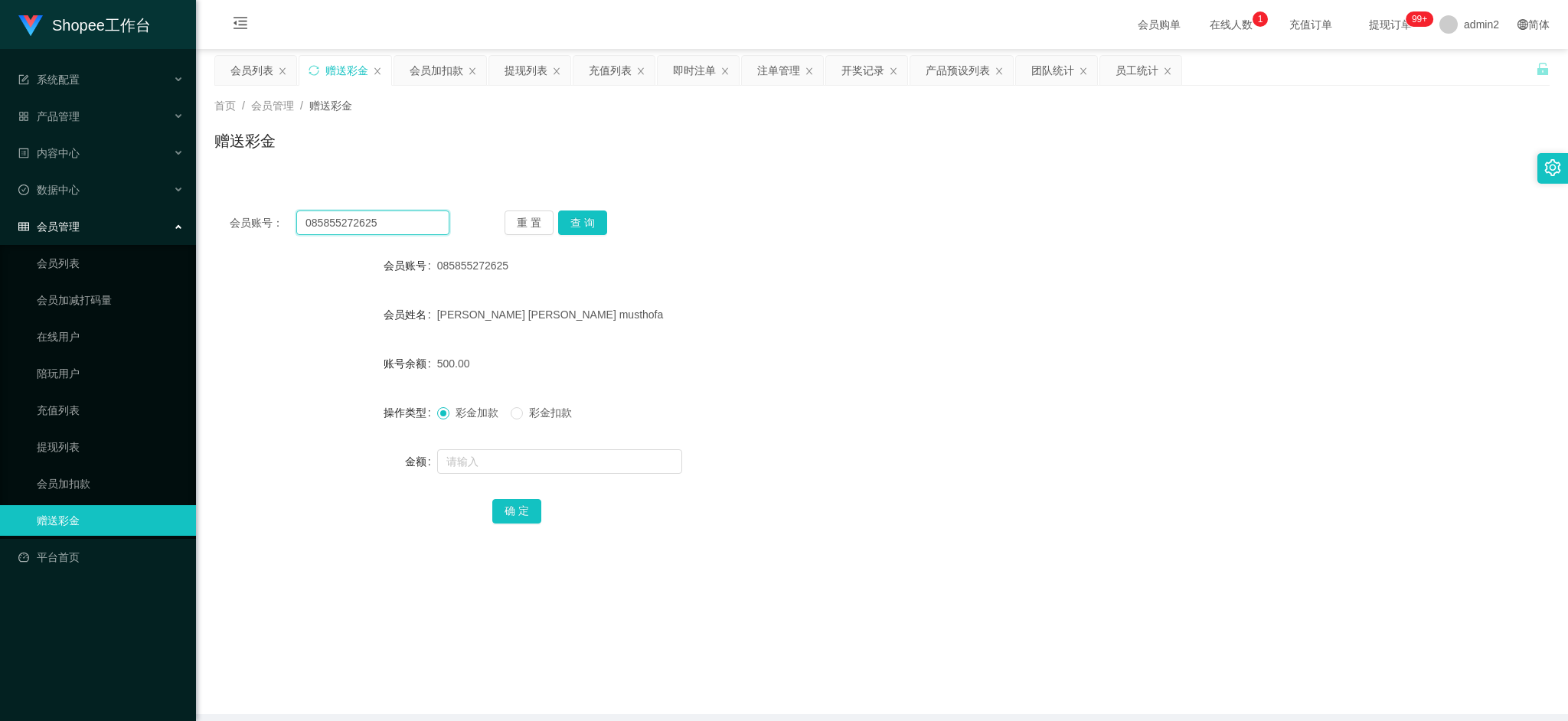
click at [413, 225] on input "085855272625" at bounding box center [372, 222] width 153 height 24
click at [567, 216] on button "查 询" at bounding box center [583, 222] width 49 height 24
click at [556, 459] on input "text" at bounding box center [560, 461] width 245 height 24
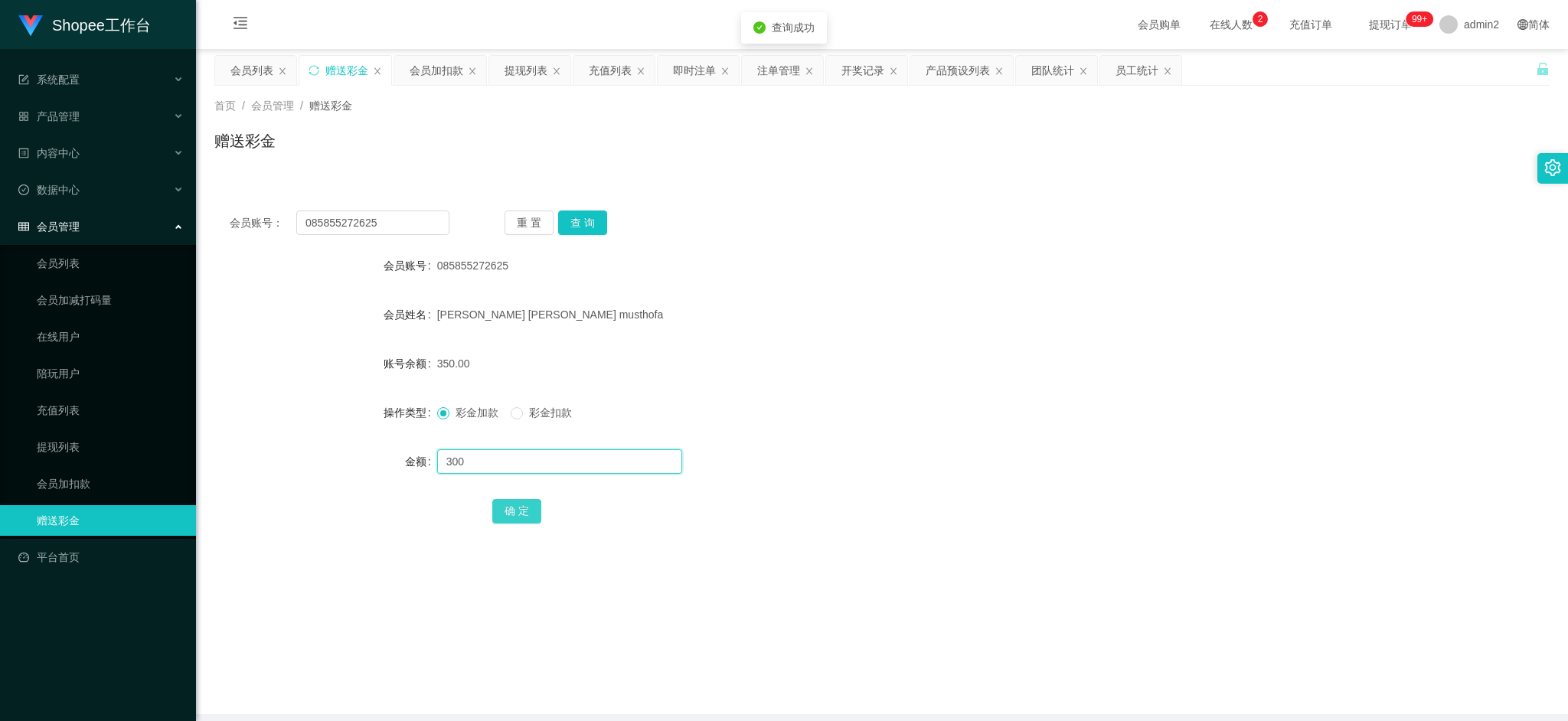
type input "300"
click at [513, 505] on button "确 定" at bounding box center [516, 510] width 49 height 24
click at [846, 432] on form "会员账号 085855272625 会员姓名 [PERSON_NAME] [PERSON_NAME] musthofa 账号余额 350.00 操作类型 彩金…" at bounding box center [882, 388] width 1336 height 275
click at [439, 66] on div "会员加扣款" at bounding box center [436, 71] width 54 height 29
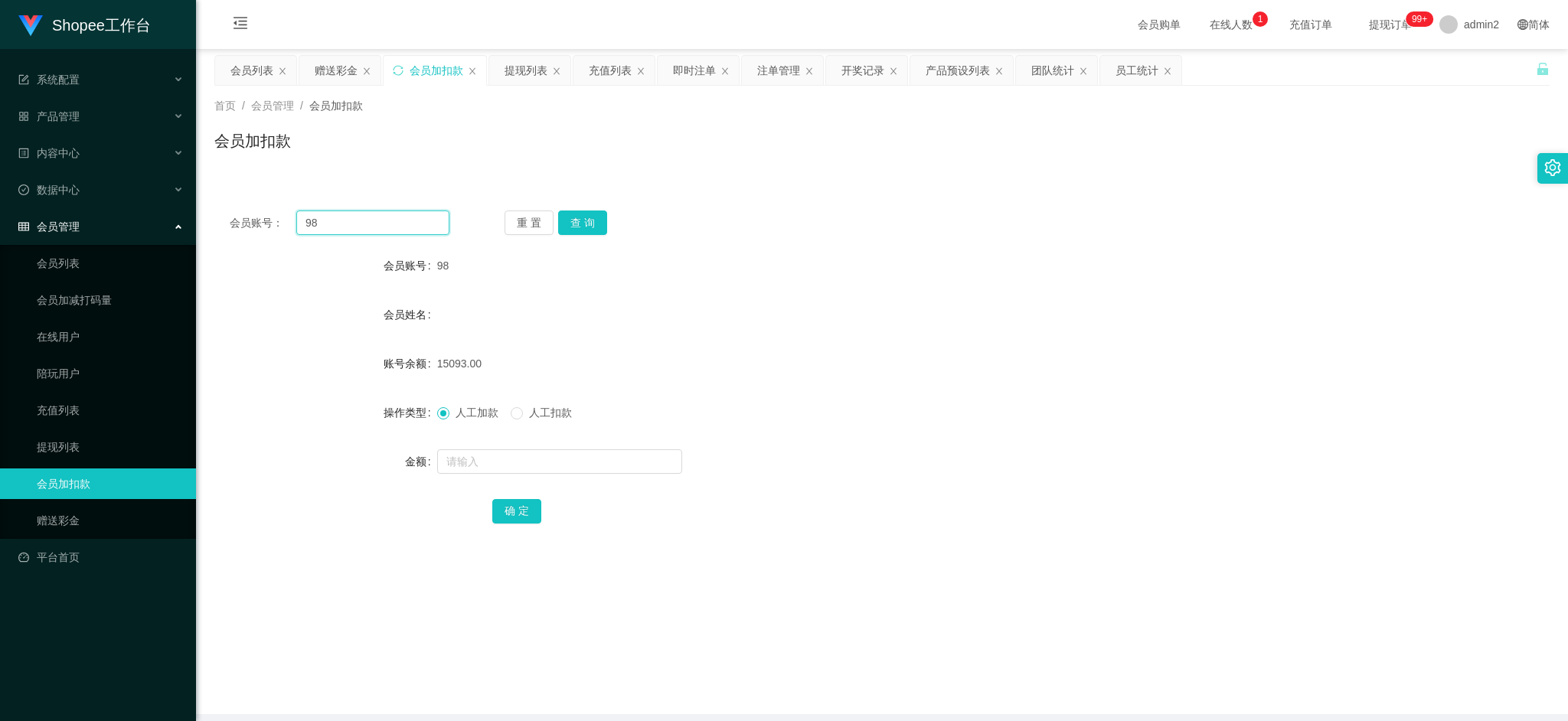
click at [415, 221] on input "98" at bounding box center [372, 222] width 153 height 24
paste input "2"
type input "982"
click at [585, 216] on button "查 询" at bounding box center [583, 222] width 49 height 24
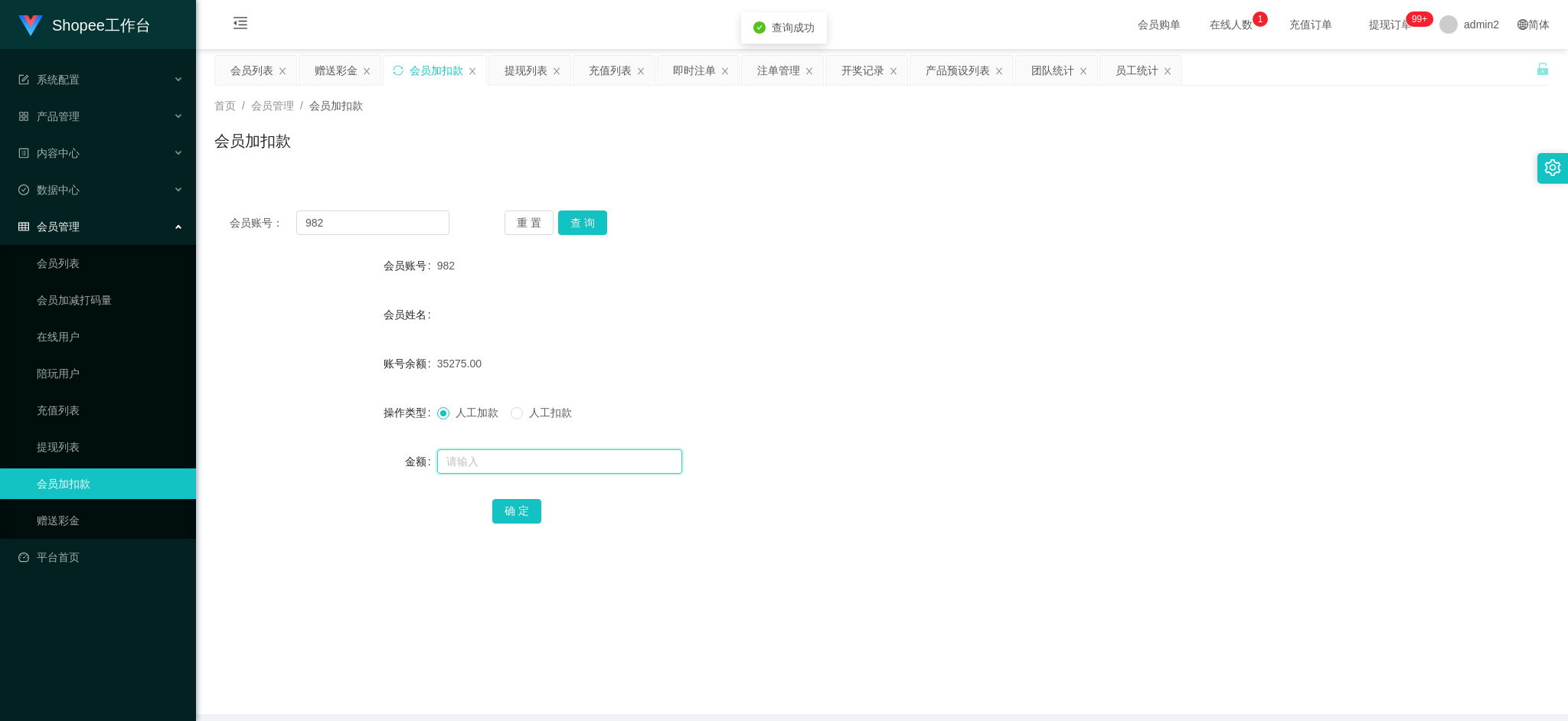
click at [598, 462] on input "text" at bounding box center [560, 461] width 245 height 24
type input "301"
drag, startPoint x: 514, startPoint y: 504, endPoint x: 528, endPoint y: 504, distance: 14.0
click at [514, 504] on button "确 定" at bounding box center [516, 510] width 49 height 24
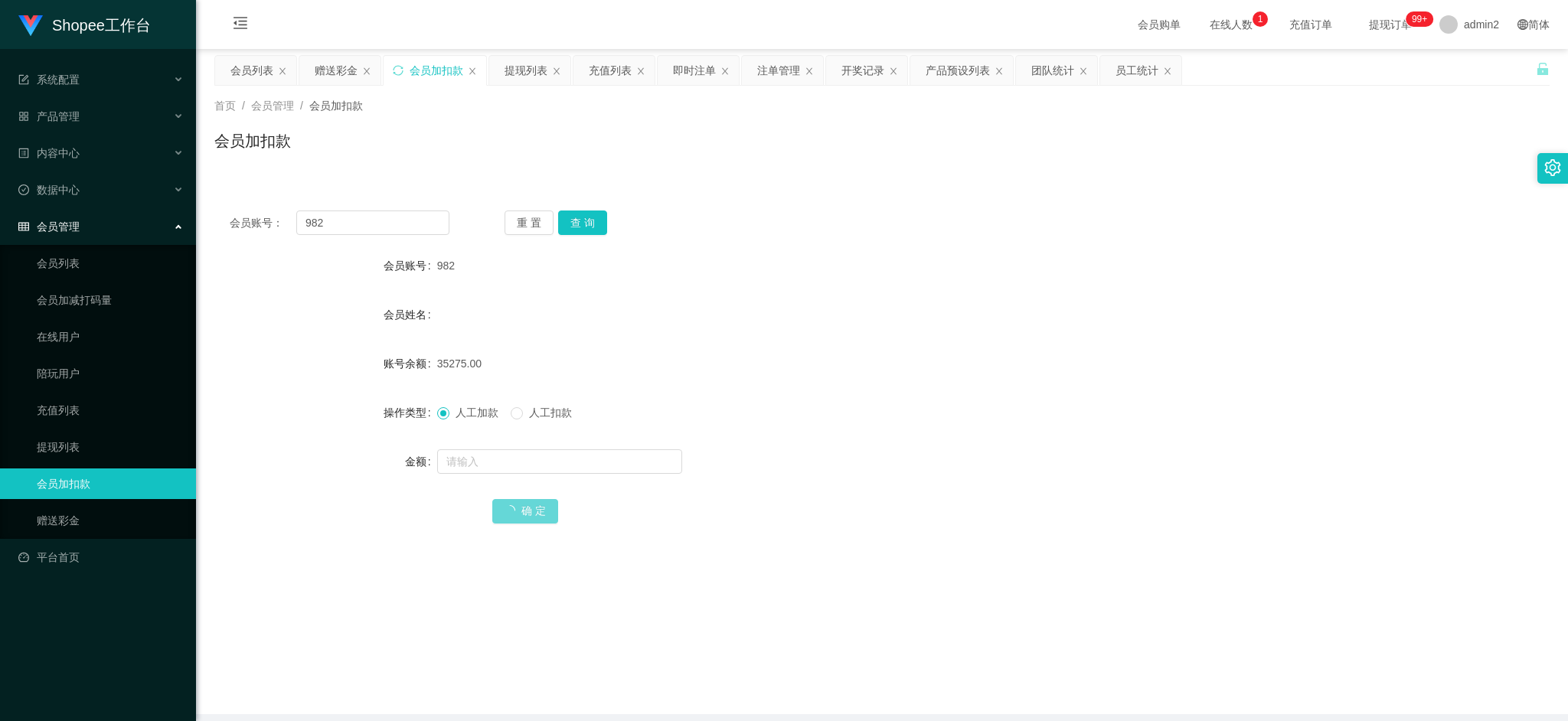
click at [880, 471] on div at bounding box center [826, 461] width 779 height 30
drag, startPoint x: 1270, startPoint y: 654, endPoint x: 1182, endPoint y: 598, distance: 104.3
click at [1269, 650] on main "关闭左侧 关闭右侧 关闭其它 刷新页面 会员列表 赠送彩金 会员加扣款 提现列表 充值列表 即时注单 注单管理 开奖记录 产品预设列表 团队统计 员工统计 首…" at bounding box center [882, 381] width 1372 height 665
click at [334, 69] on div "赠送彩金" at bounding box center [336, 71] width 43 height 29
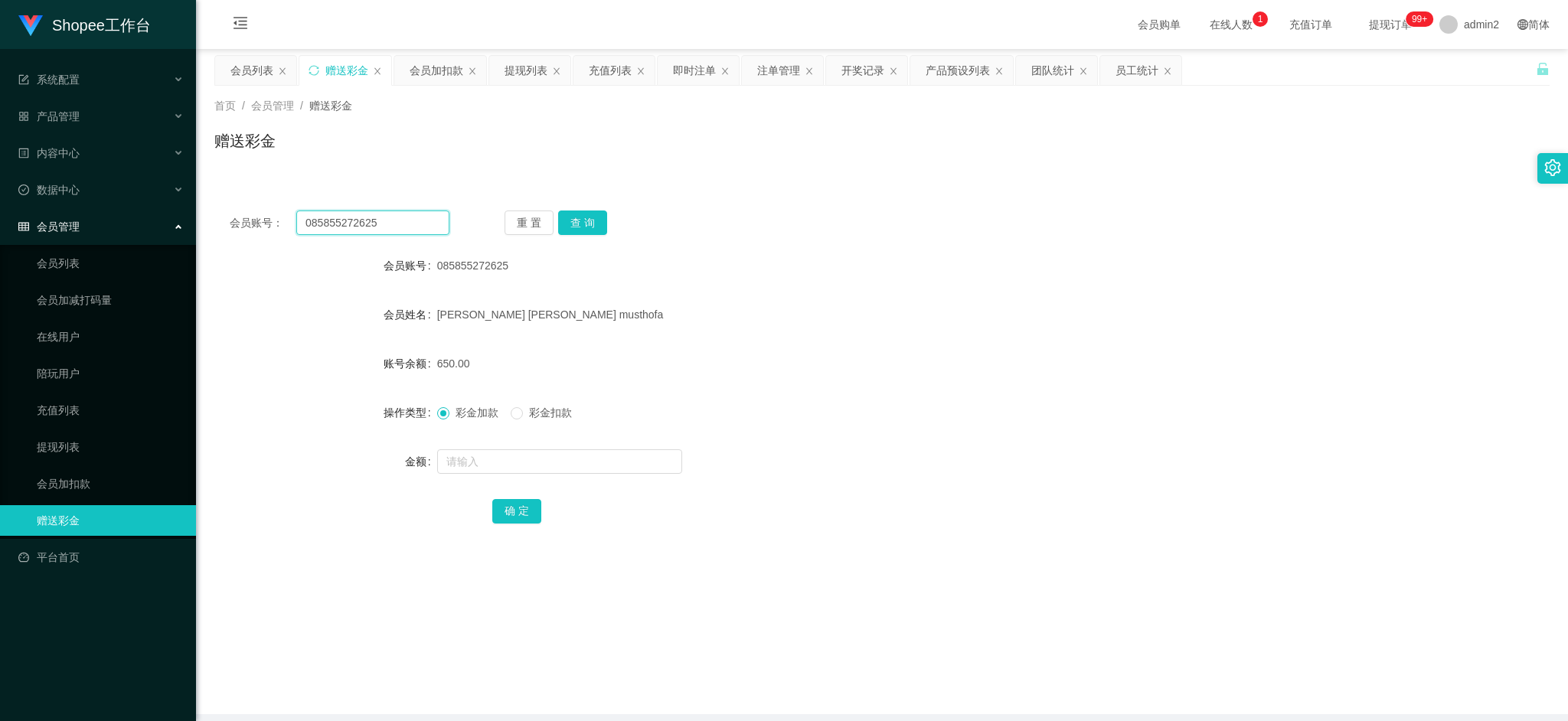
click at [436, 229] on input "085855272625" at bounding box center [372, 222] width 153 height 24
click at [436, 227] on input "085855272625" at bounding box center [372, 222] width 153 height 24
paste input "roytwel17"
type input "roytwel17"
click at [578, 228] on button "查 询" at bounding box center [583, 222] width 49 height 24
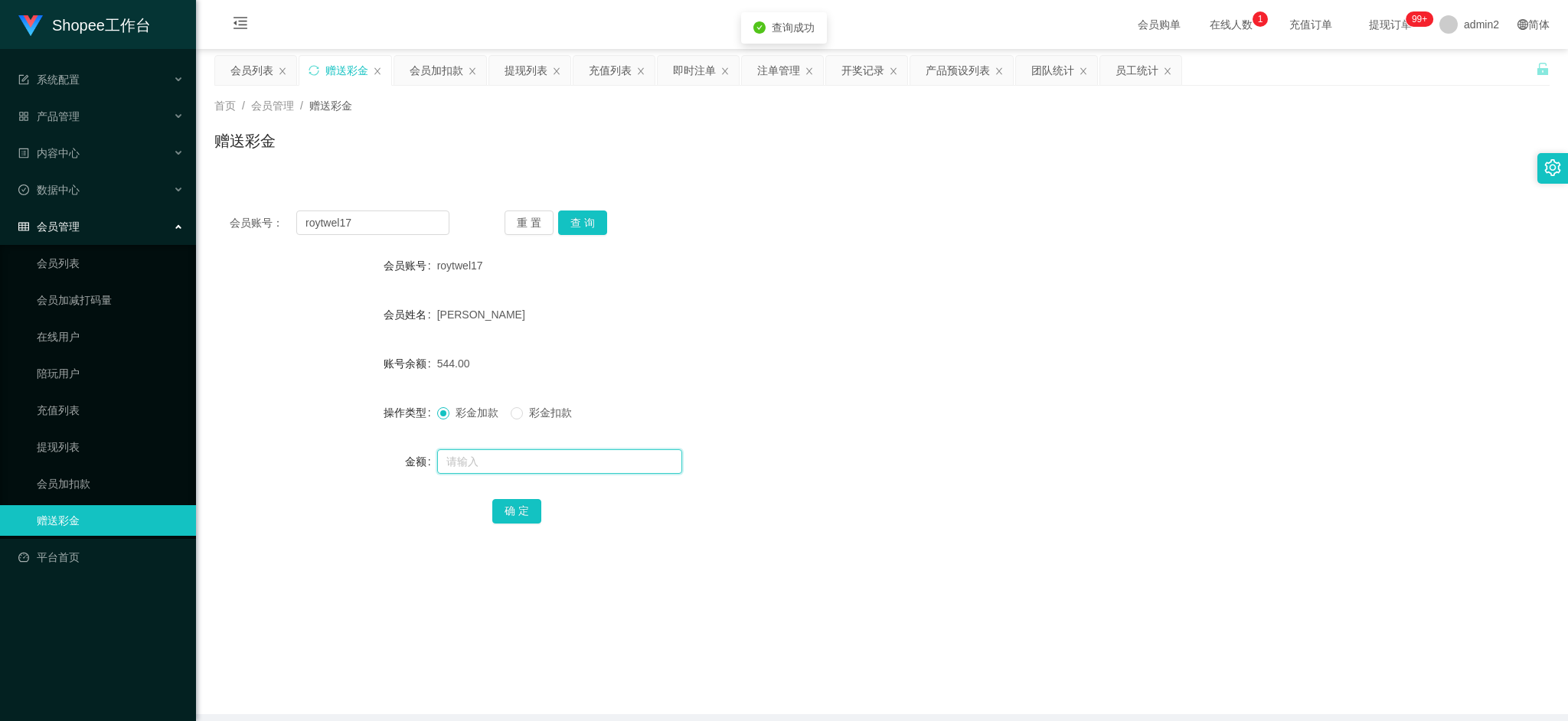
click at [577, 457] on input "text" at bounding box center [560, 461] width 245 height 24
type input "680"
click at [509, 503] on button "确 定" at bounding box center [516, 510] width 49 height 24
click at [915, 430] on form "会员账号 roytwel17 会员姓名 [PERSON_NAME] 账号余额 544.00 操作类型 彩金加款 彩金扣款 金额 确 定" at bounding box center [882, 388] width 1336 height 275
